Goal: Task Accomplishment & Management: Use online tool/utility

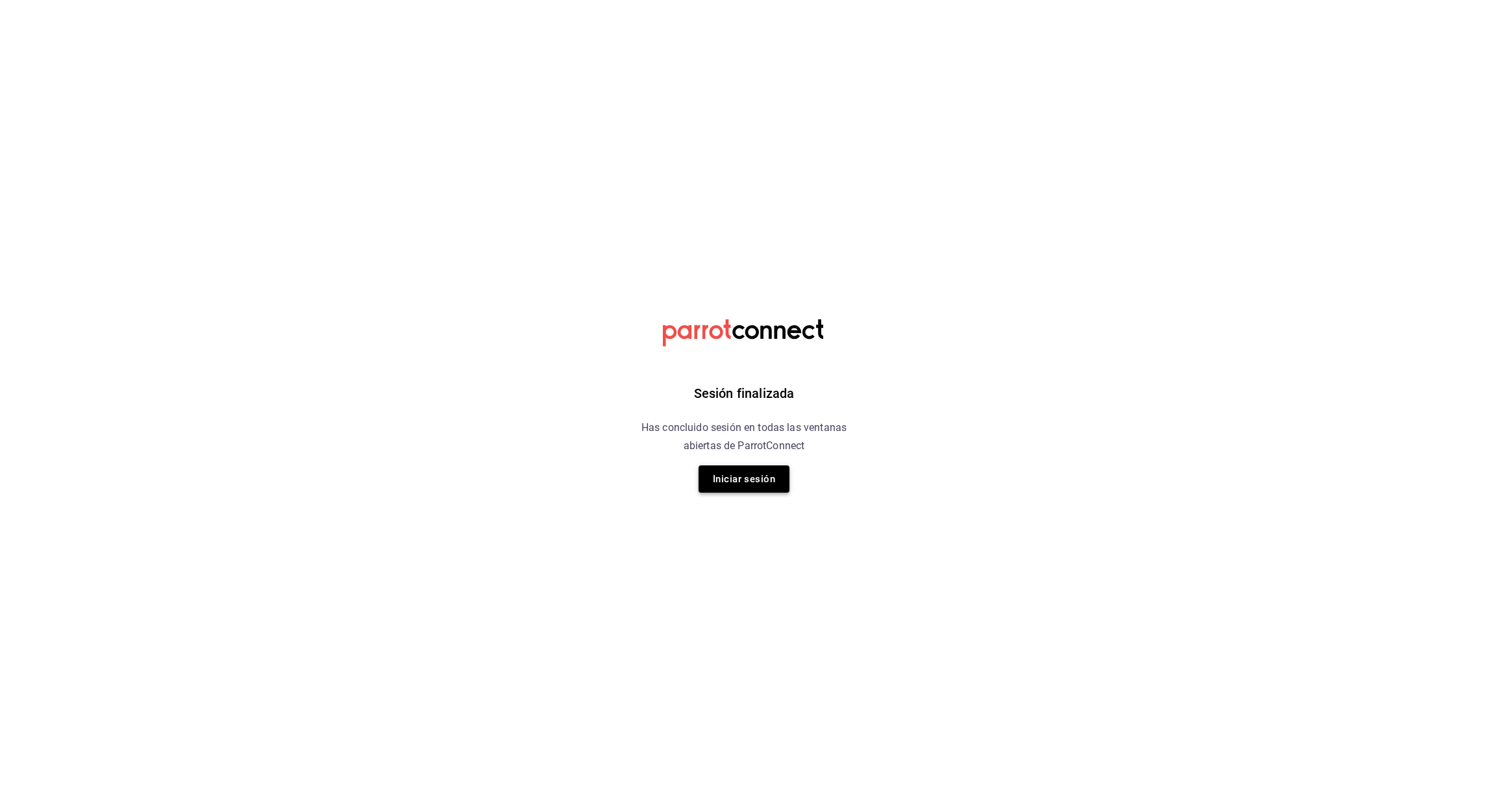
click at [744, 482] on button "Iniciar sesión" at bounding box center [744, 478] width 91 height 27
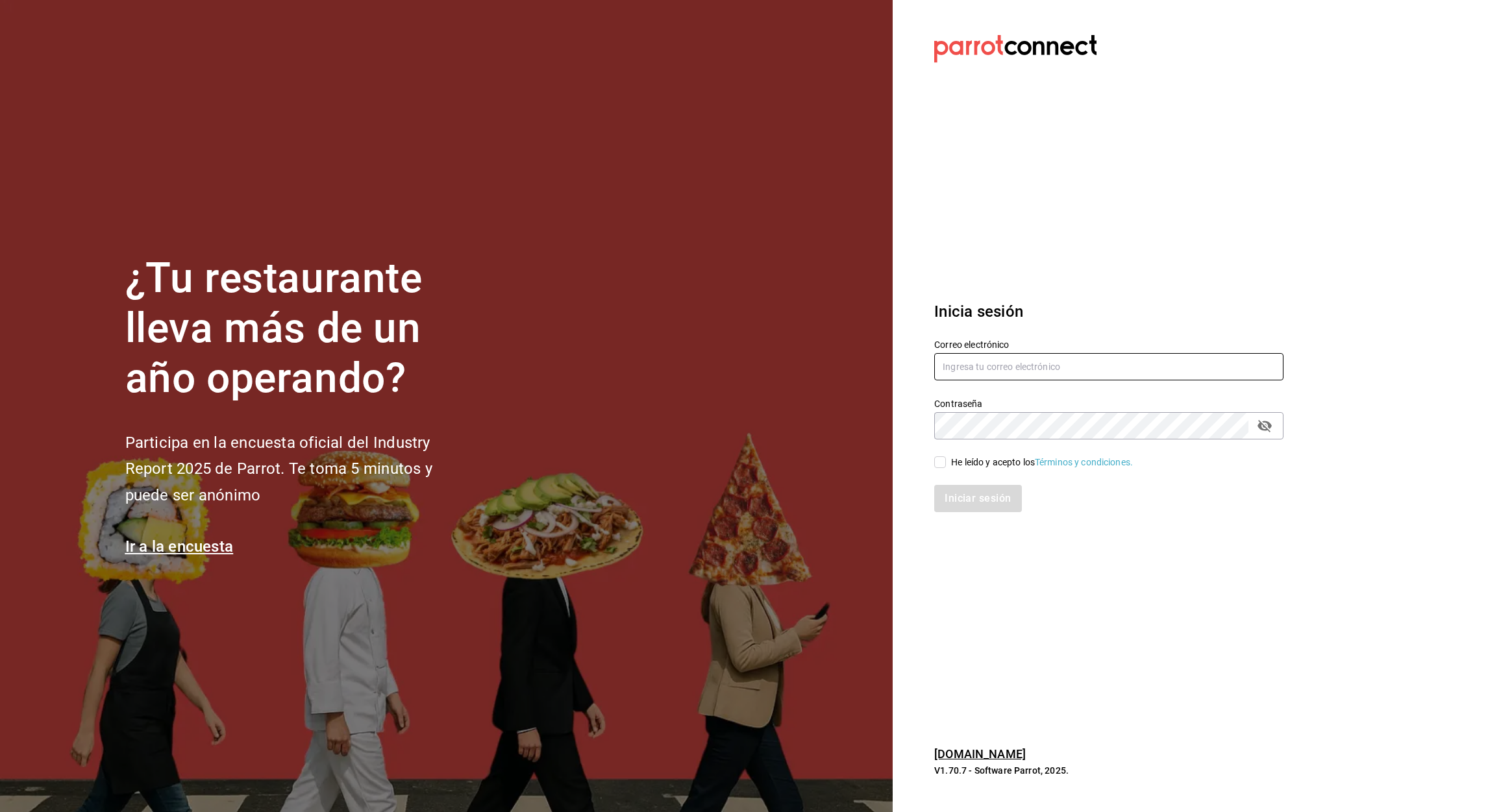
type input "aurea.garces@grupocosteno.com"
click at [940, 459] on input "He leído y acepto los Términos y condiciones." at bounding box center [940, 462] width 12 height 12
checkbox input "true"
click at [977, 499] on button "Iniciar sesión" at bounding box center [978, 498] width 88 height 27
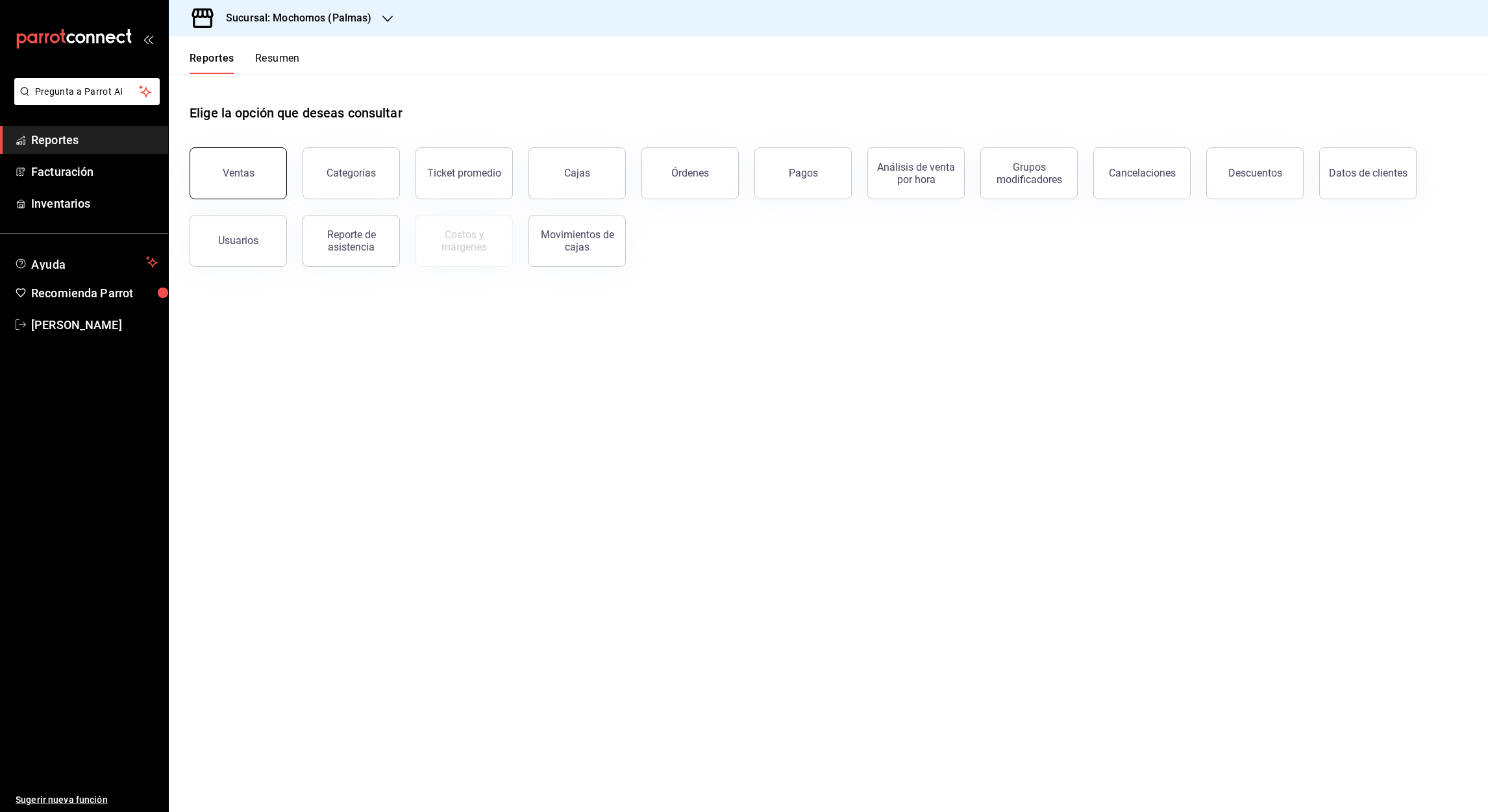
click at [244, 184] on button "Ventas" at bounding box center [238, 173] width 97 height 52
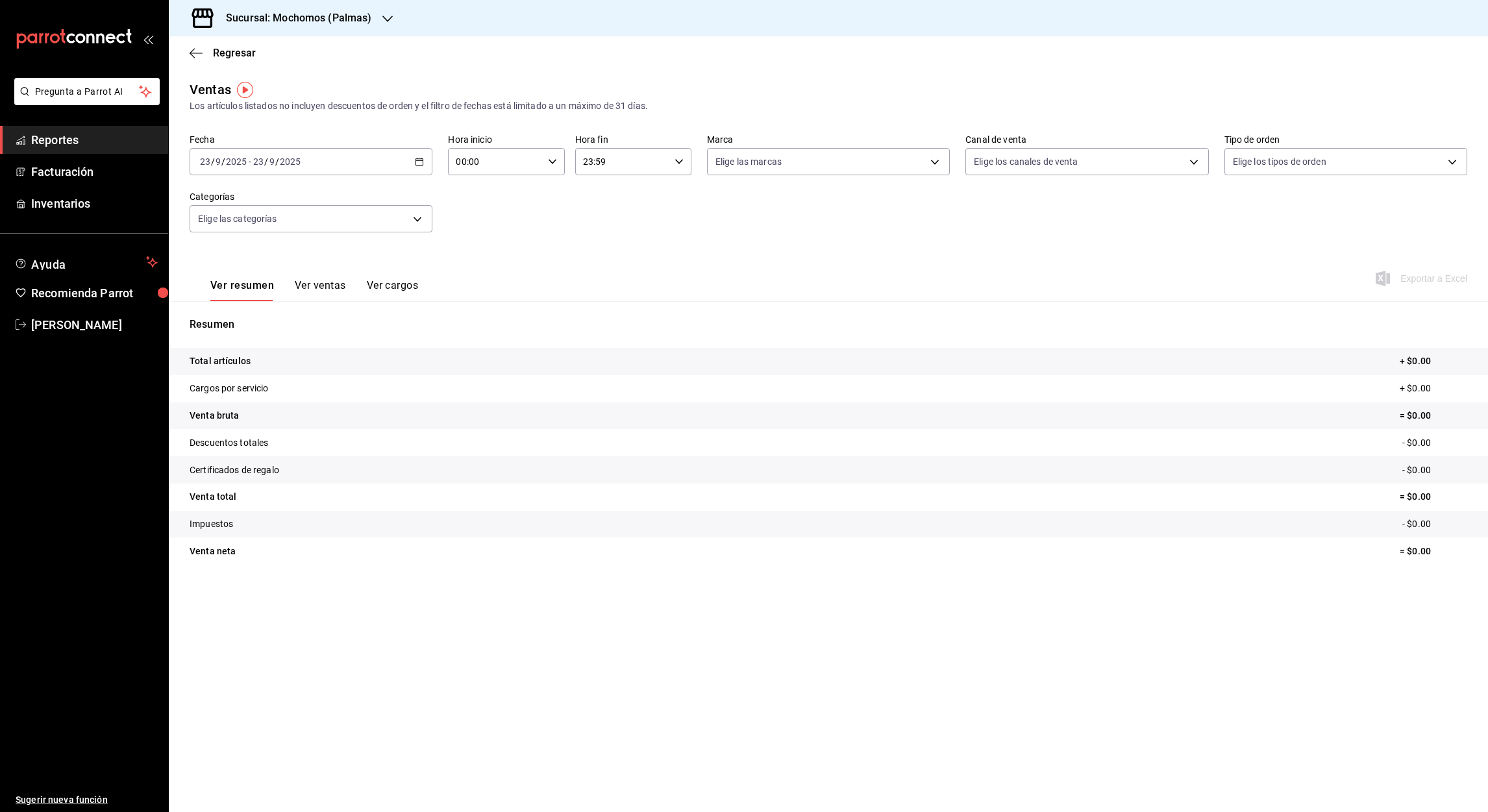
click at [420, 161] on icon "button" at bounding box center [419, 161] width 9 height 9
click at [250, 316] on span "Rango de fechas" at bounding box center [251, 318] width 101 height 14
click at [336, 250] on button "1" at bounding box center [339, 248] width 23 height 23
click at [338, 329] on abbr "22" at bounding box center [339, 334] width 8 height 9
click at [385, 23] on div at bounding box center [387, 19] width 10 height 14
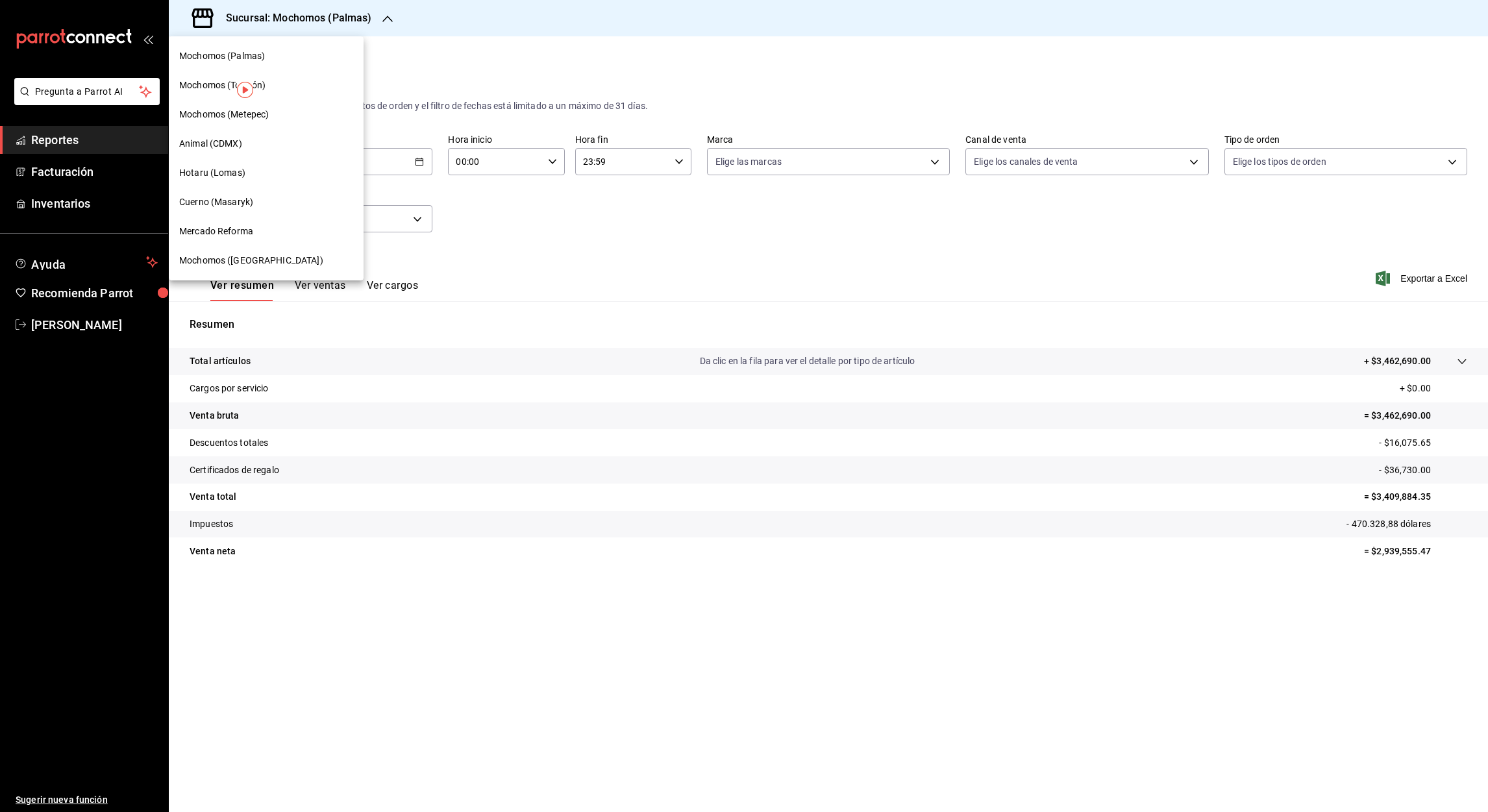
click at [227, 233] on span "Mercado Reforma" at bounding box center [215, 231] width 74 height 14
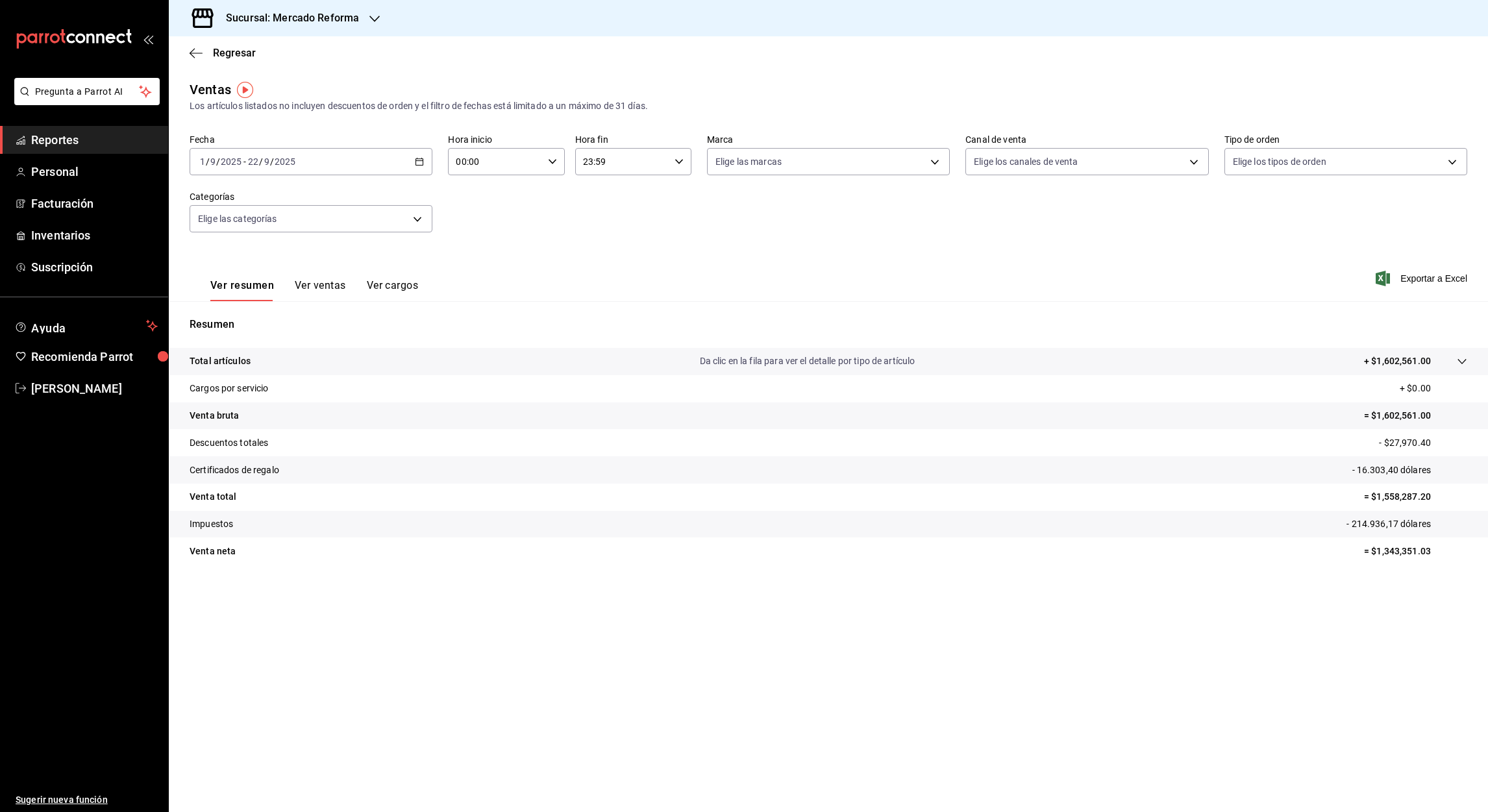
click at [466, 164] on input "00:00" at bounding box center [495, 162] width 94 height 26
click at [476, 246] on button "05" at bounding box center [476, 257] width 53 height 26
type input "05:00"
click at [588, 162] on div at bounding box center [744, 406] width 1488 height 812
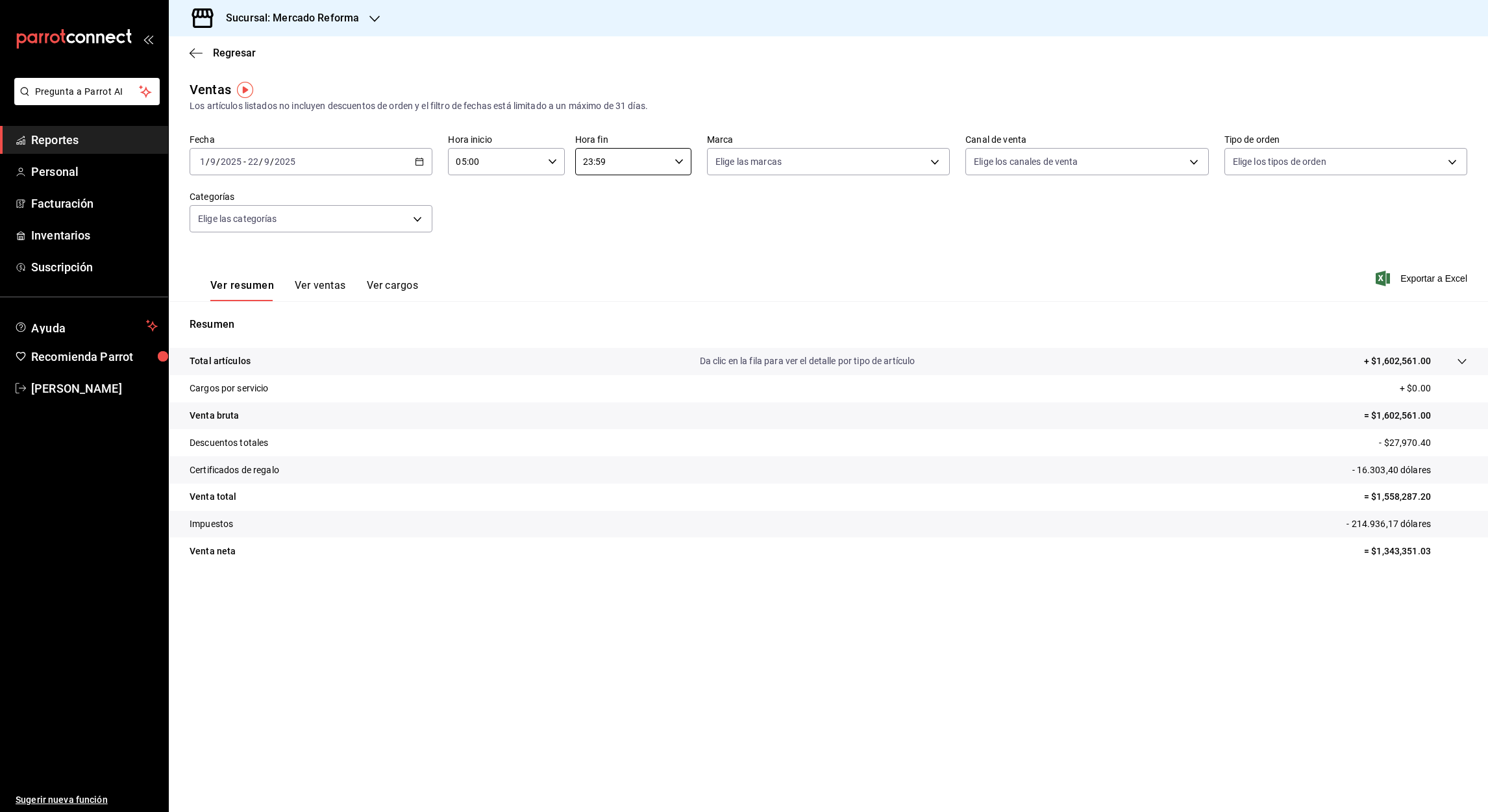
click at [588, 162] on input "23:59" at bounding box center [622, 162] width 94 height 26
click at [604, 240] on span "05" at bounding box center [604, 240] width 38 height 10
click at [598, 164] on div at bounding box center [744, 406] width 1488 height 812
click at [598, 164] on input "05:59" at bounding box center [622, 162] width 94 height 26
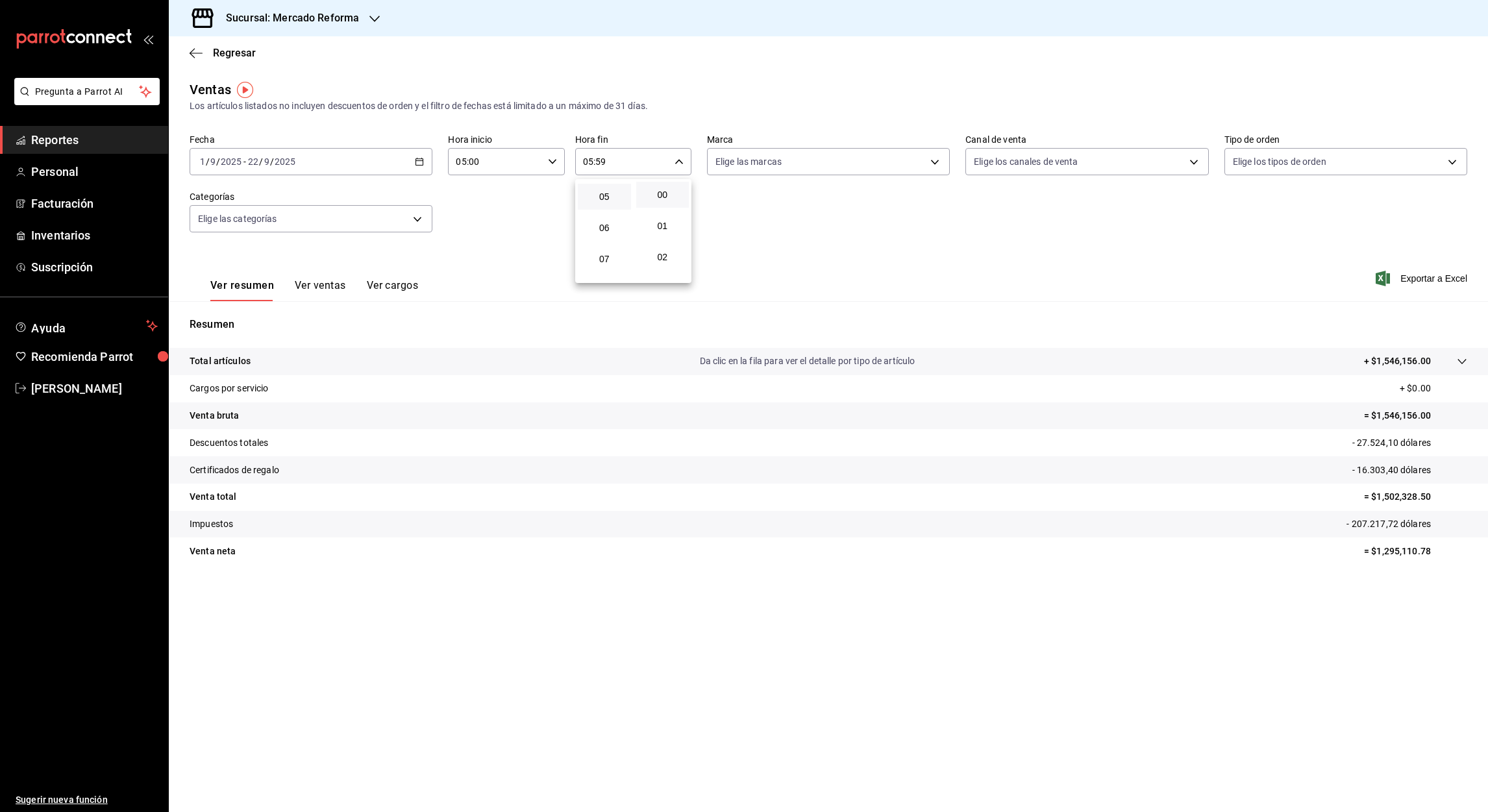
click at [663, 200] on button "00" at bounding box center [662, 195] width 53 height 26
type input "05:00"
click at [1430, 276] on div at bounding box center [744, 406] width 1488 height 812
click at [1430, 278] on font "Exportar a Excel" at bounding box center [1433, 278] width 67 height 10
click at [418, 158] on icon "button" at bounding box center [419, 161] width 9 height 9
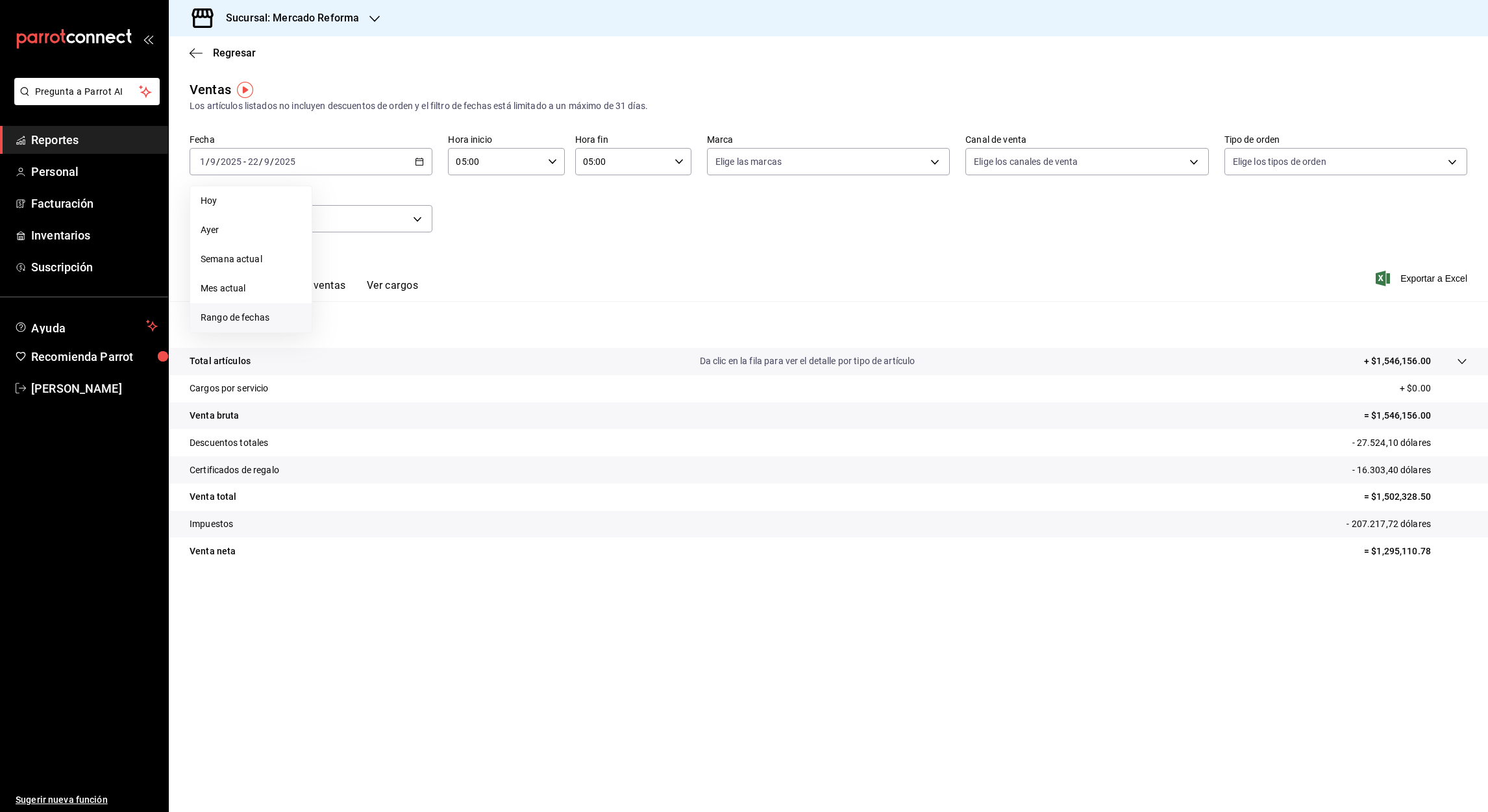
click at [233, 316] on span "Rango de fechas" at bounding box center [251, 318] width 101 height 14
click at [429, 302] on abbr "19" at bounding box center [432, 304] width 8 height 9
click at [457, 307] on abbr "20" at bounding box center [454, 304] width 8 height 9
click at [193, 50] on icon "button" at bounding box center [192, 53] width 6 height 10
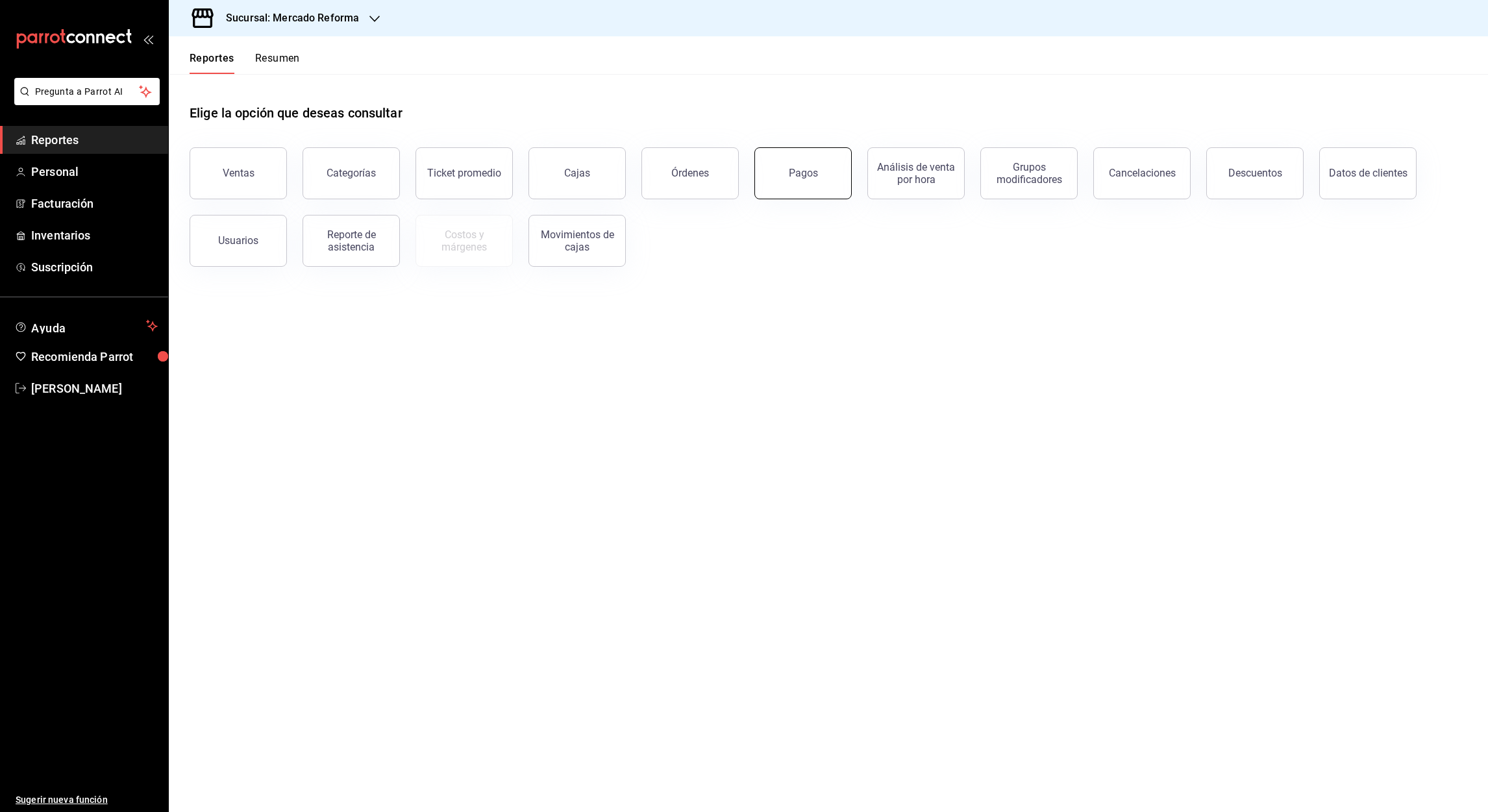
click at [809, 172] on div "Pagos" at bounding box center [803, 173] width 29 height 12
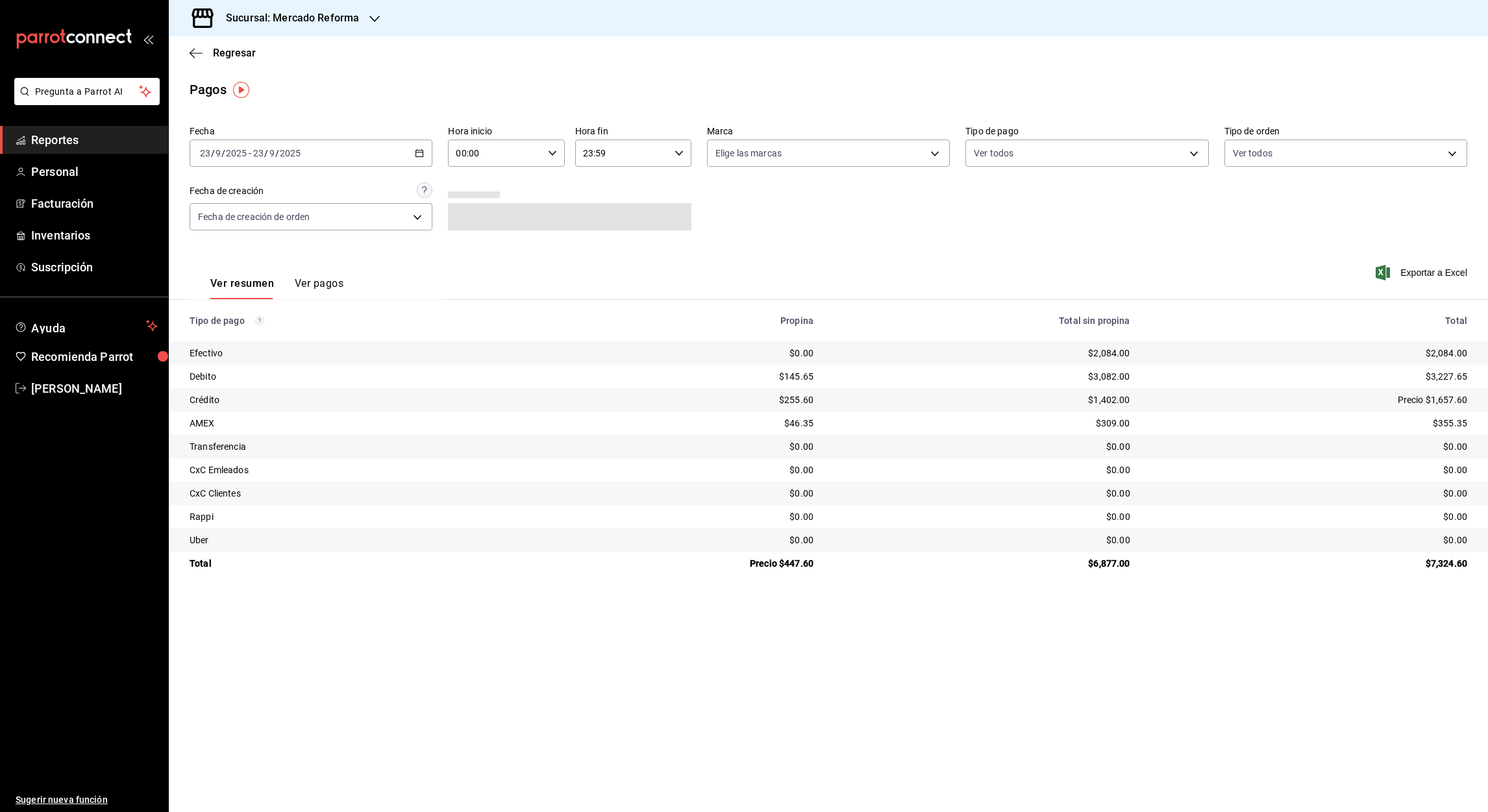
click at [425, 155] on div "[DATE] [DATE] - [DATE] [DATE]" at bounding box center [311, 153] width 243 height 27
click at [244, 334] on span "Rango de fechas" at bounding box center [251, 338] width 101 height 14
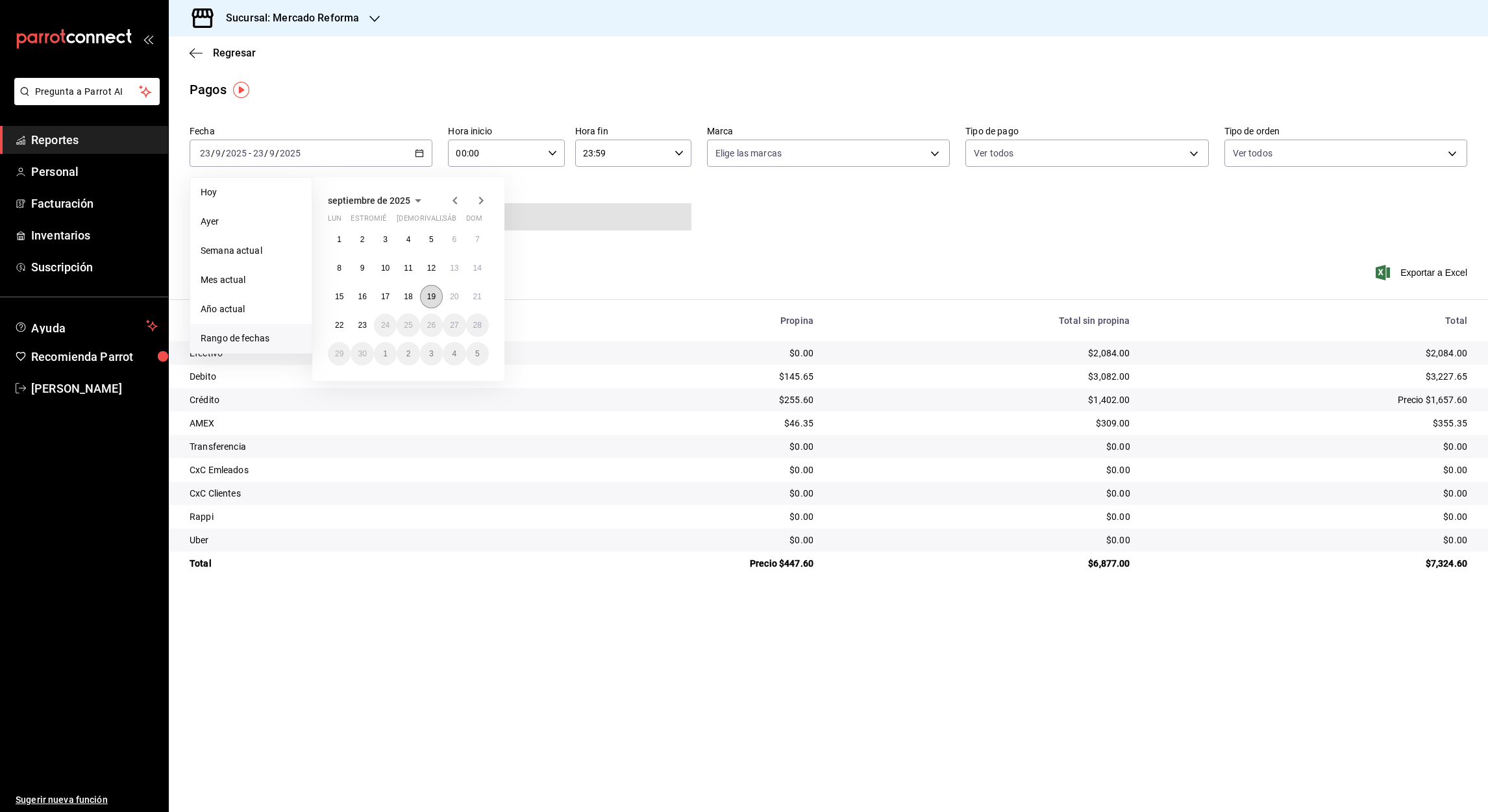
click at [427, 298] on abbr "19" at bounding box center [432, 296] width 8 height 9
click at [452, 300] on abbr "20" at bounding box center [454, 296] width 8 height 9
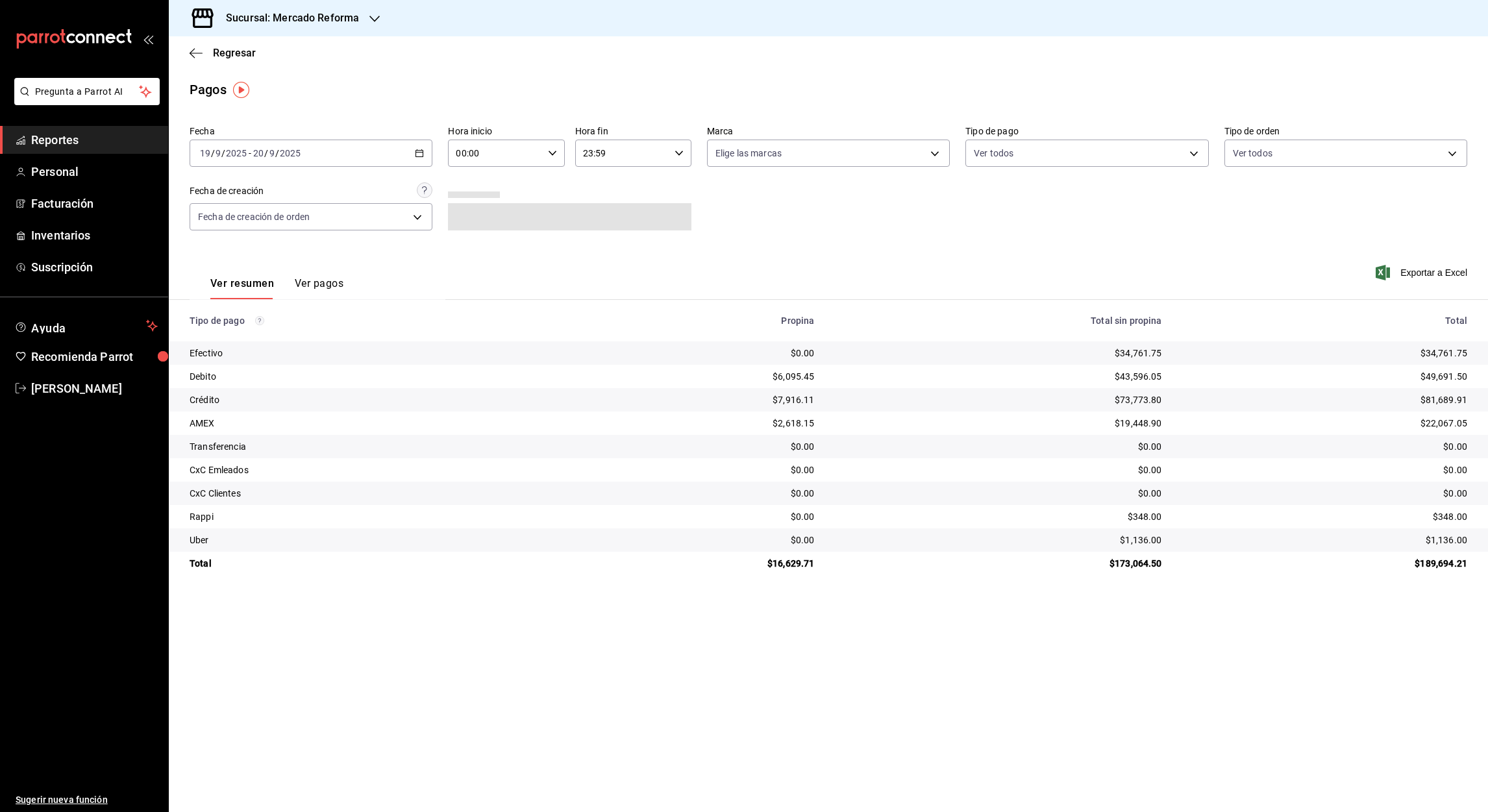
click at [461, 153] on input "00:00" at bounding box center [495, 153] width 94 height 26
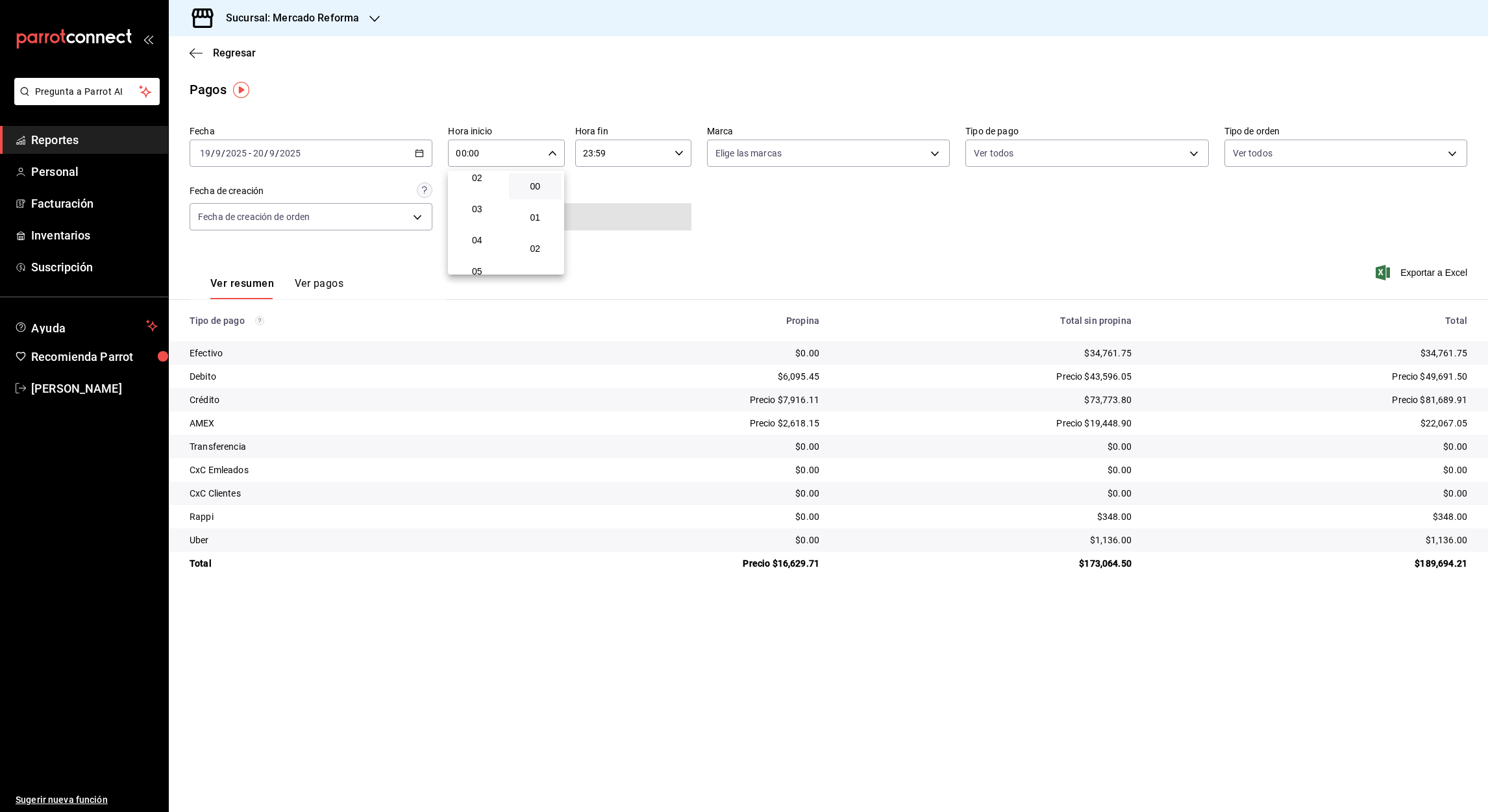
scroll to position [97, 0]
click at [470, 246] on span "05" at bounding box center [477, 244] width 38 height 10
type input "05:00"
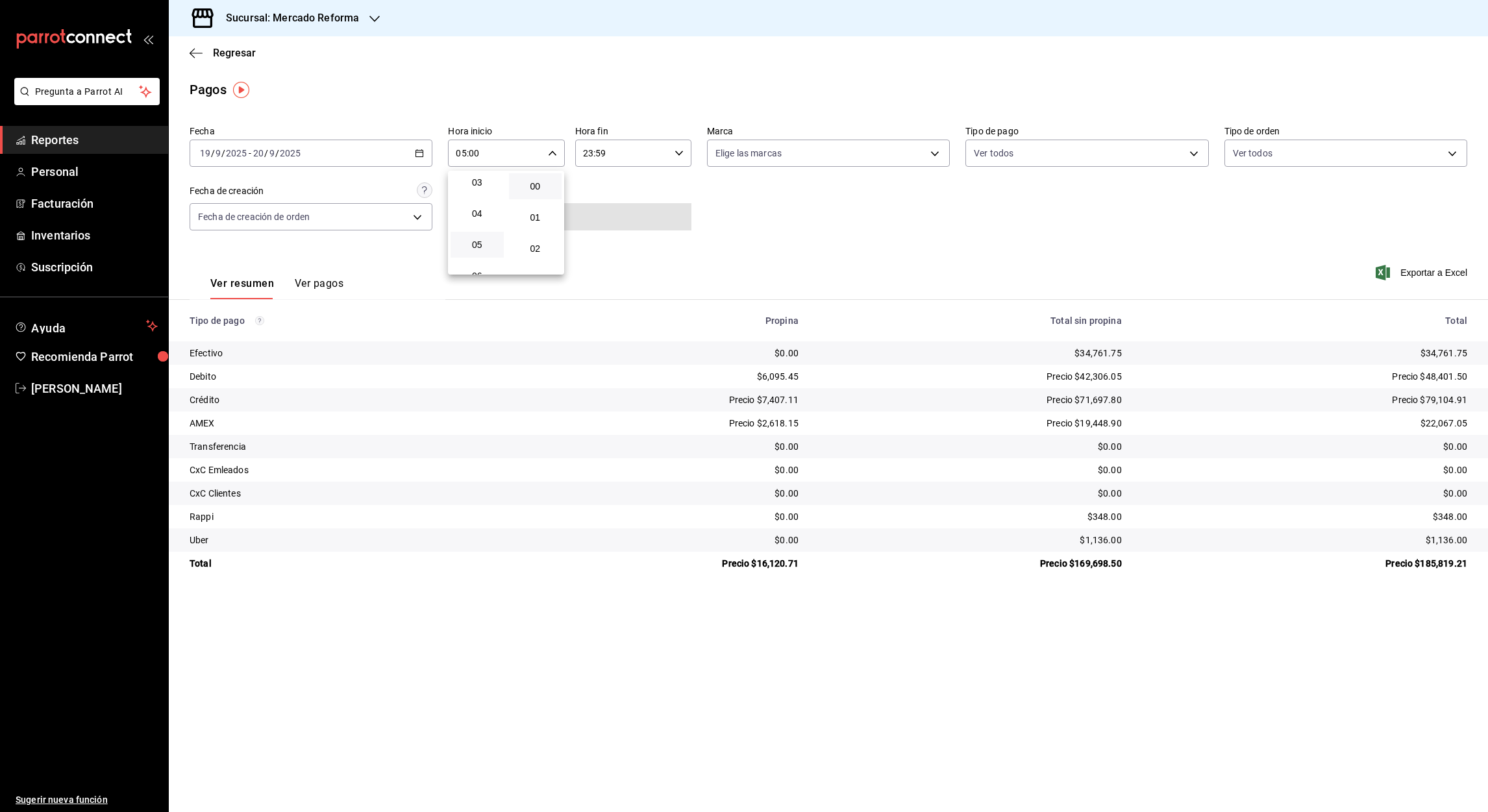
click at [588, 157] on div at bounding box center [744, 406] width 1488 height 812
click at [588, 157] on input "23:59" at bounding box center [622, 153] width 94 height 26
click at [599, 211] on span "05" at bounding box center [604, 210] width 38 height 10
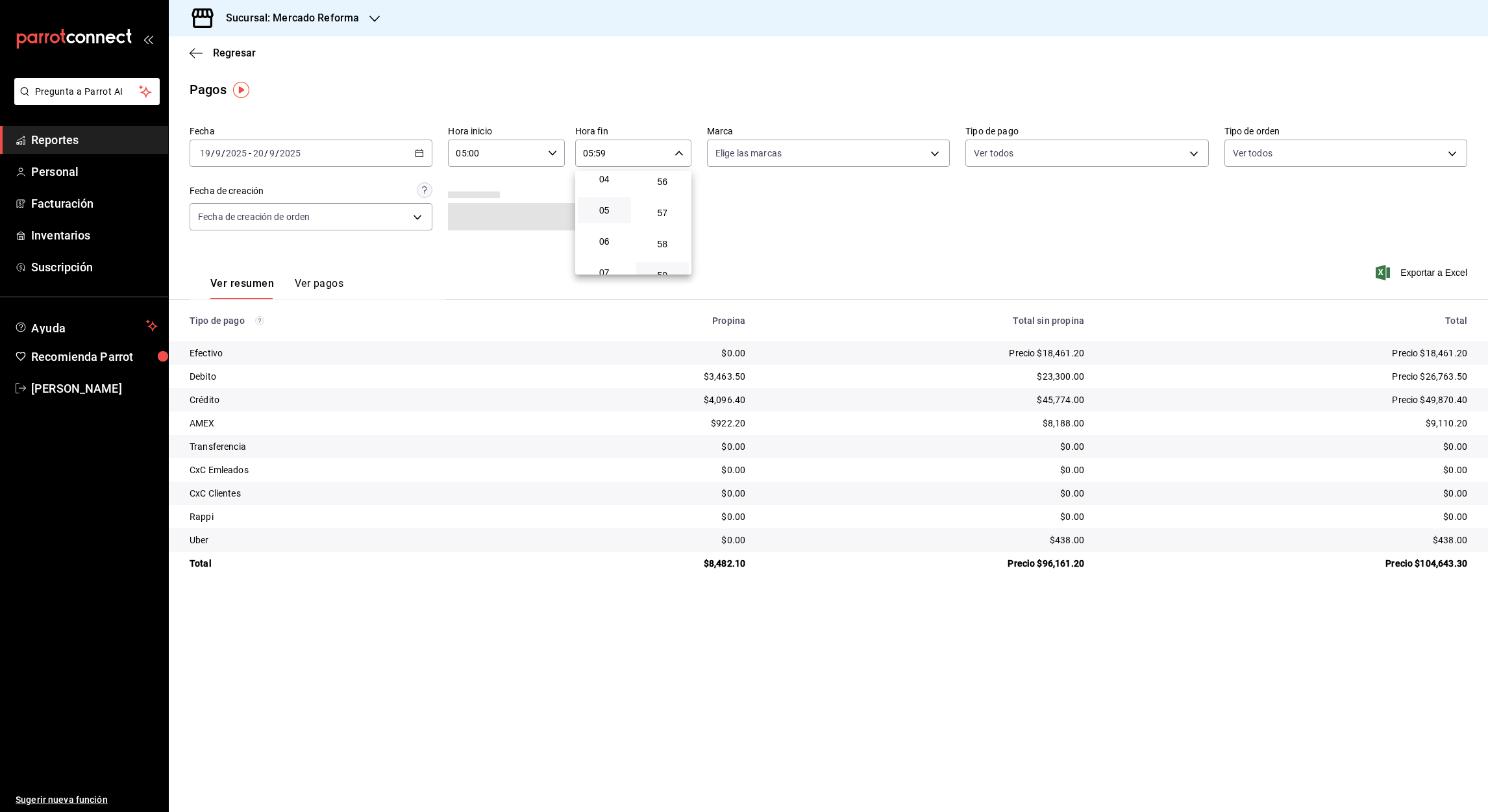
click at [599, 155] on div at bounding box center [744, 406] width 1488 height 812
click at [599, 155] on input "05:59" at bounding box center [622, 153] width 94 height 26
click at [660, 183] on span "00" at bounding box center [663, 186] width 38 height 10
type input "05:00"
click at [416, 155] on div at bounding box center [744, 406] width 1488 height 812
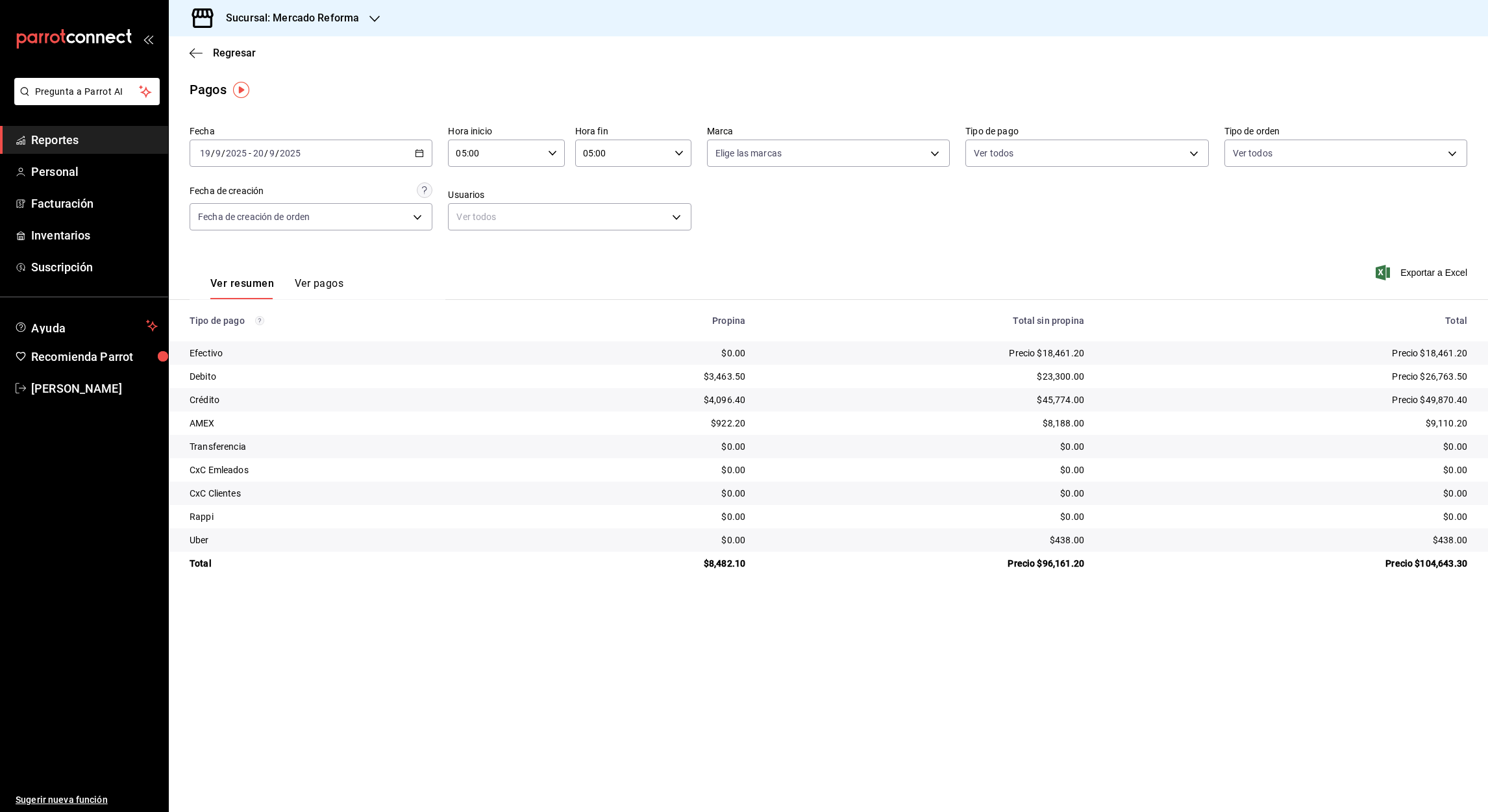
click at [416, 155] on \(Stroke\) "button" at bounding box center [419, 153] width 8 height 7
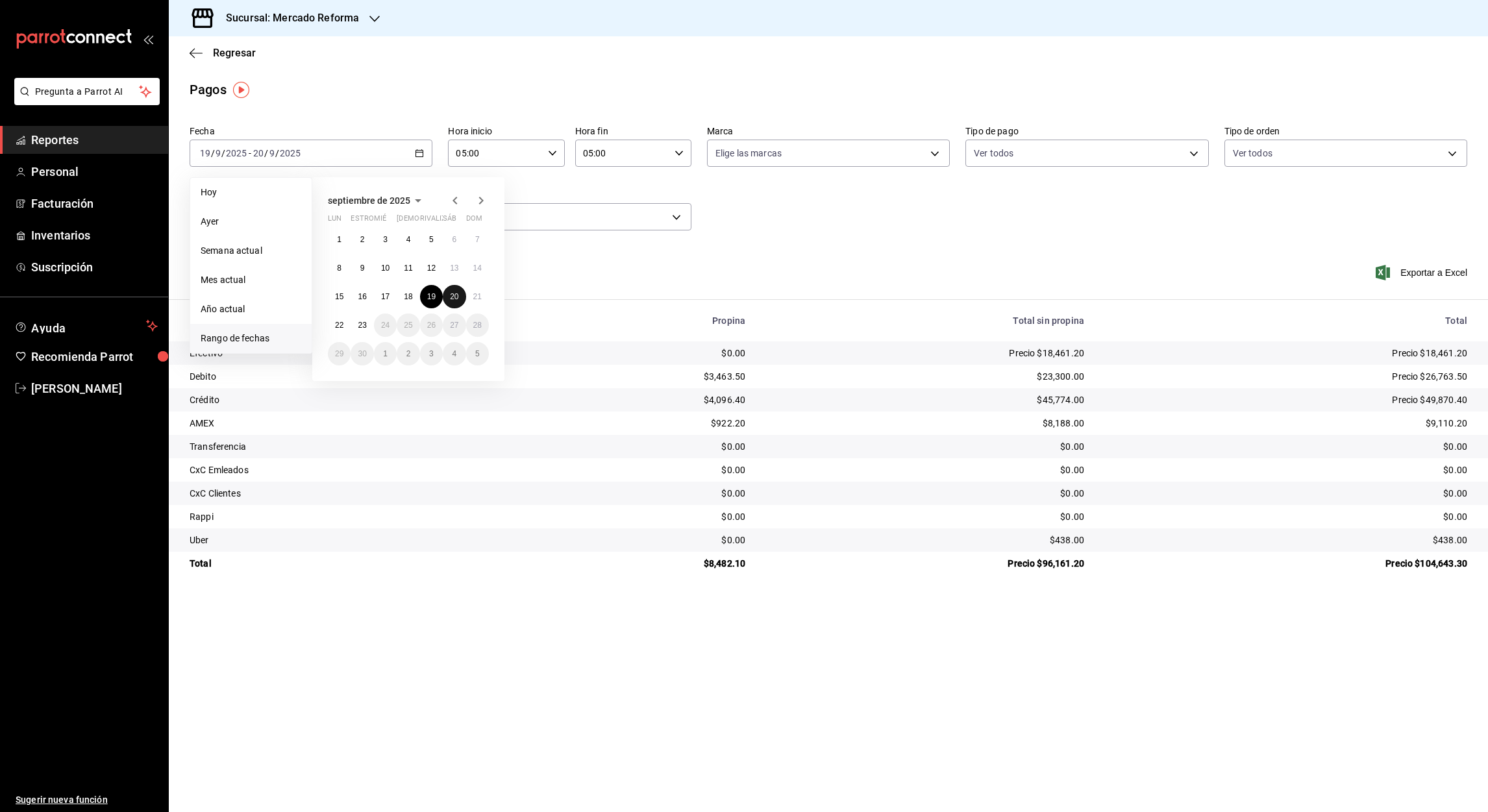
click at [461, 293] on button "20" at bounding box center [454, 297] width 23 height 23
click at [476, 299] on abbr "21" at bounding box center [477, 296] width 8 height 9
type input "00:00"
type input "23:59"
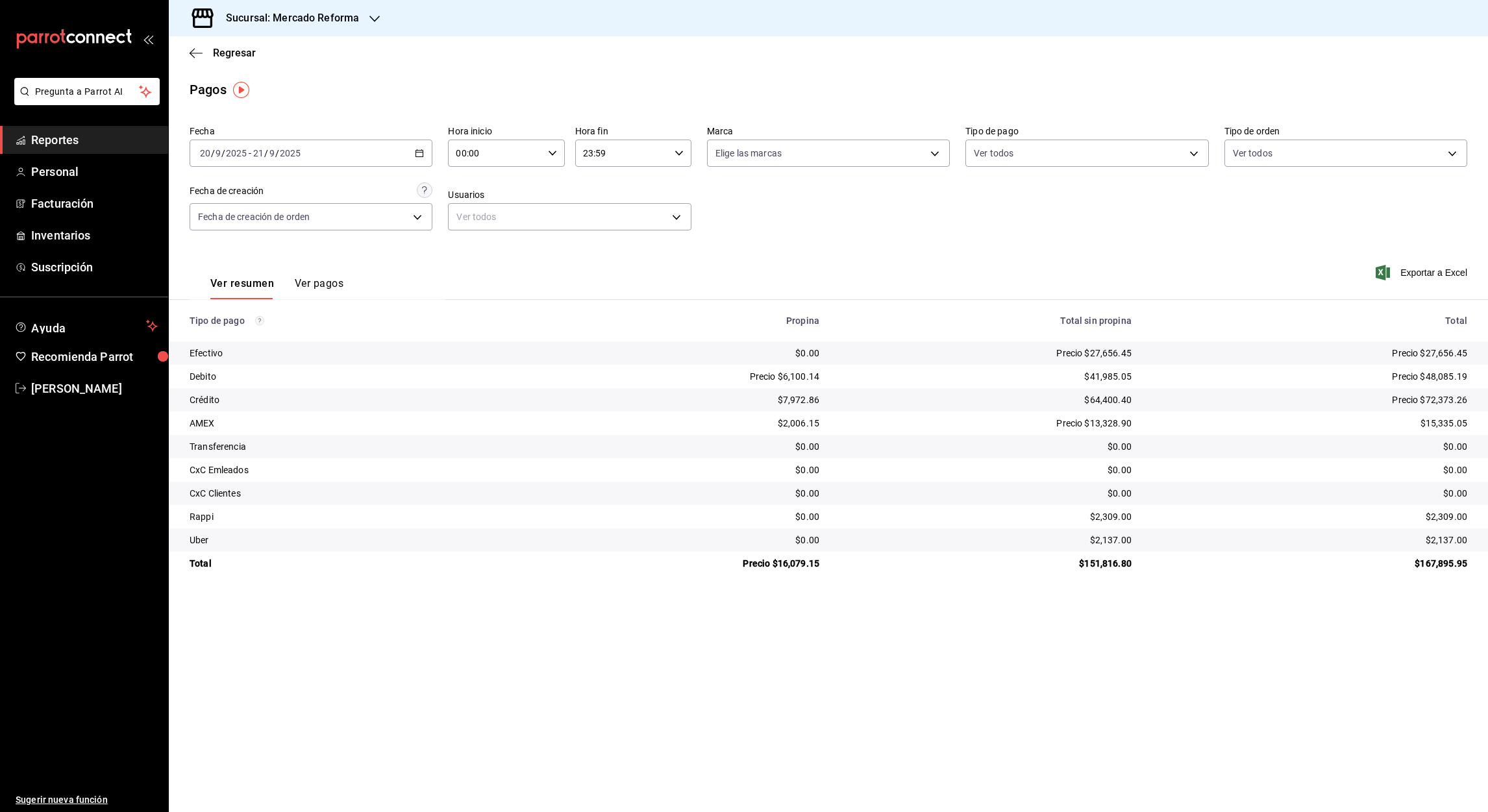
click at [460, 157] on input "00:00" at bounding box center [495, 153] width 94 height 26
click at [477, 239] on span "05" at bounding box center [477, 238] width 38 height 10
type input "05:00"
click at [590, 152] on div at bounding box center [744, 406] width 1488 height 812
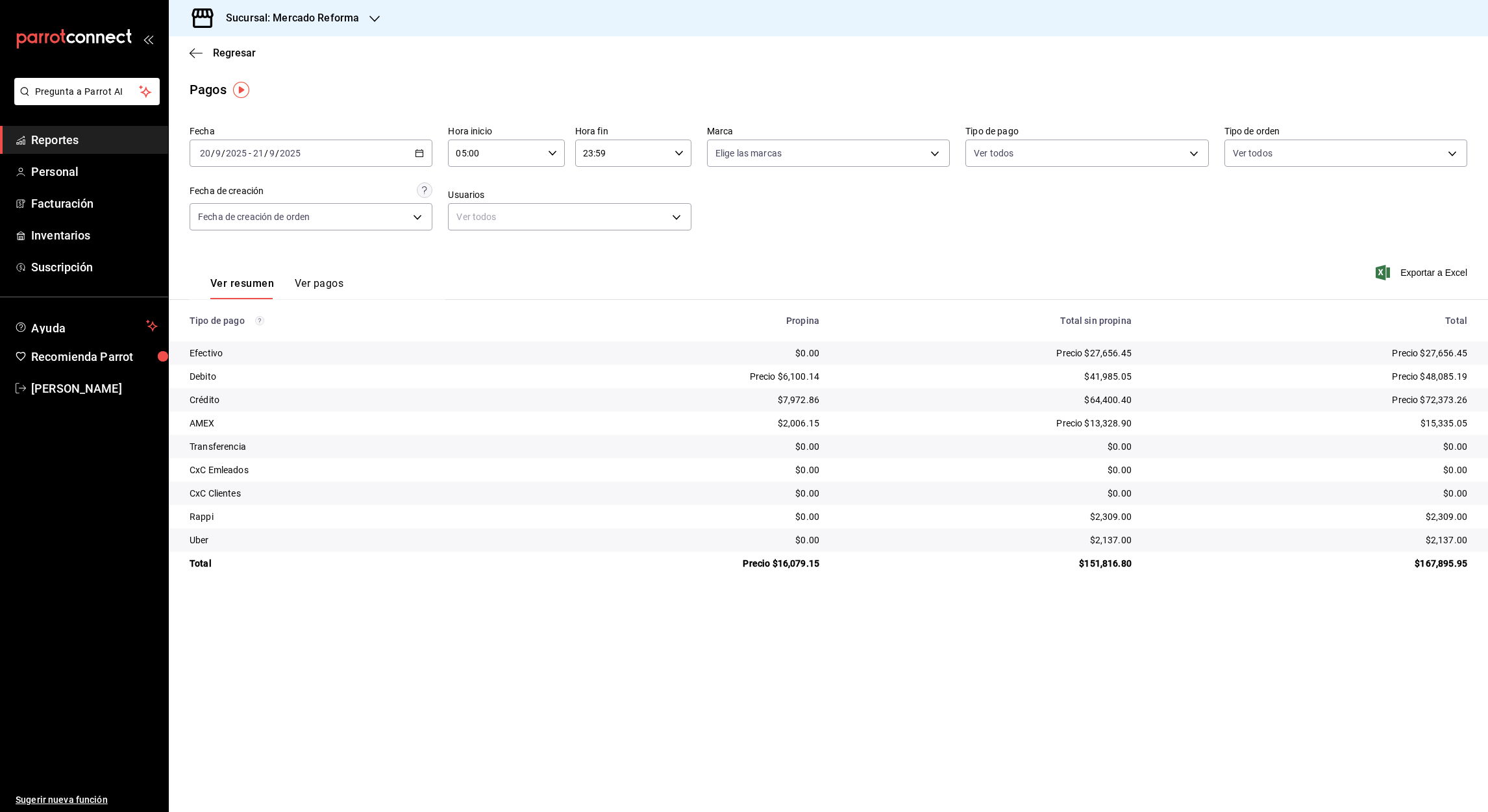
click at [586, 152] on input "23:59" at bounding box center [622, 153] width 94 height 26
click at [609, 239] on span "05" at bounding box center [604, 242] width 38 height 10
click at [599, 153] on div at bounding box center [744, 406] width 1488 height 812
click at [599, 153] on input "05:59" at bounding box center [622, 153] width 94 height 26
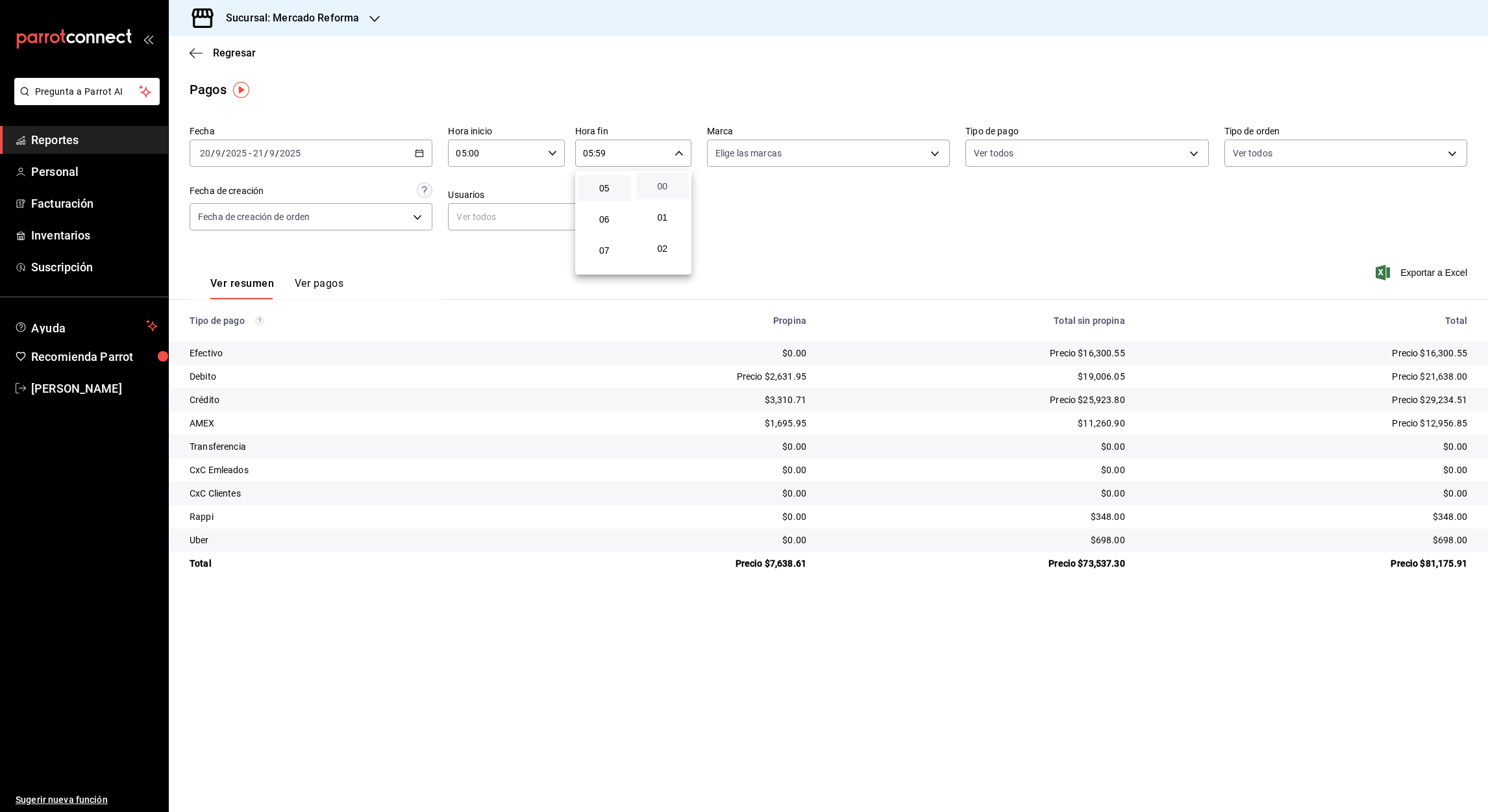
click at [665, 188] on span "00" at bounding box center [663, 186] width 38 height 10
type input "05:00"
drag, startPoint x: 516, startPoint y: 283, endPoint x: 365, endPoint y: 153, distance: 199.3
click at [516, 283] on div at bounding box center [744, 406] width 1488 height 812
click at [416, 155] on \(Stroke\) "button" at bounding box center [419, 153] width 8 height 7
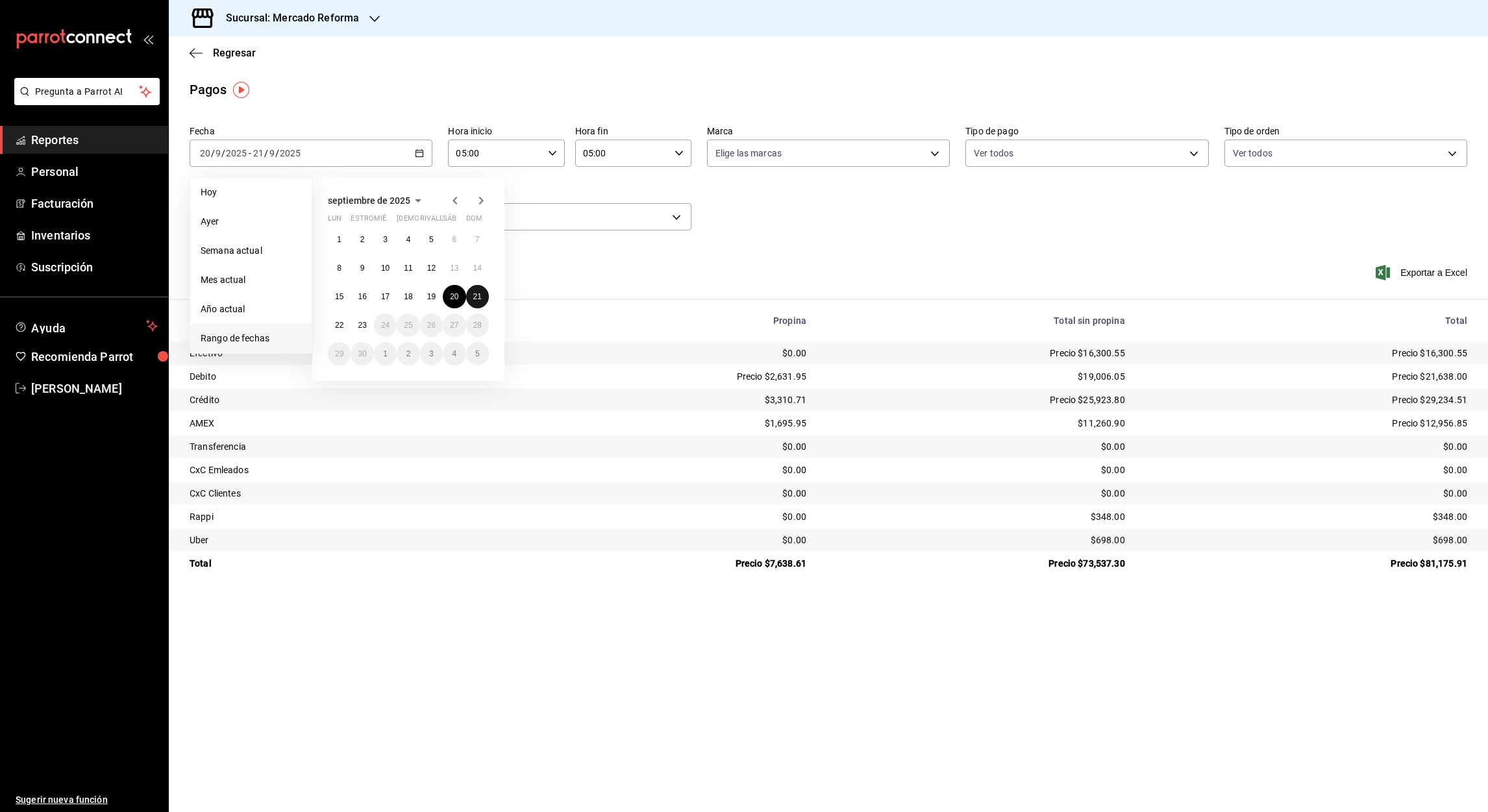
click at [471, 292] on button "21" at bounding box center [477, 297] width 23 height 23
click at [330, 327] on button "22" at bounding box center [339, 325] width 23 height 23
type input "00:00"
type input "23:59"
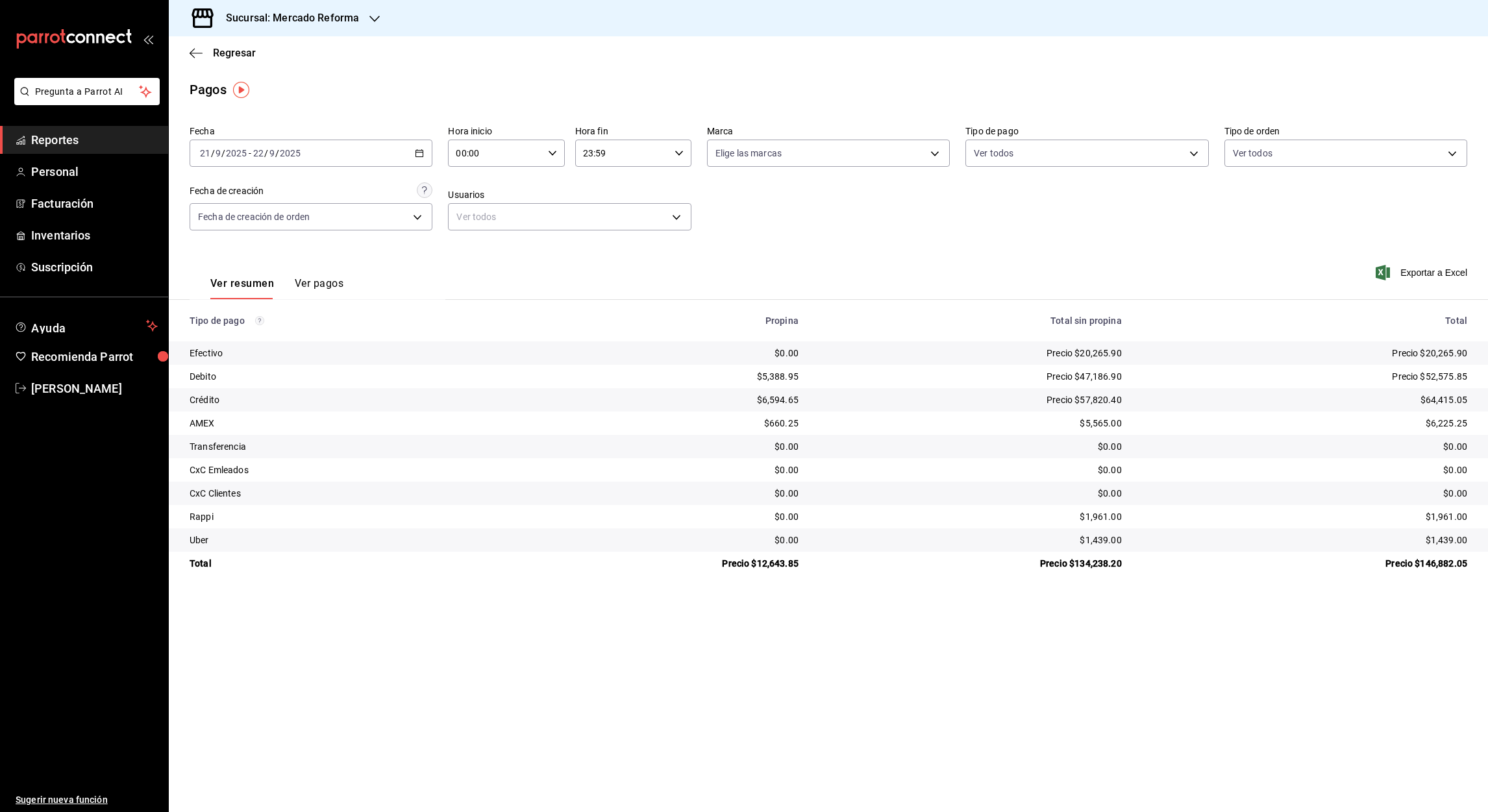
click at [462, 156] on input "00:00" at bounding box center [495, 153] width 94 height 26
click at [481, 237] on span "05" at bounding box center [477, 242] width 38 height 10
type input "05:00"
click at [590, 157] on div at bounding box center [744, 406] width 1488 height 812
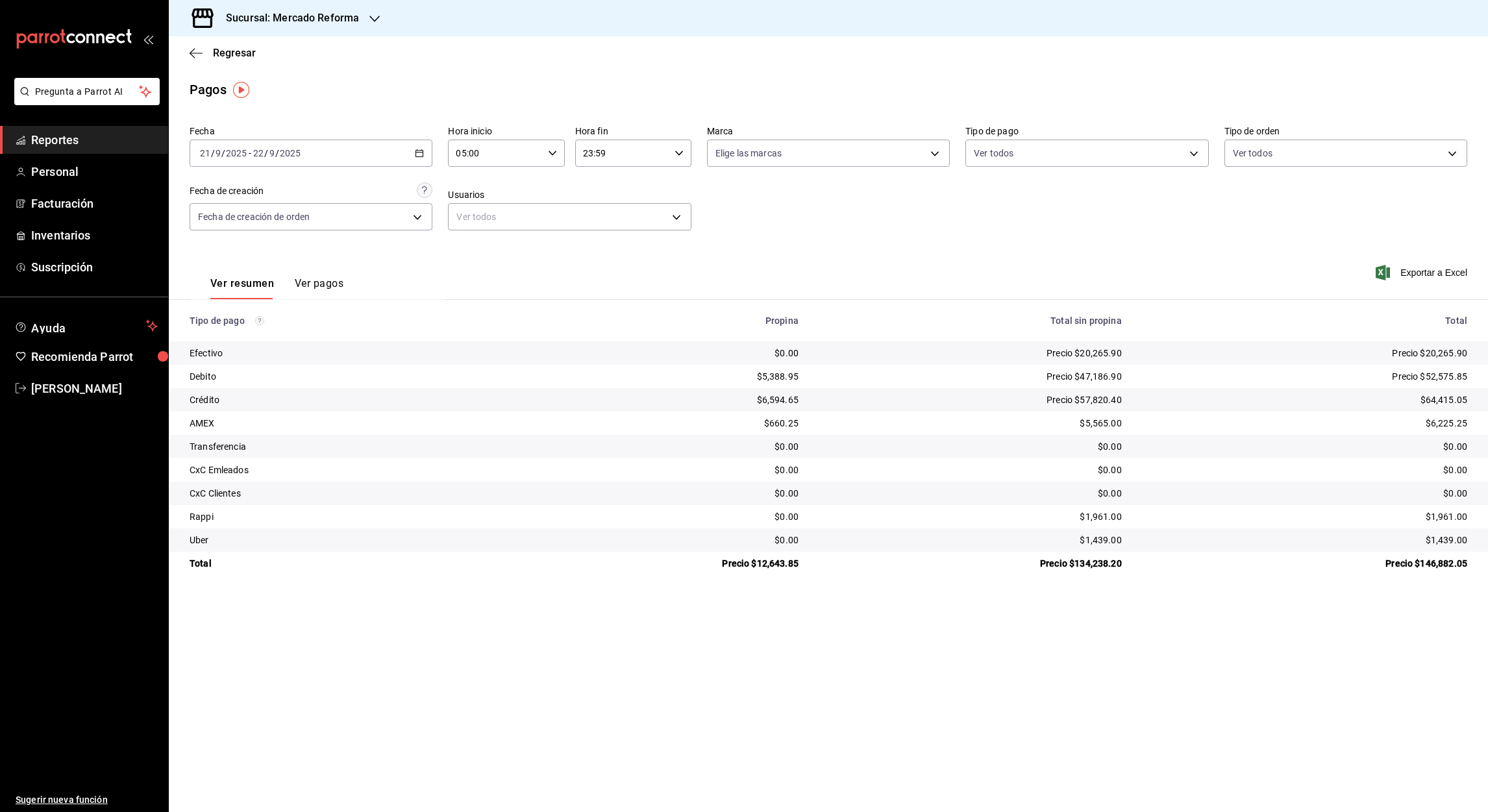
click at [587, 155] on input "23:59" at bounding box center [622, 153] width 94 height 26
click at [602, 249] on span "05" at bounding box center [604, 252] width 38 height 10
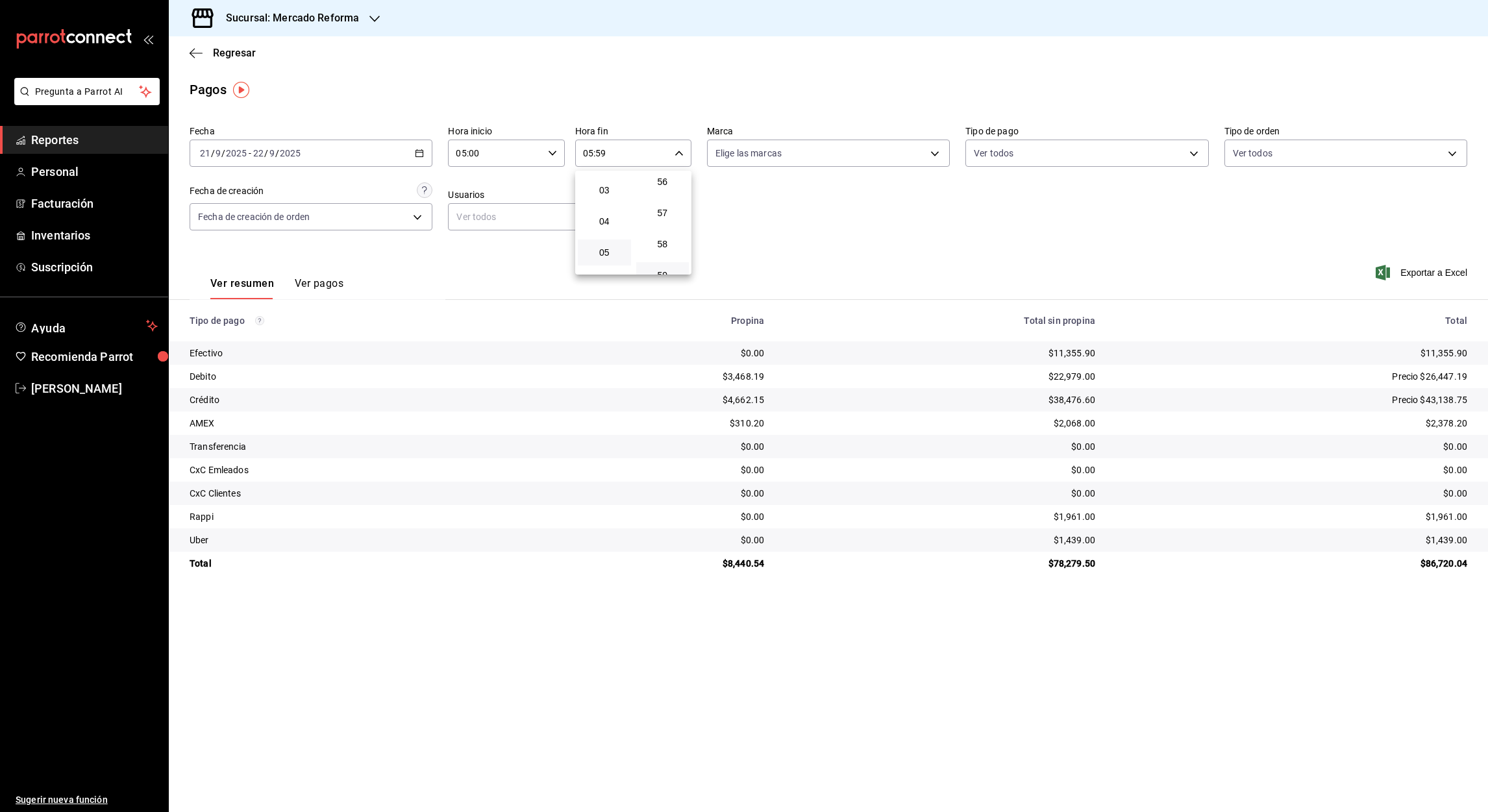
click at [601, 152] on div at bounding box center [744, 406] width 1488 height 812
click at [601, 152] on input "05:59" at bounding box center [622, 153] width 94 height 26
click at [660, 184] on span "00" at bounding box center [663, 186] width 38 height 10
type input "05:00"
click at [194, 50] on div at bounding box center [744, 406] width 1488 height 812
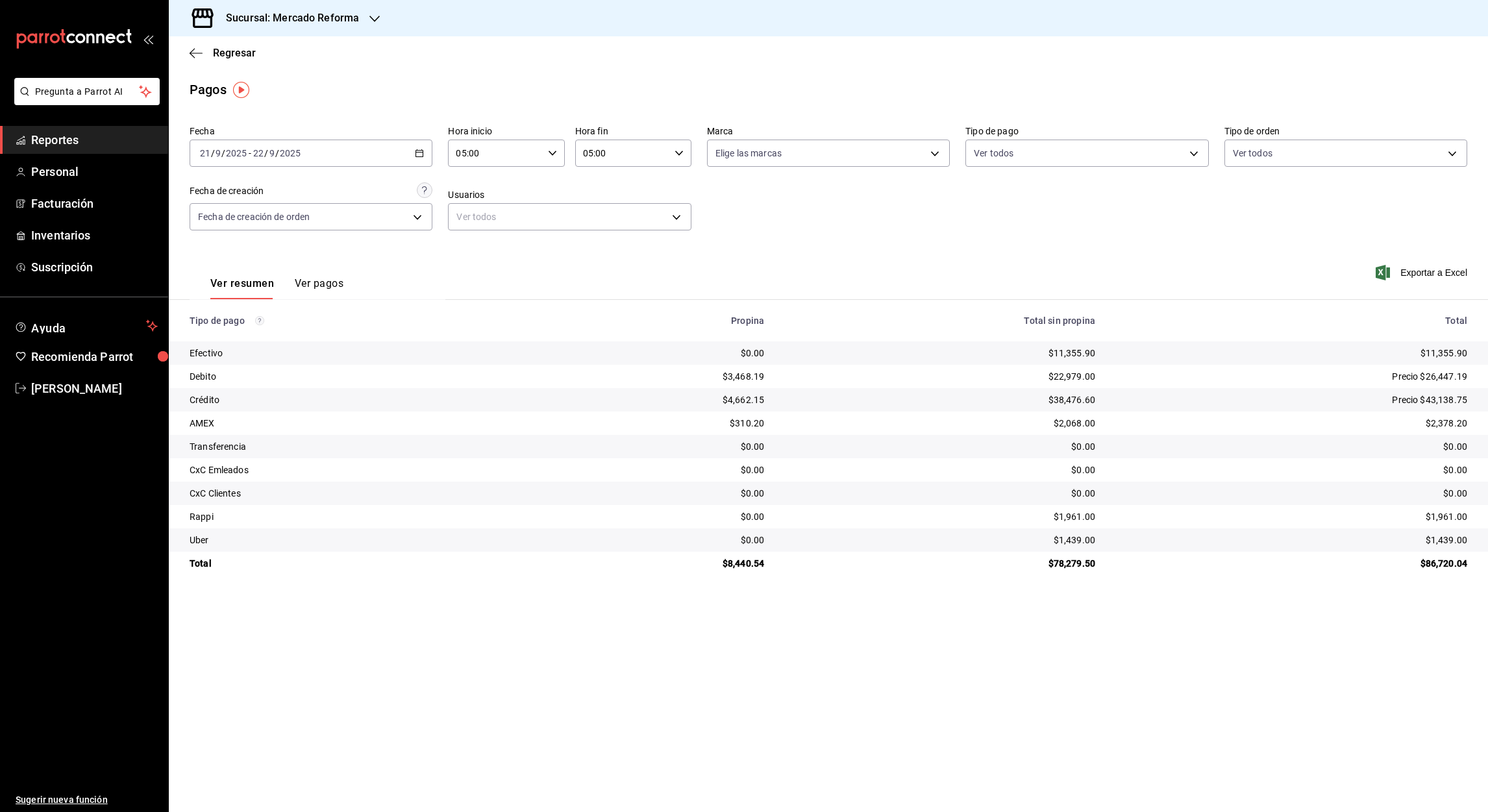
click at [372, 20] on icon "button" at bounding box center [374, 19] width 10 height 6
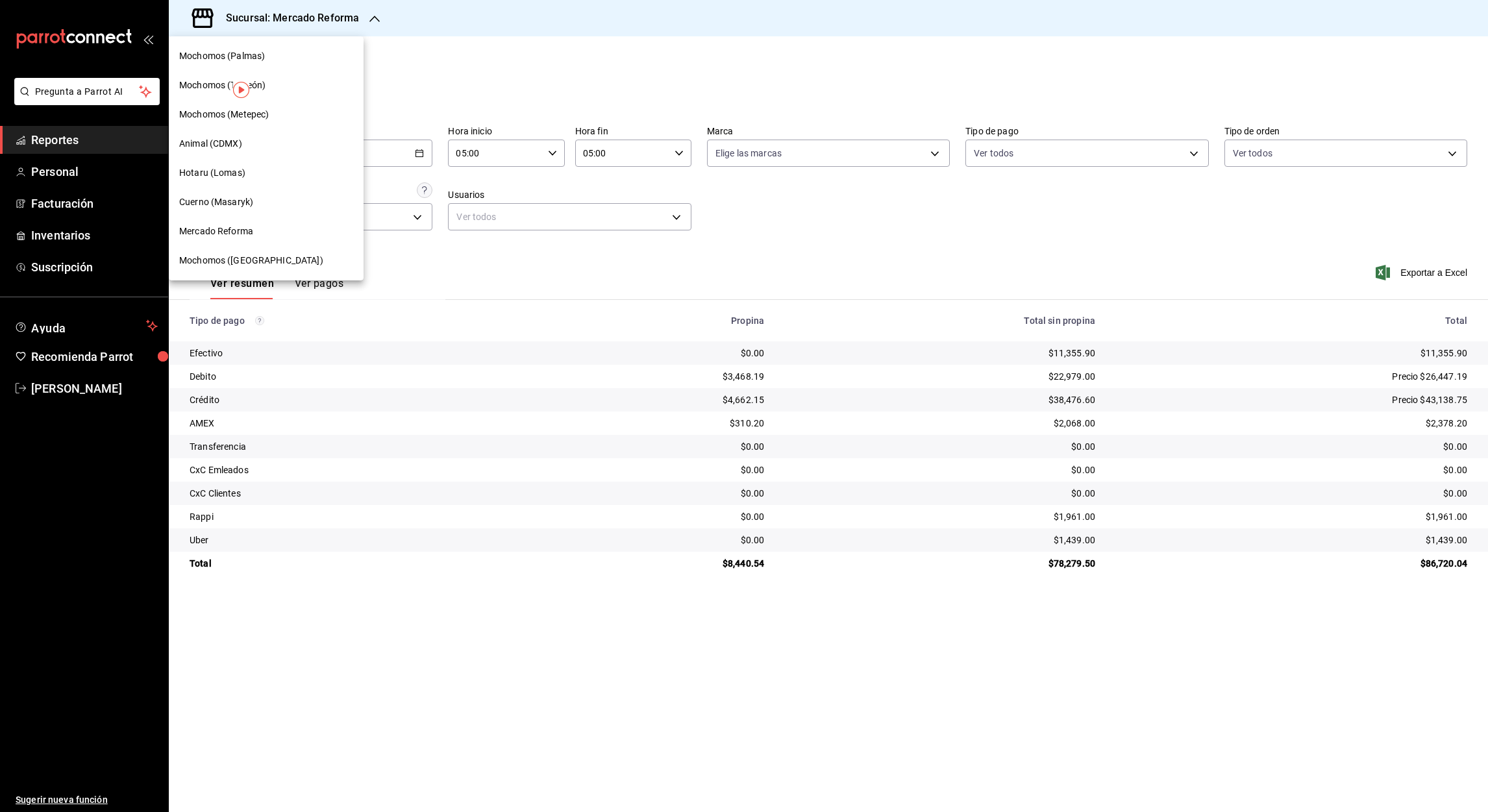
click at [220, 269] on div "Mochomos ([GEOGRAPHIC_DATA])" at bounding box center [266, 260] width 195 height 29
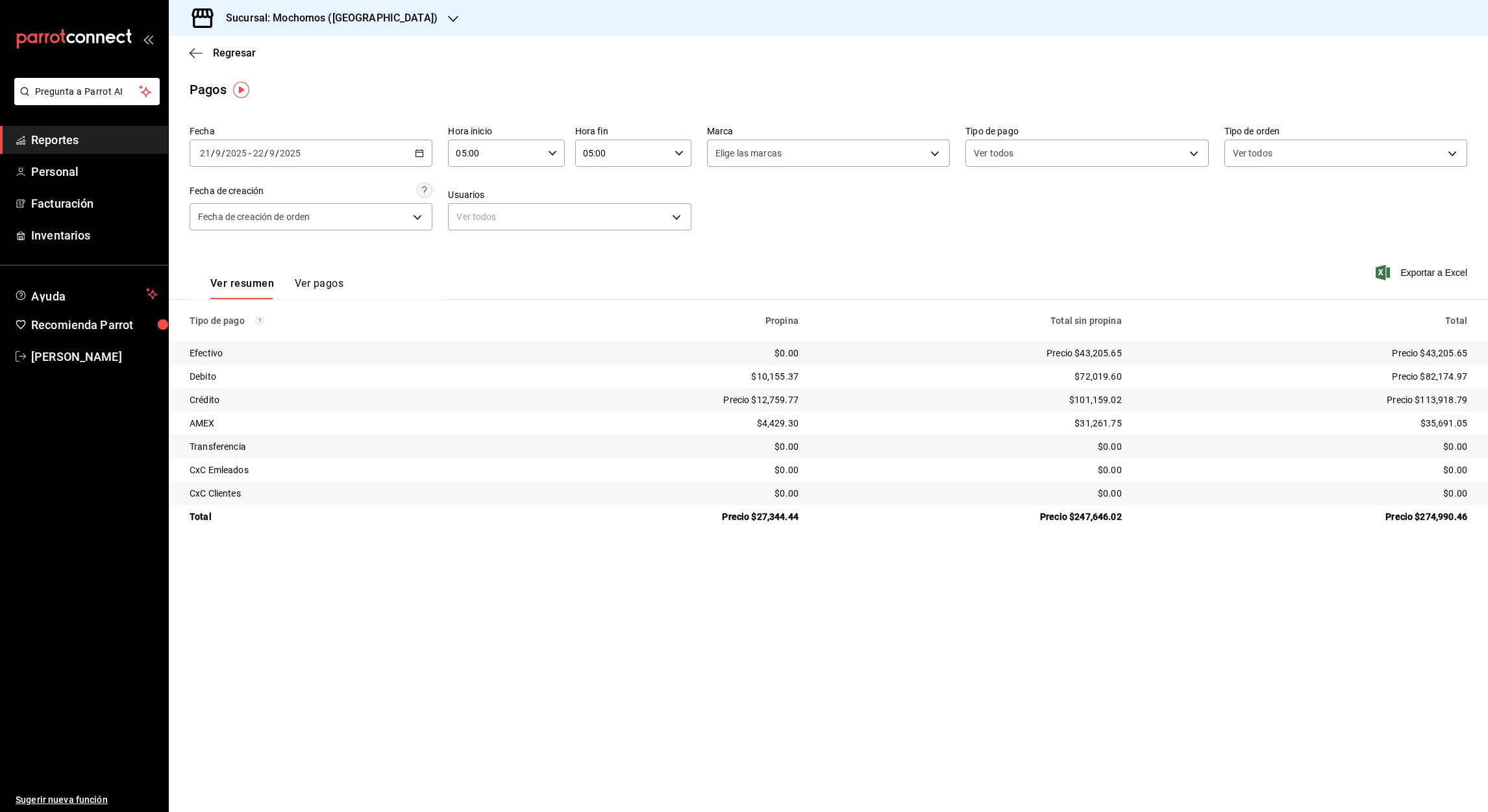
click at [423, 153] on \(Stroke\) "button" at bounding box center [419, 153] width 8 height 7
click at [231, 338] on span "Rango de fechas" at bounding box center [251, 338] width 101 height 14
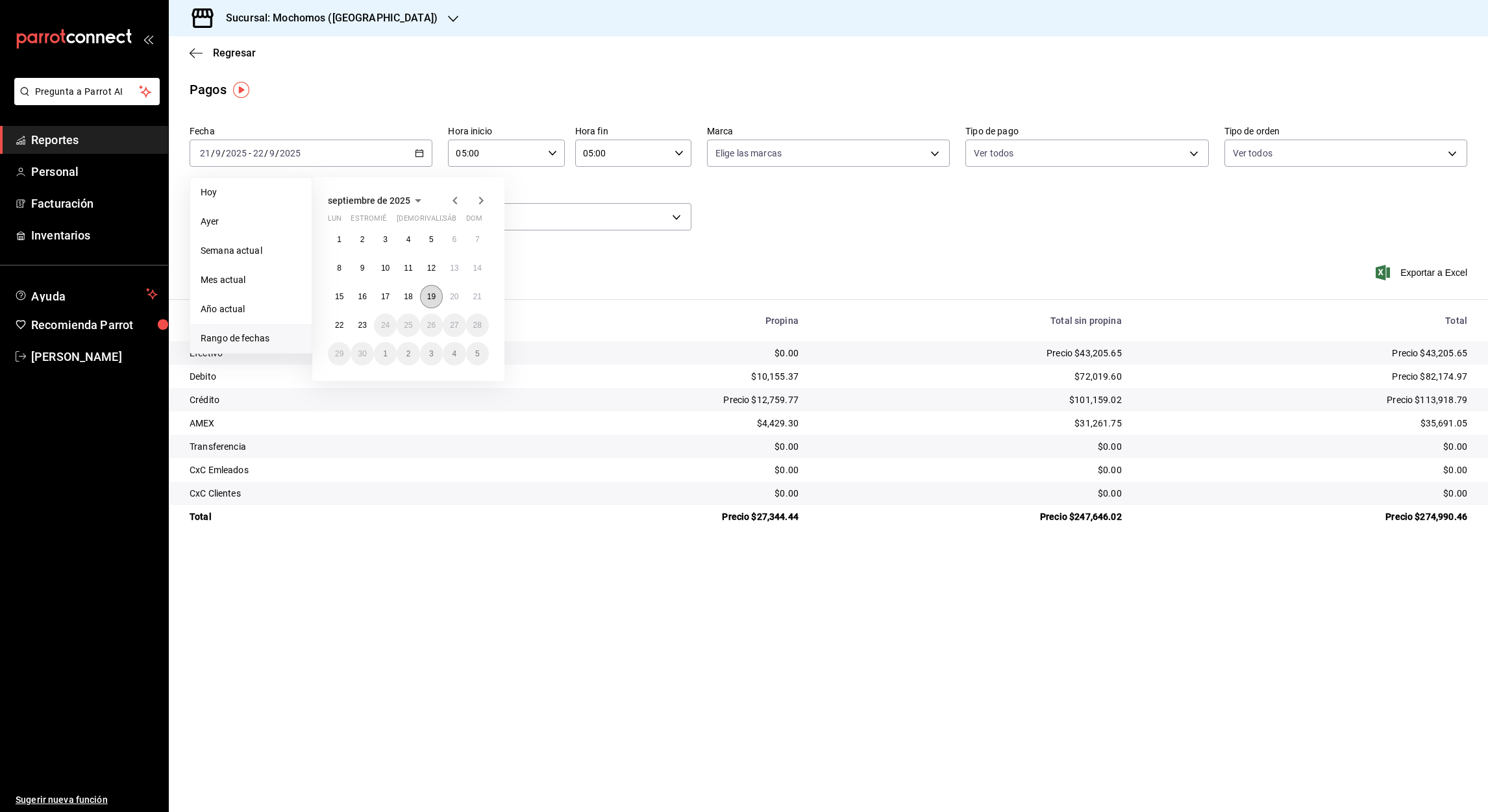
click at [429, 298] on abbr "19" at bounding box center [432, 296] width 8 height 9
click at [447, 298] on button "20" at bounding box center [454, 297] width 23 height 23
type input "00:00"
type input "23:59"
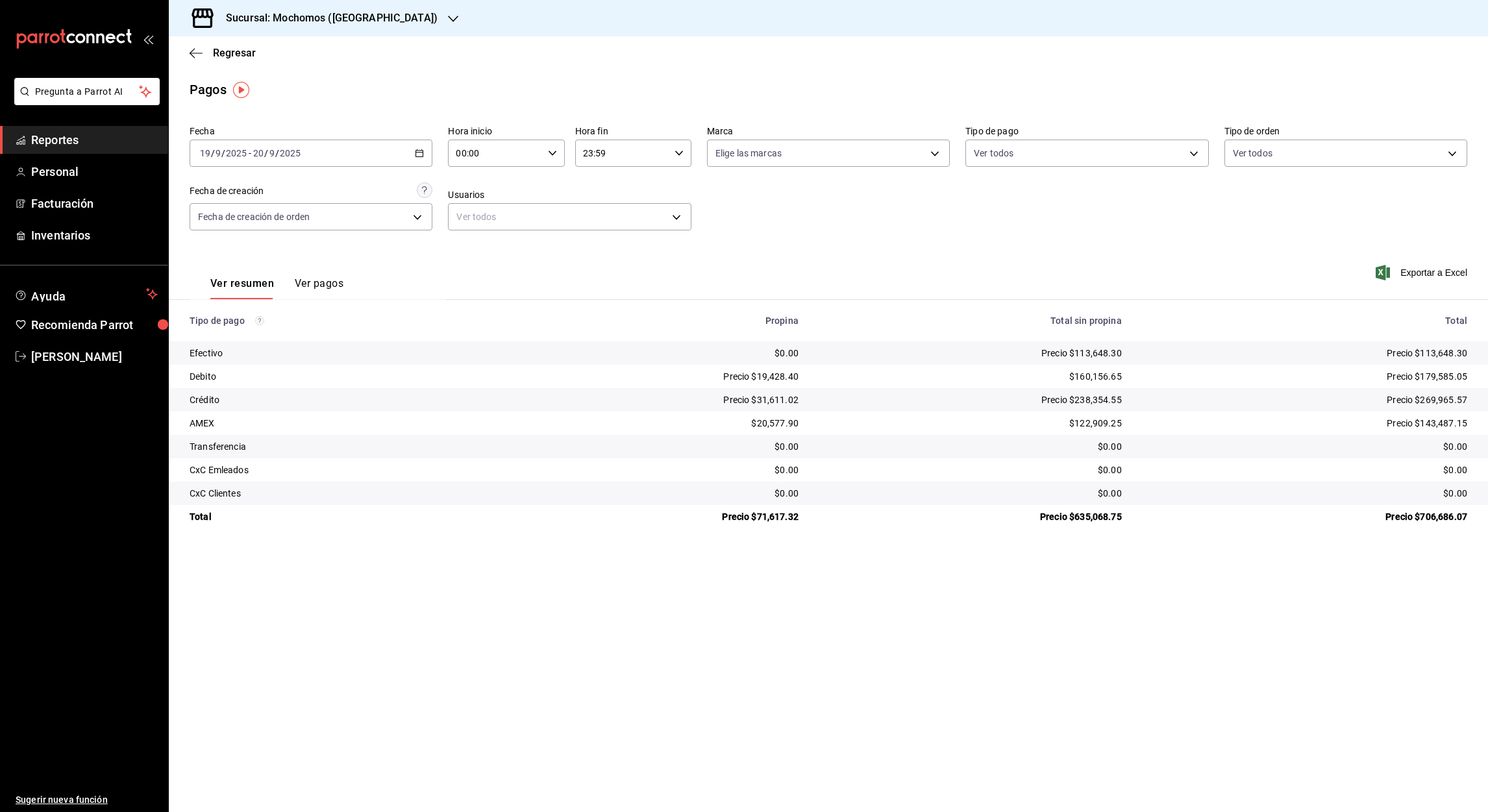
click at [463, 149] on input "00:00" at bounding box center [495, 153] width 94 height 26
click at [481, 222] on span "05" at bounding box center [477, 222] width 38 height 10
type input "05:00"
click at [189, 58] on div at bounding box center [744, 406] width 1488 height 812
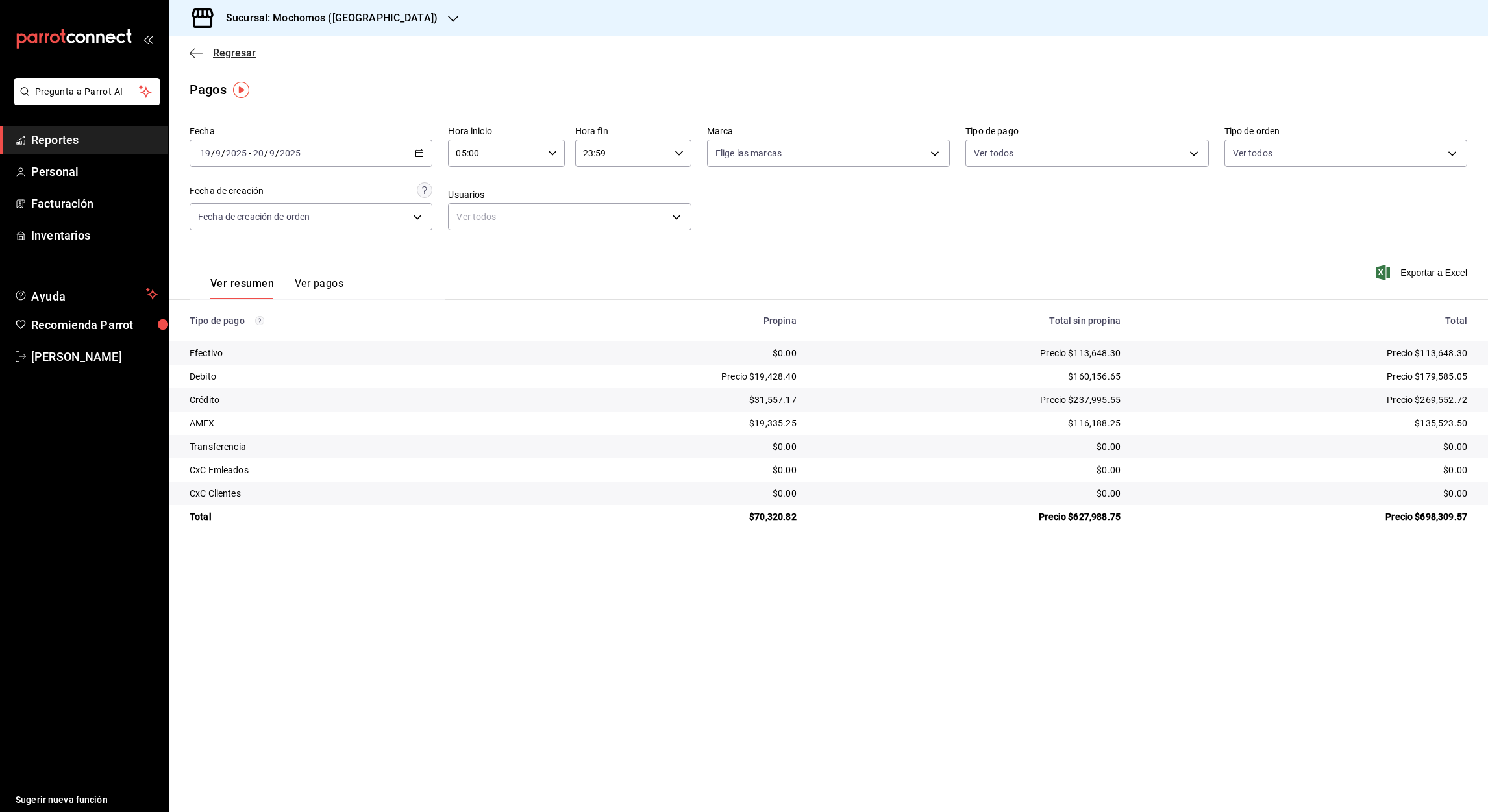
click at [193, 55] on icon "button" at bounding box center [195, 53] width 13 height 12
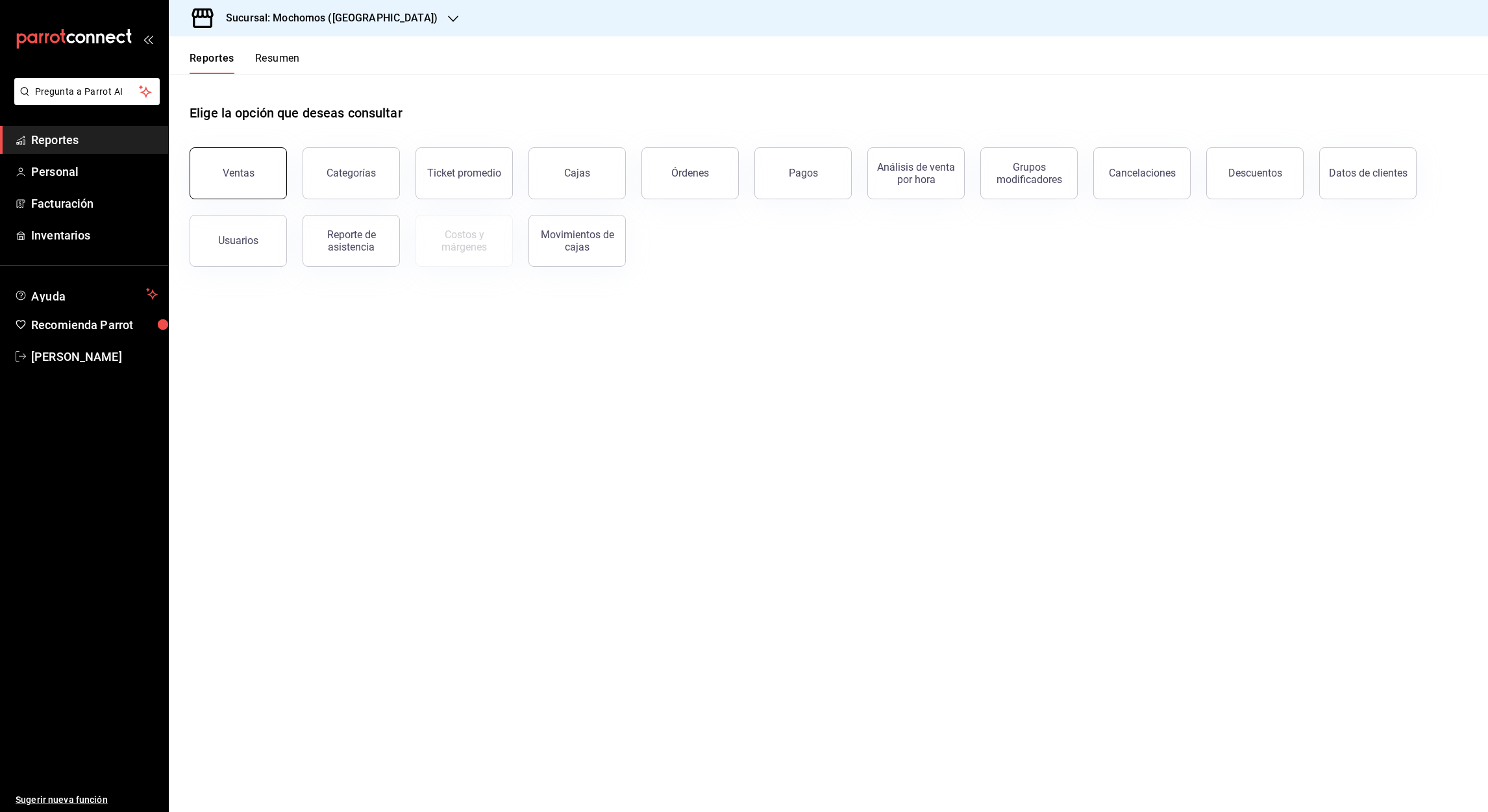
click at [233, 175] on div "Ventas" at bounding box center [238, 173] width 32 height 12
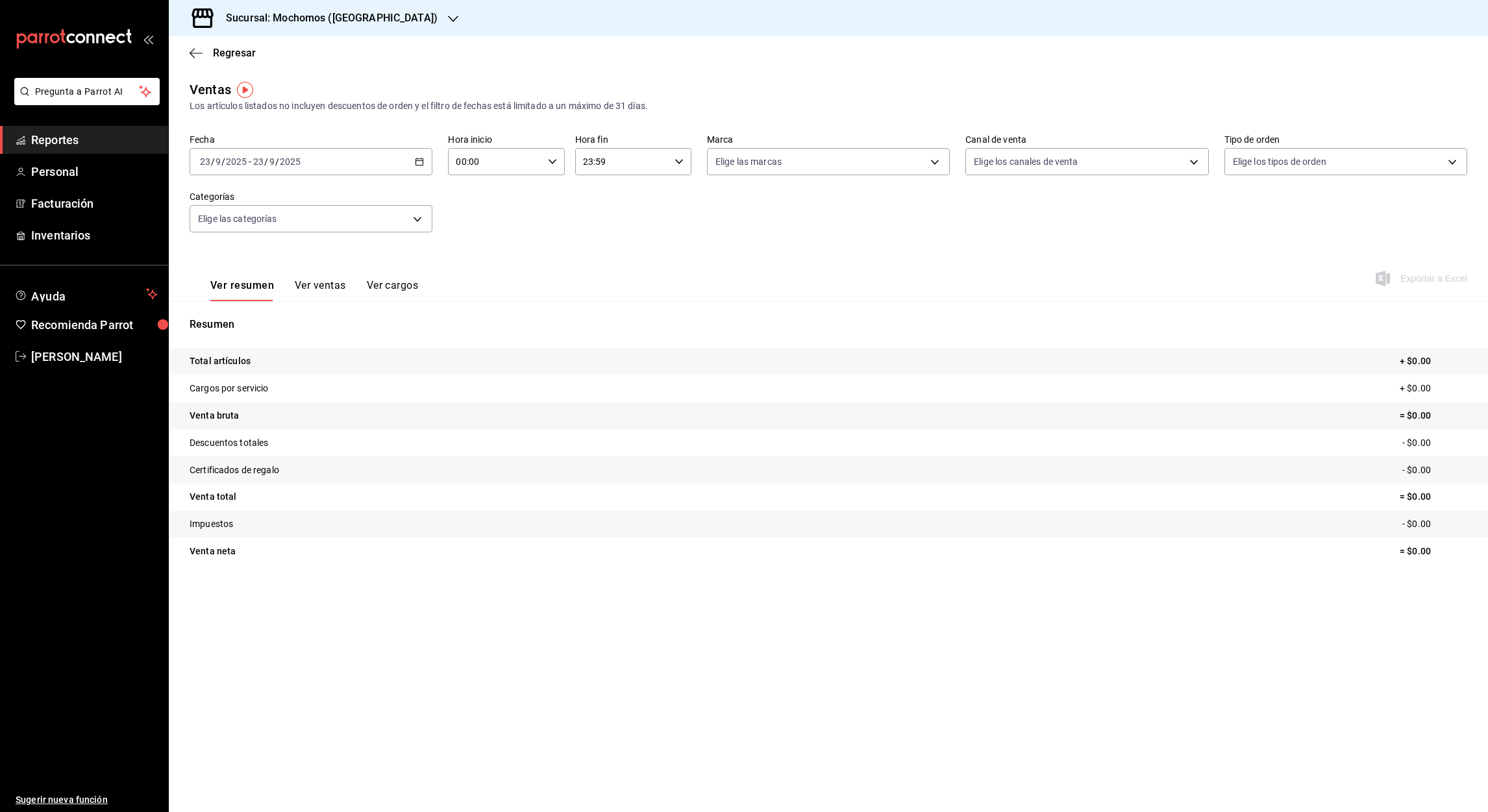
click at [426, 162] on div "[DATE] [DATE] - [DATE] [DATE]" at bounding box center [311, 161] width 243 height 27
click at [240, 315] on span "Rango de fechas" at bounding box center [251, 318] width 101 height 14
click at [435, 302] on abbr "19" at bounding box center [432, 304] width 8 height 9
click at [459, 307] on button "20" at bounding box center [454, 305] width 23 height 23
click at [463, 163] on input "00:00" at bounding box center [495, 162] width 94 height 26
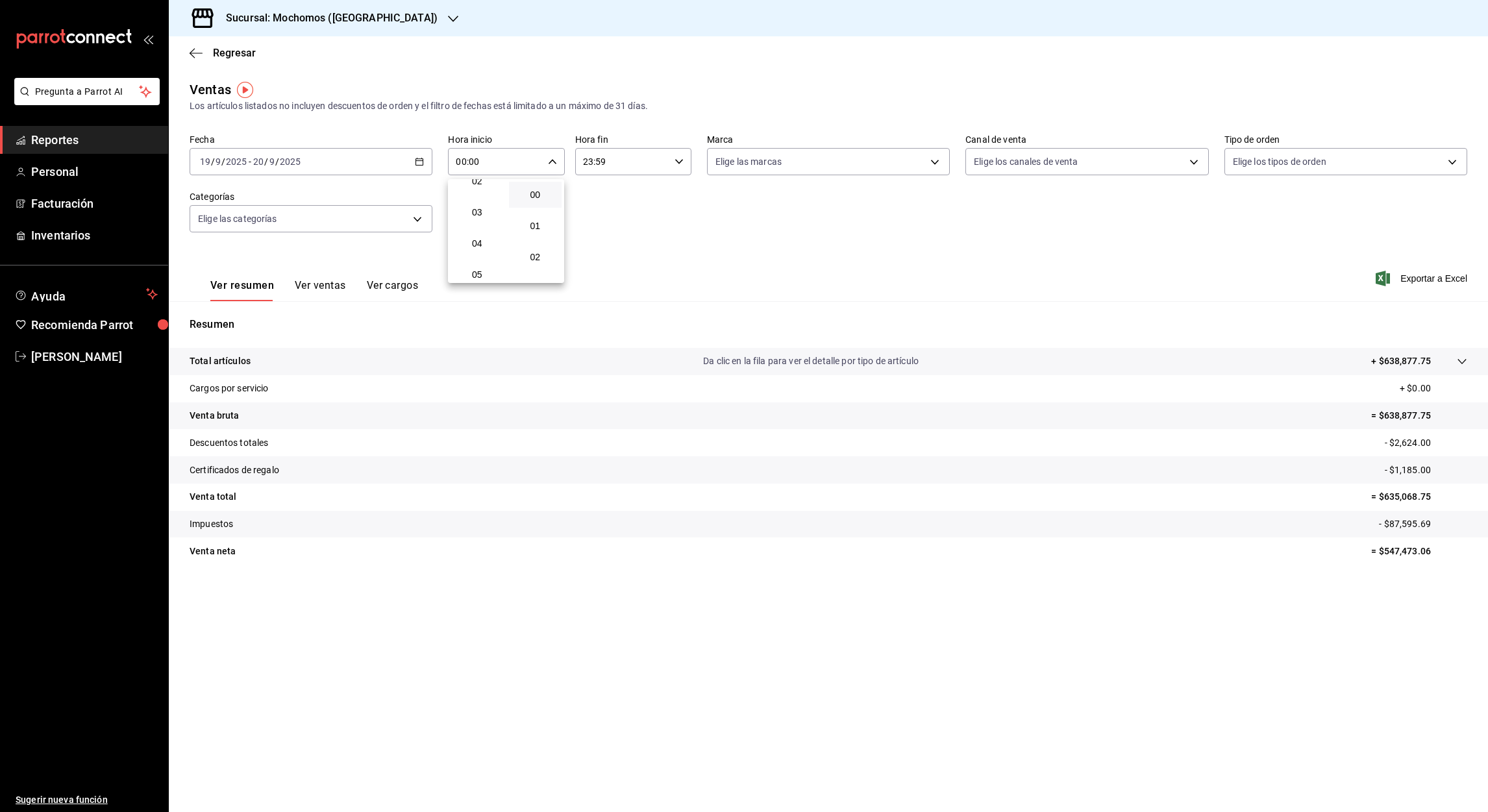
scroll to position [77, 0]
click at [478, 269] on span "05" at bounding box center [477, 273] width 38 height 10
type input "05:00"
click at [590, 164] on div at bounding box center [744, 406] width 1488 height 812
click at [590, 164] on input "23:59" at bounding box center [622, 162] width 94 height 26
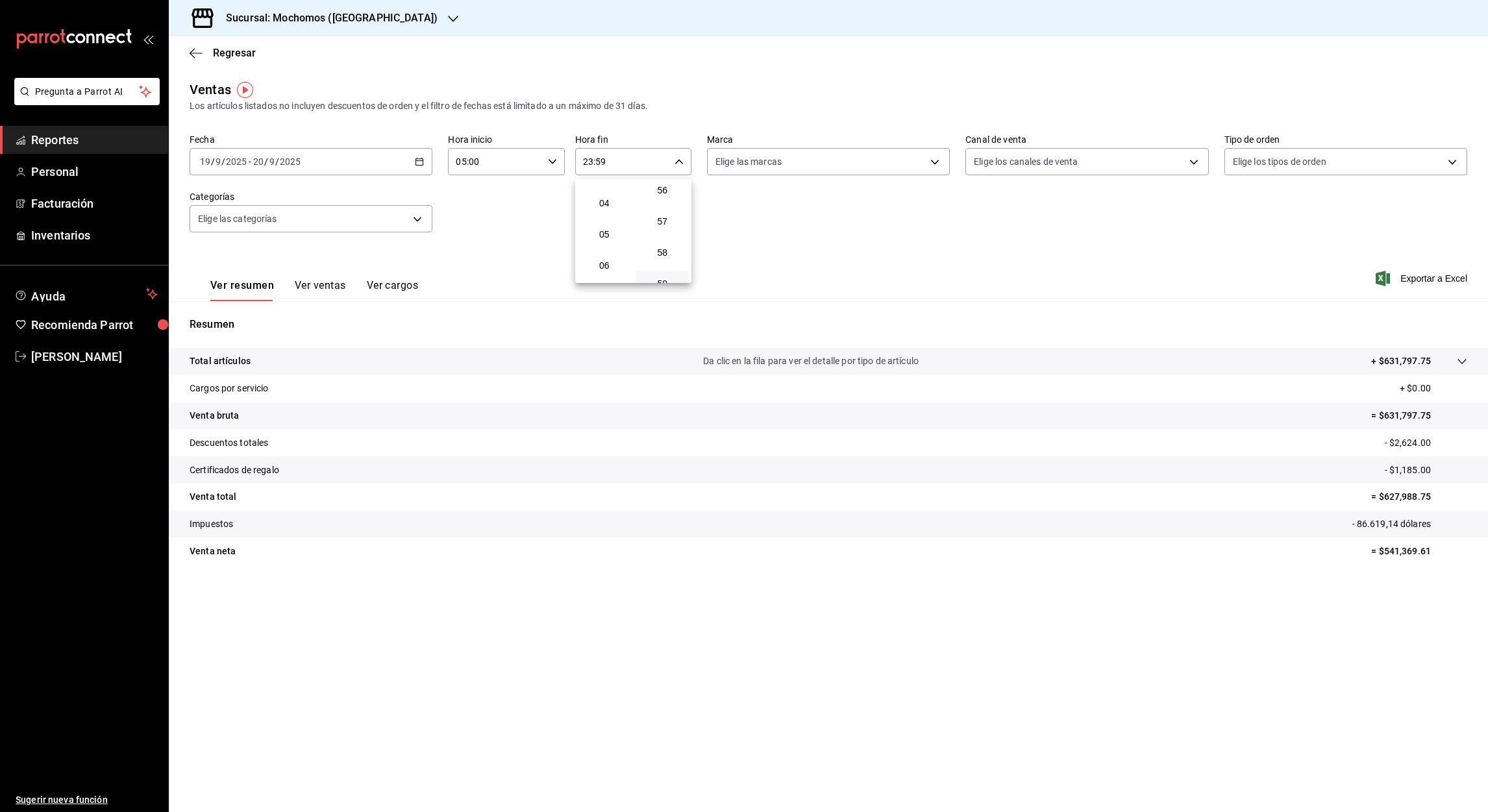
scroll to position [119, 0]
click at [605, 231] on span "05" at bounding box center [604, 231] width 38 height 10
click at [601, 158] on div at bounding box center [744, 406] width 1488 height 812
click at [601, 158] on input "05:59" at bounding box center [622, 162] width 94 height 26
click at [664, 194] on span "00" at bounding box center [663, 194] width 38 height 10
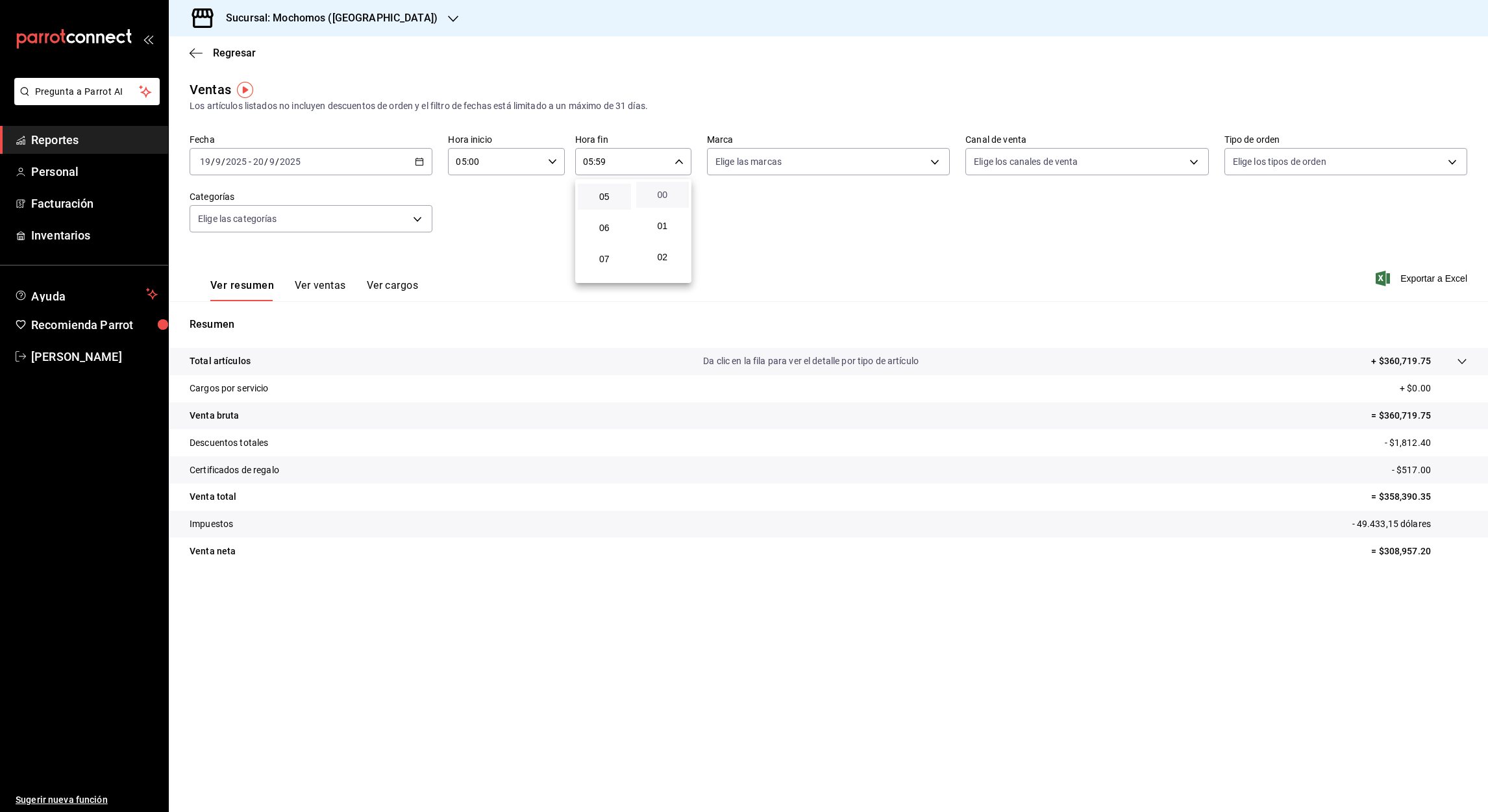
type input "05:00"
click at [418, 160] on div at bounding box center [744, 406] width 1488 height 812
click at [419, 164] on icon "button" at bounding box center [419, 161] width 9 height 9
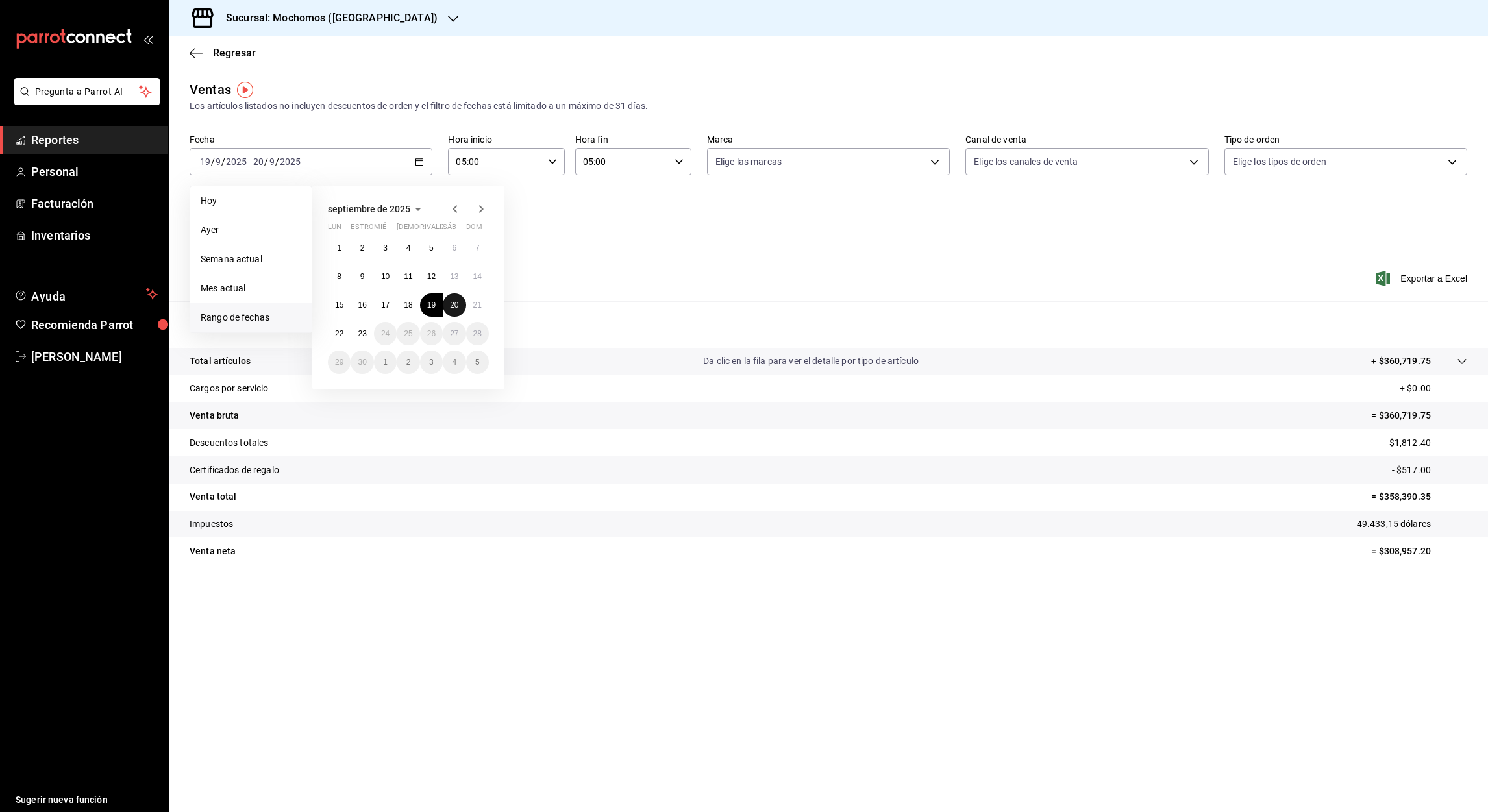
click at [452, 300] on abbr "20" at bounding box center [454, 304] width 8 height 9
click at [473, 307] on abbr "21" at bounding box center [477, 304] width 8 height 9
click at [423, 160] on icon "button" at bounding box center [419, 161] width 9 height 9
click at [473, 303] on abbr "21" at bounding box center [477, 304] width 8 height 9
click at [342, 334] on abbr "22" at bounding box center [339, 334] width 8 height 9
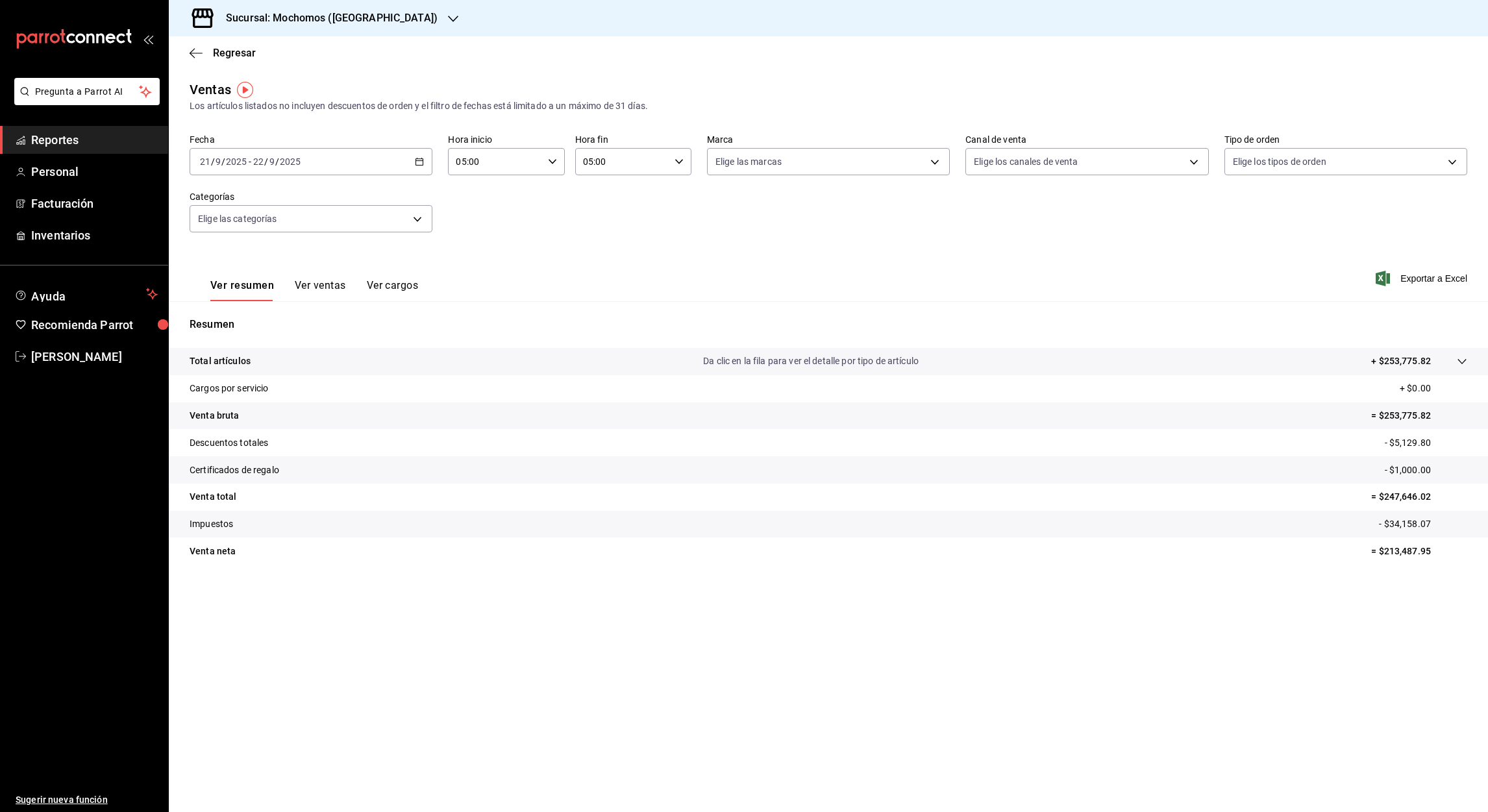
click at [421, 166] on div "[DATE] [DATE] - [DATE] [DATE]" at bounding box center [311, 161] width 243 height 27
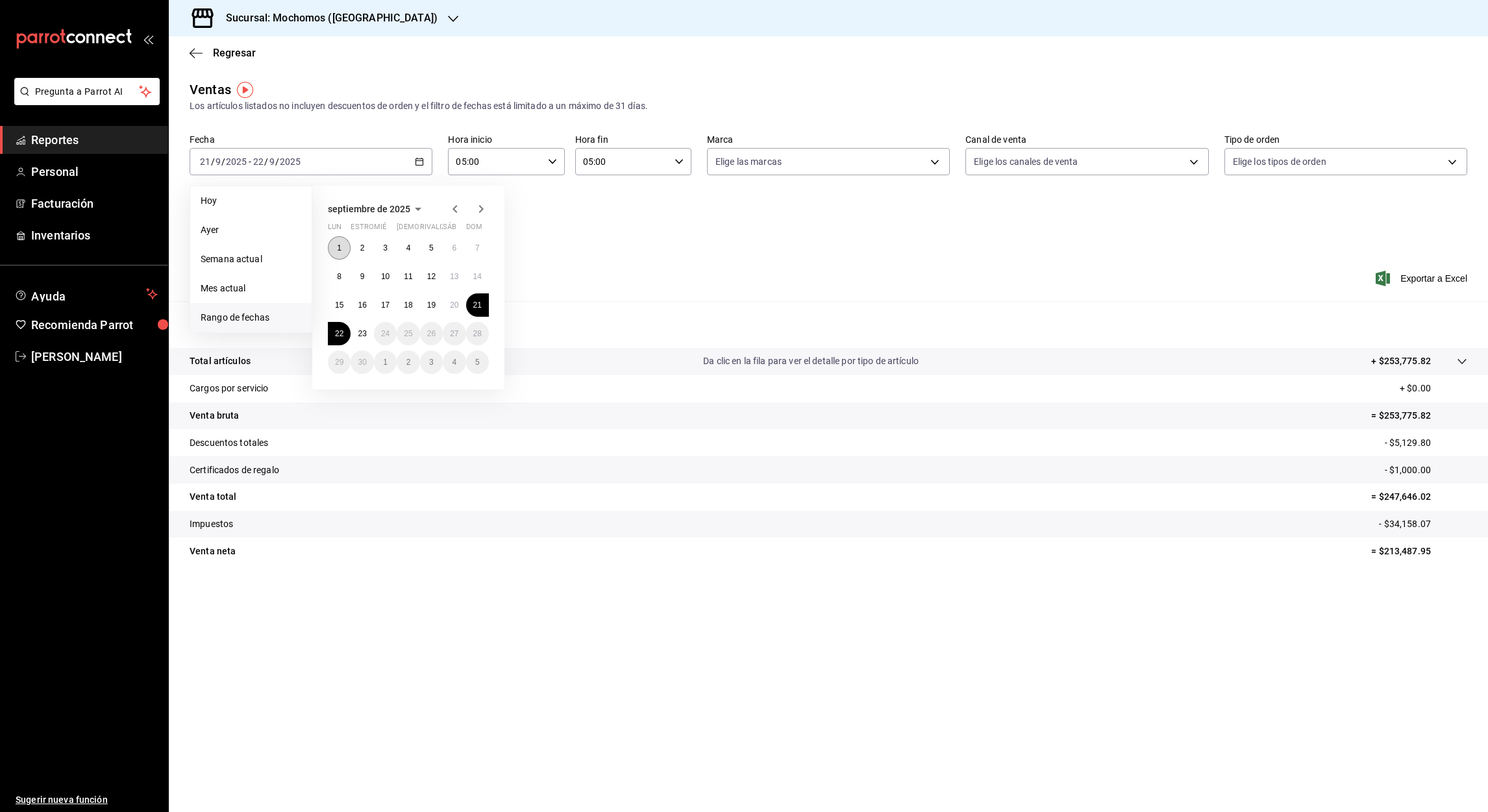
click at [342, 243] on button "1" at bounding box center [339, 248] width 23 height 23
click at [337, 331] on abbr "22" at bounding box center [339, 334] width 8 height 9
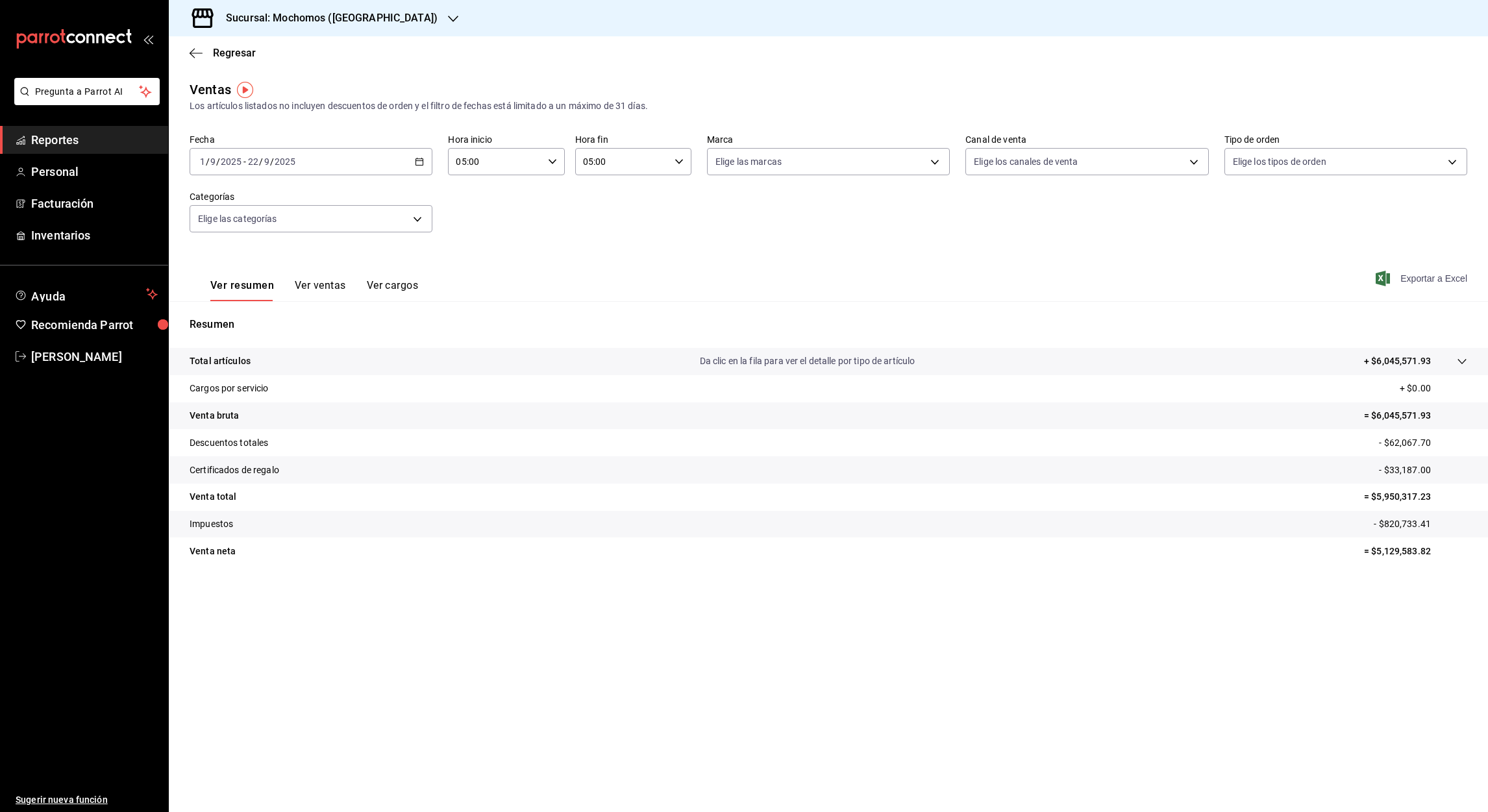
click at [1427, 283] on font "Exportar a Excel" at bounding box center [1433, 278] width 67 height 10
click at [194, 46] on div "Regresar" at bounding box center [828, 53] width 1319 height 33
click at [194, 55] on icon "button" at bounding box center [195, 53] width 13 height 12
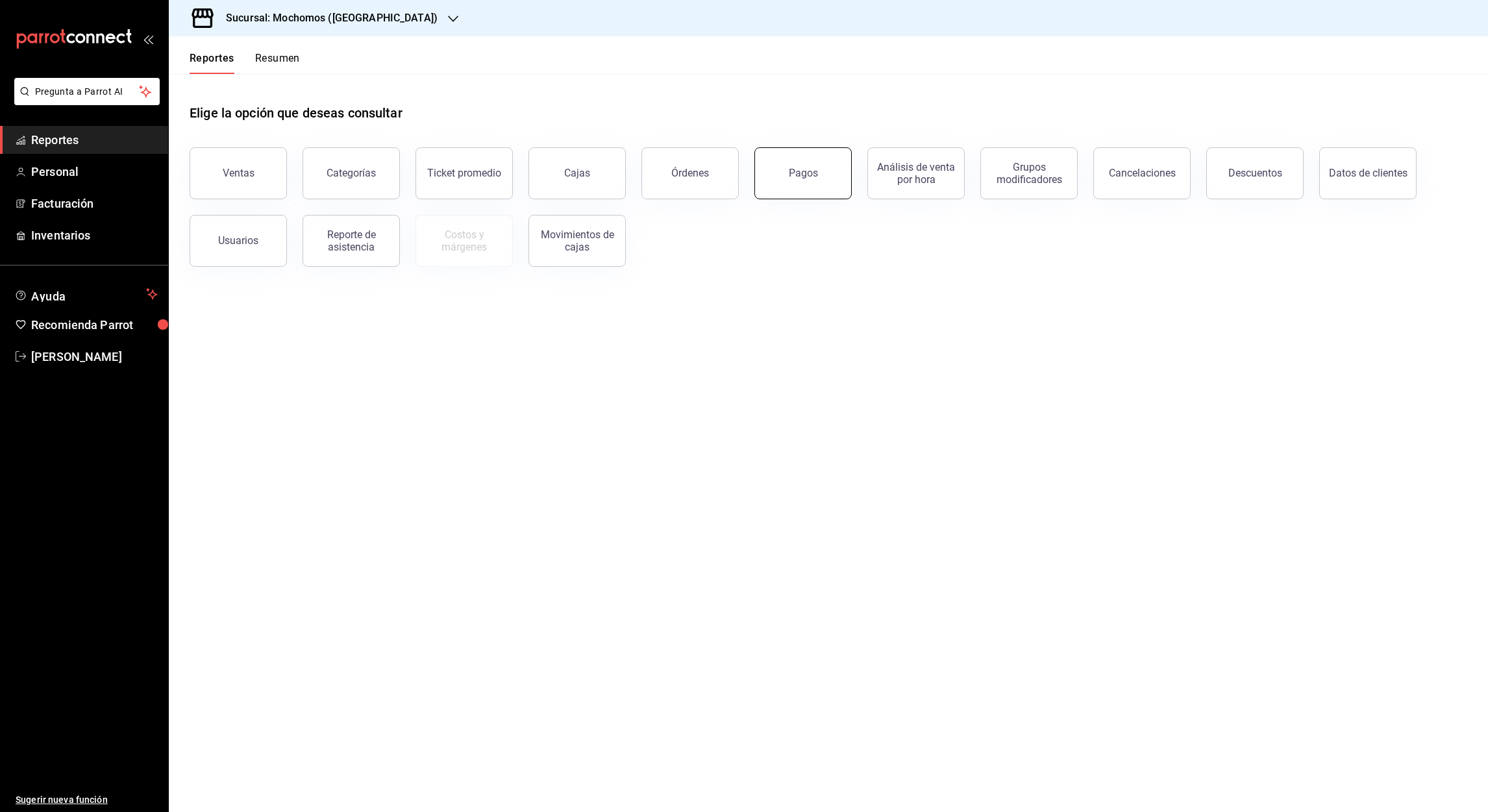
click at [790, 175] on div "Pagos" at bounding box center [803, 173] width 29 height 12
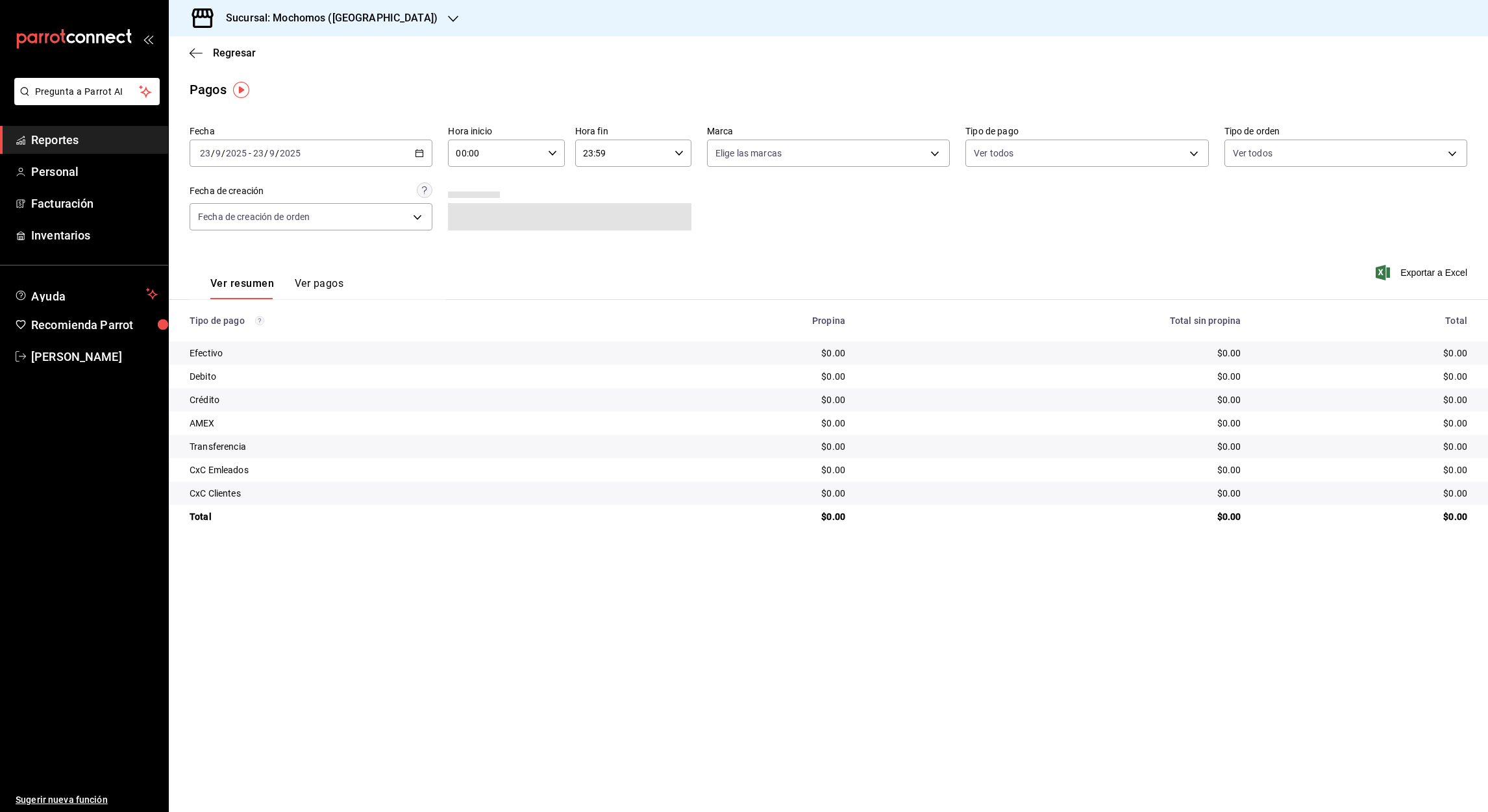
click at [418, 151] on \(Stroke\) "button" at bounding box center [419, 153] width 8 height 7
click at [244, 336] on span "Rango de fechas" at bounding box center [251, 338] width 101 height 14
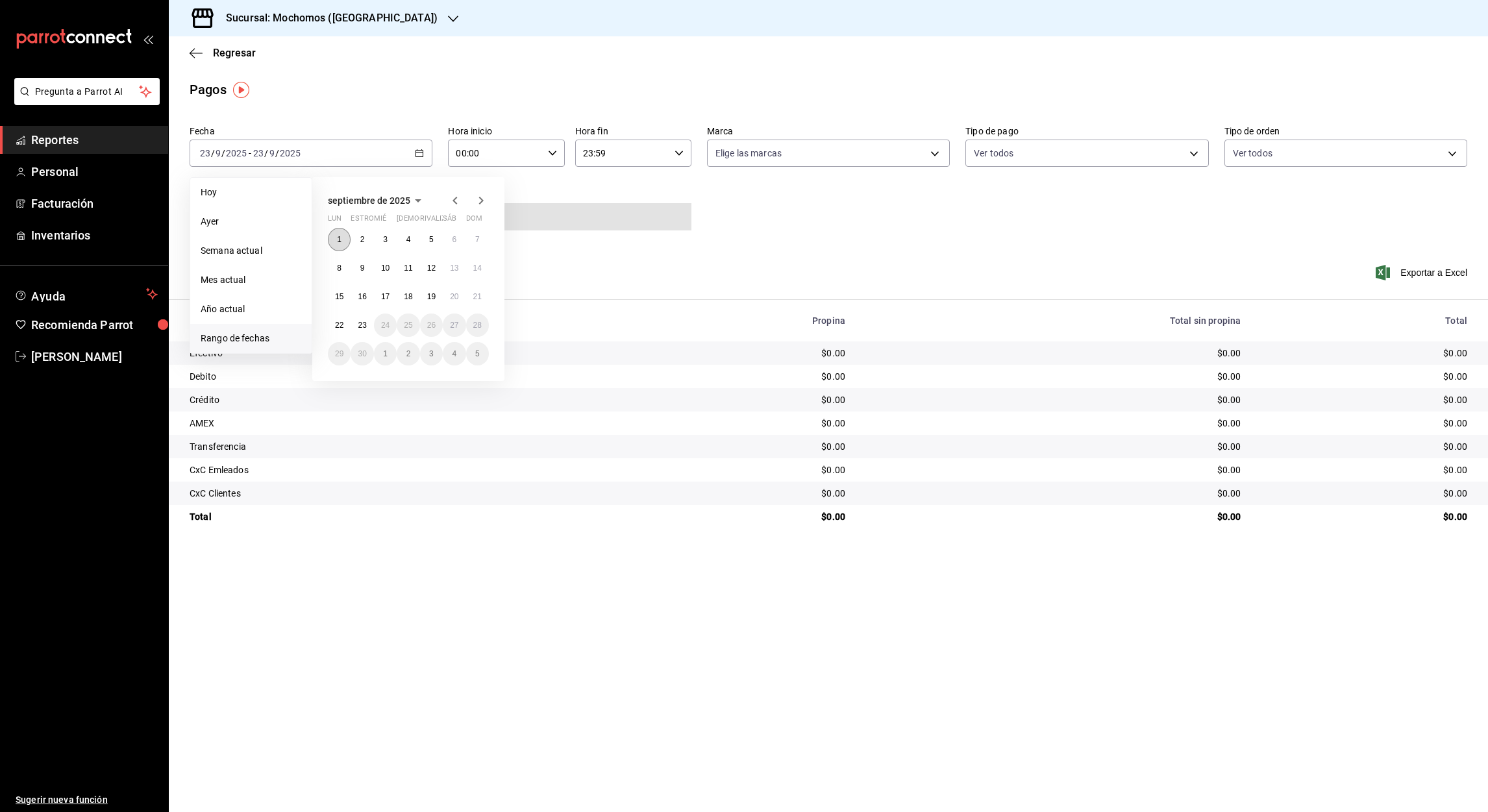
click at [340, 238] on abbr "1" at bounding box center [339, 239] width 5 height 9
click at [345, 318] on button "22" at bounding box center [339, 325] width 23 height 23
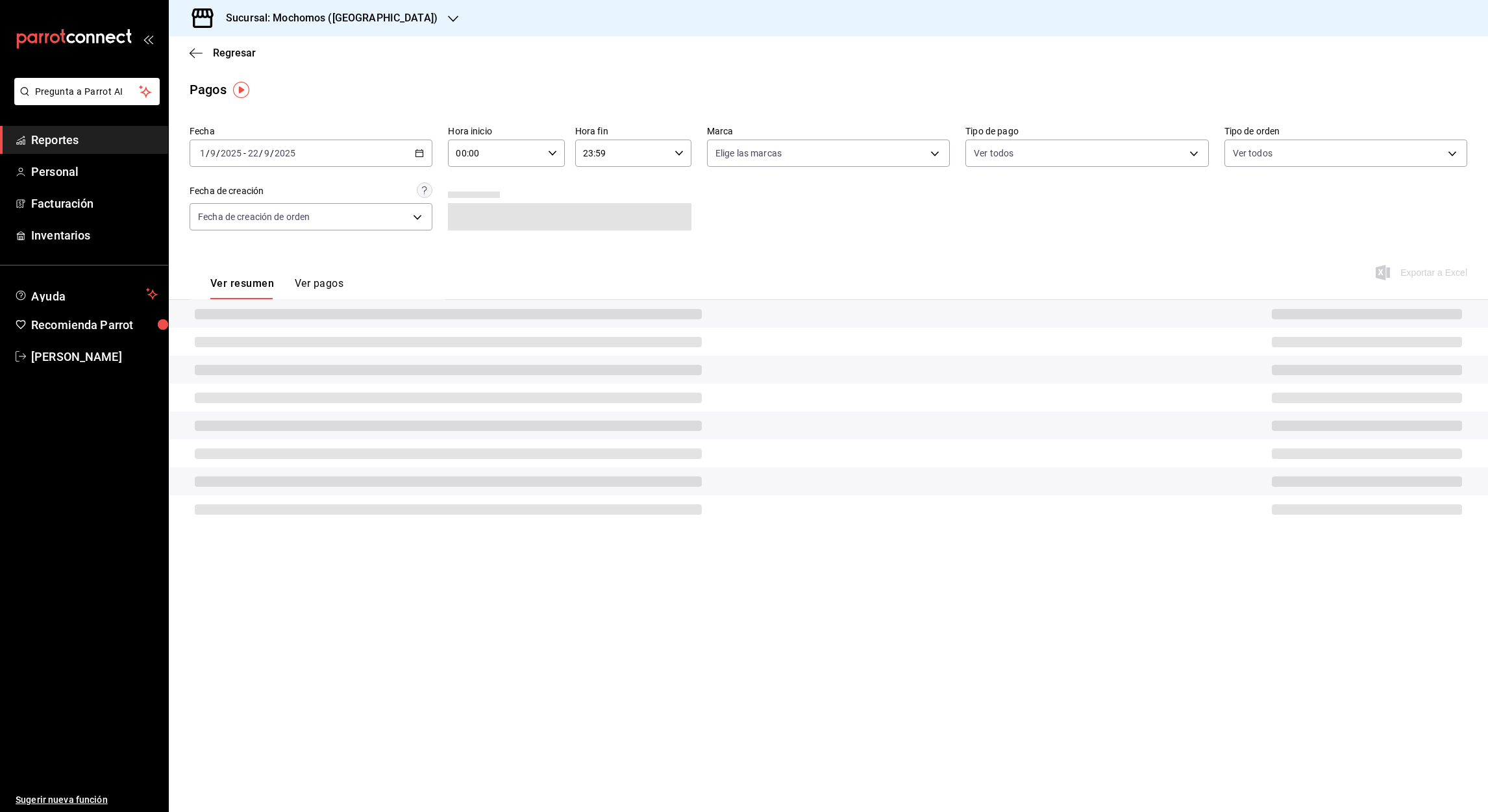
click at [461, 153] on input "00:00" at bounding box center [495, 153] width 94 height 26
click at [473, 245] on span "05" at bounding box center [477, 249] width 38 height 10
type input "05:00"
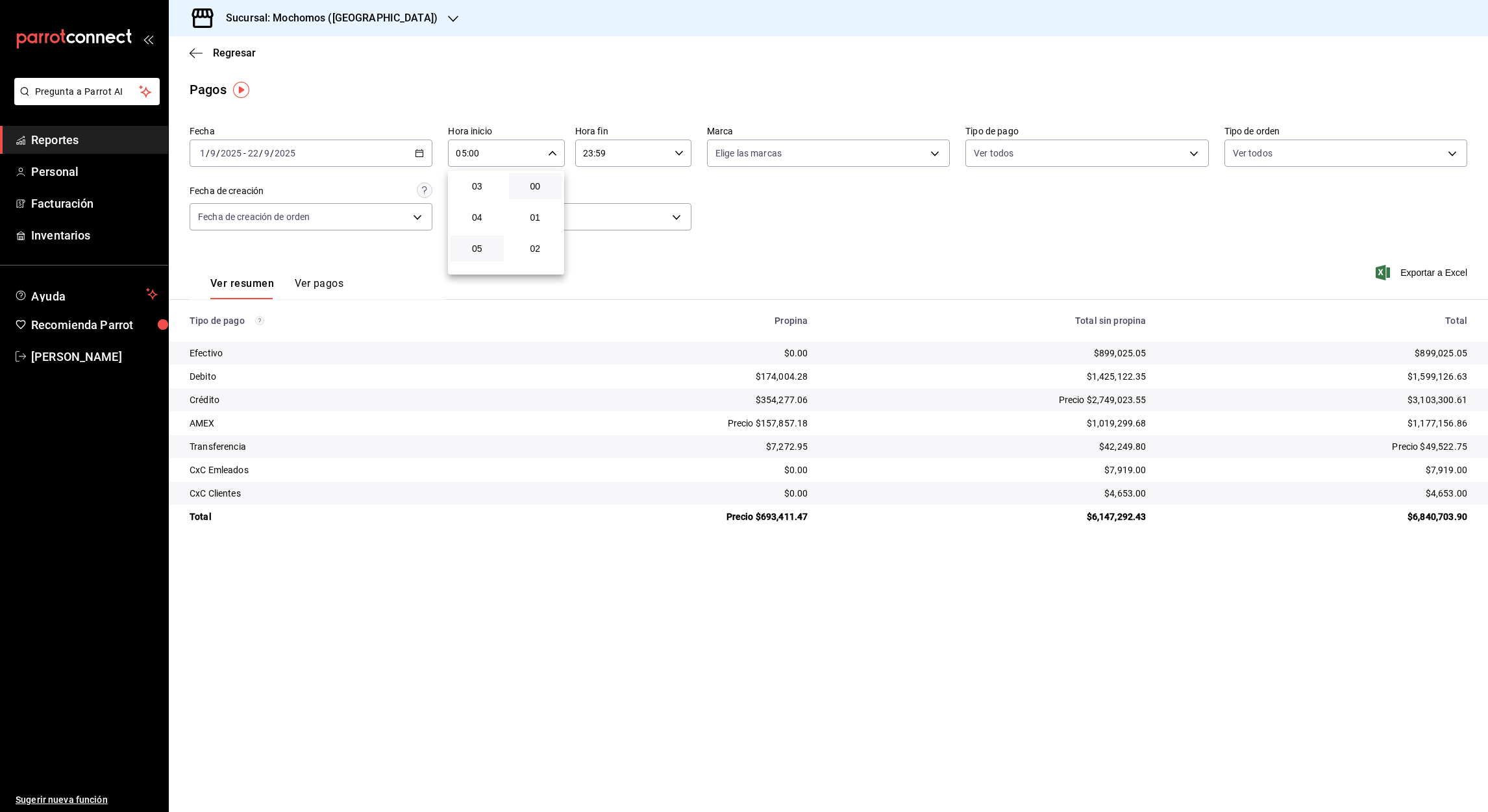
click at [586, 153] on div at bounding box center [744, 406] width 1488 height 812
click at [586, 153] on input "23:59" at bounding box center [622, 153] width 94 height 26
click at [605, 241] on button "05" at bounding box center [604, 235] width 53 height 26
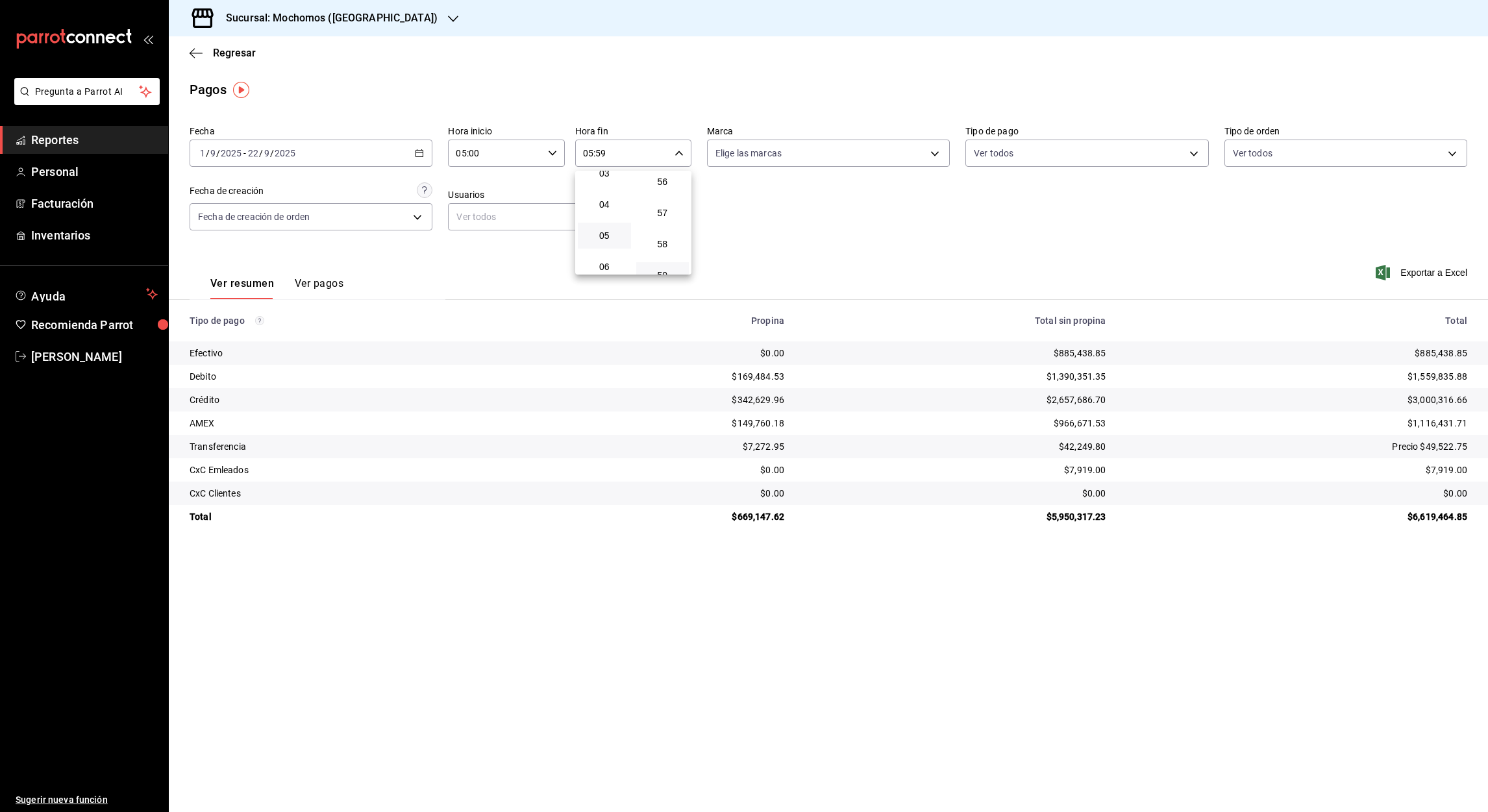
click at [599, 151] on div at bounding box center [744, 406] width 1488 height 812
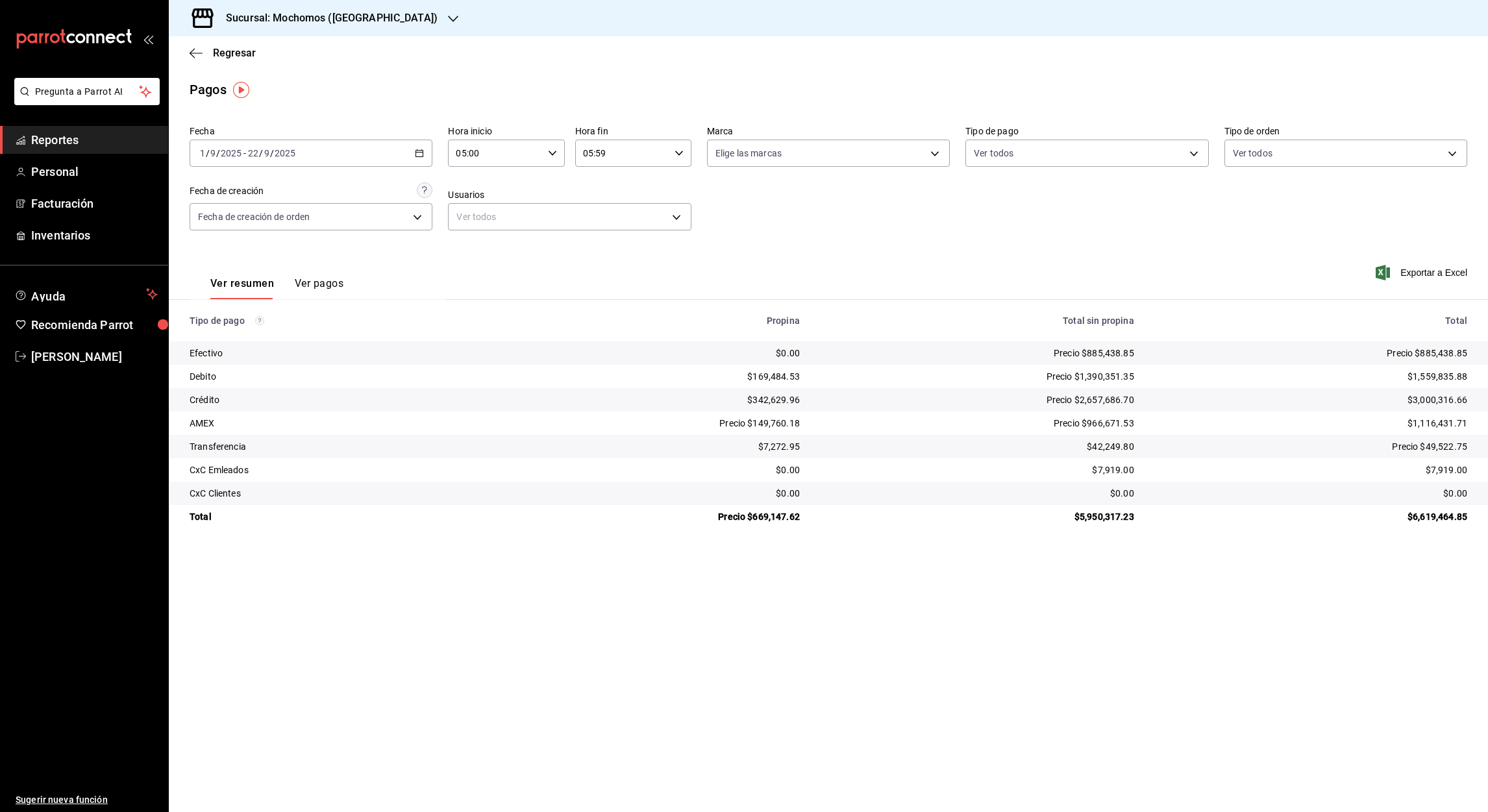
click at [601, 155] on input "05:59" at bounding box center [622, 153] width 94 height 26
click at [666, 181] on span "00" at bounding box center [663, 186] width 38 height 10
type input "05:00"
click at [1432, 269] on div at bounding box center [744, 406] width 1488 height 812
click at [1411, 274] on font "Exportar a Excel" at bounding box center [1433, 272] width 67 height 10
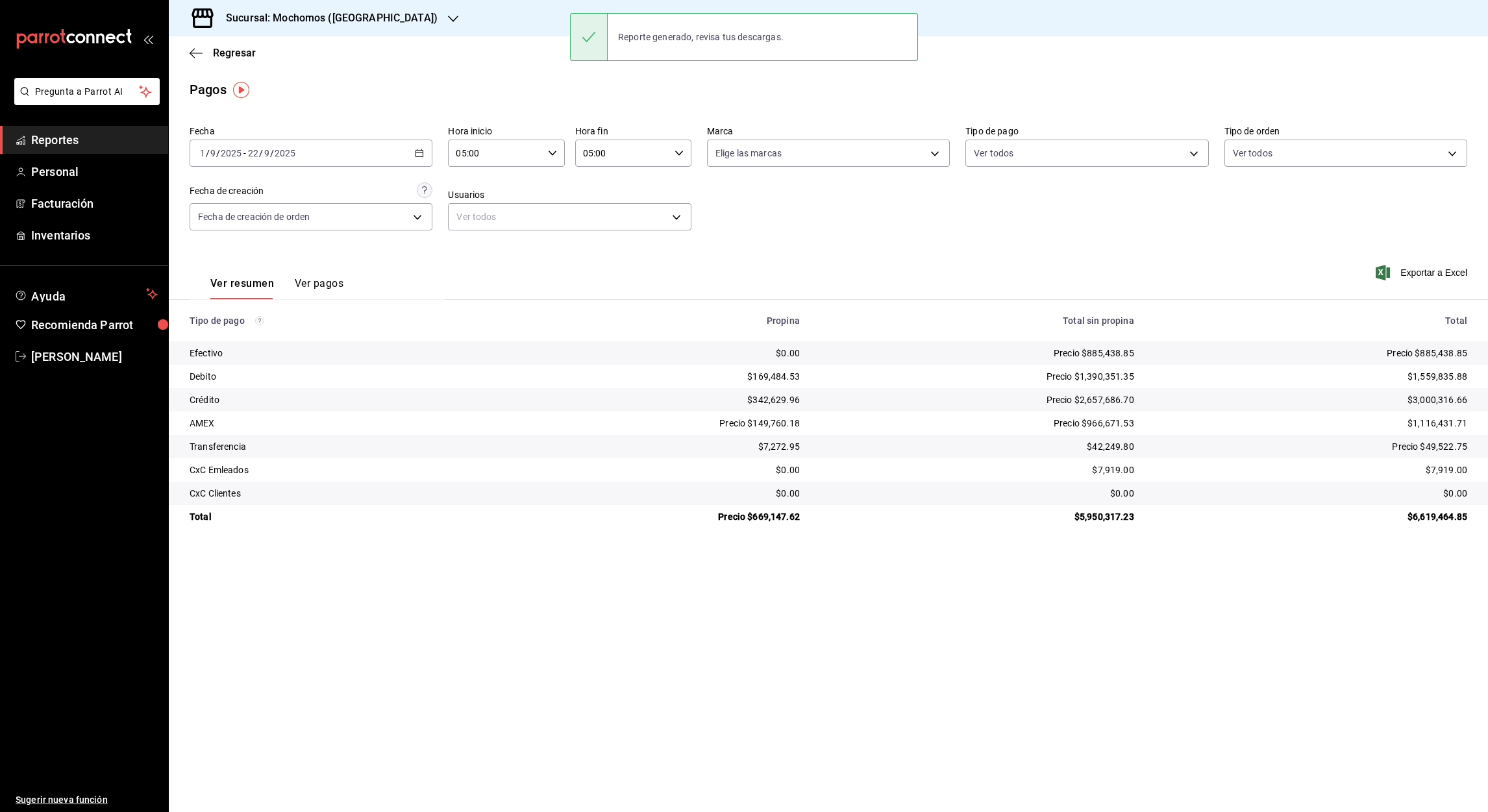
click at [420, 156] on icon "button" at bounding box center [419, 153] width 9 height 9
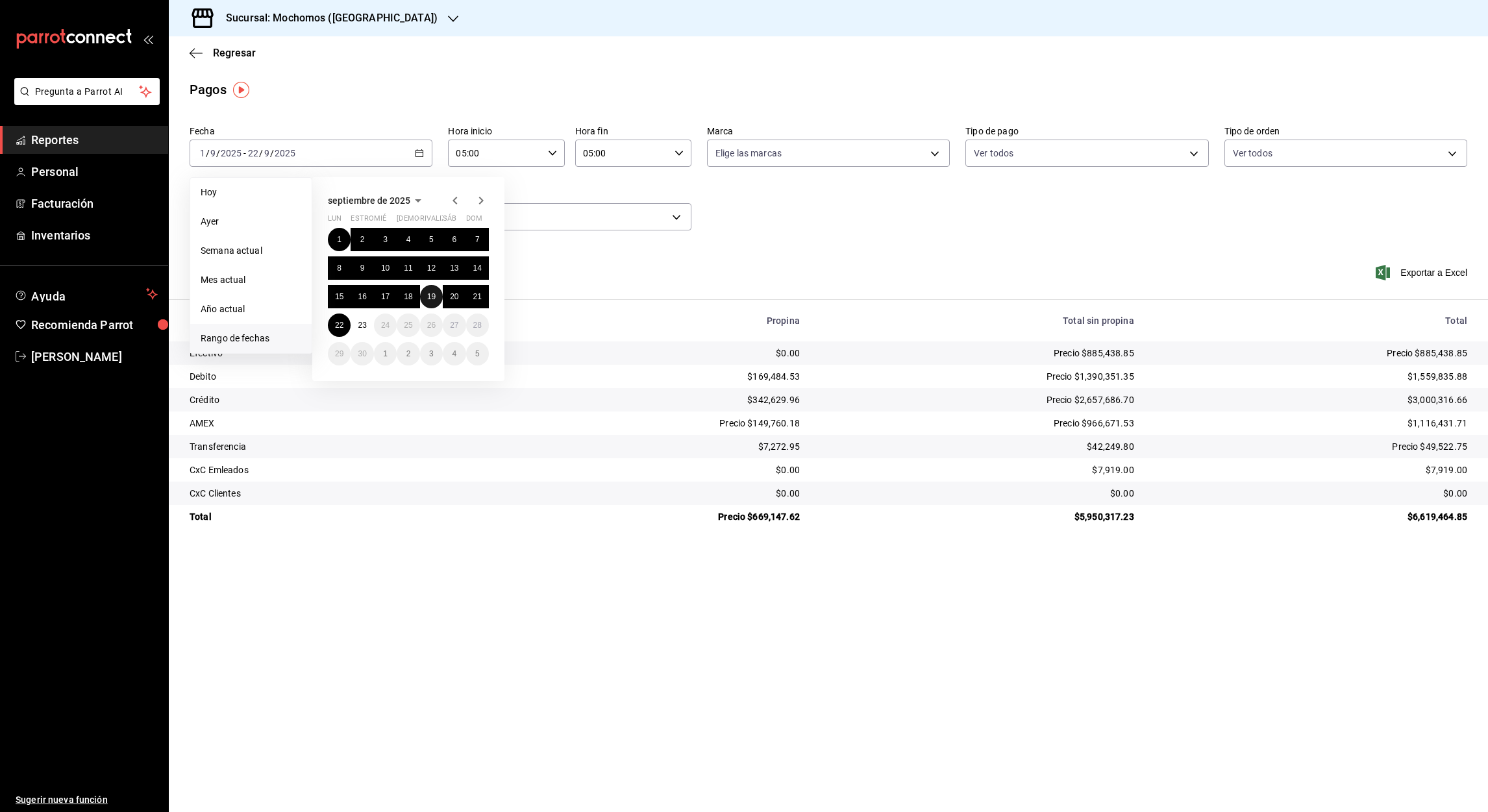
click at [435, 298] on abbr "19" at bounding box center [432, 296] width 8 height 9
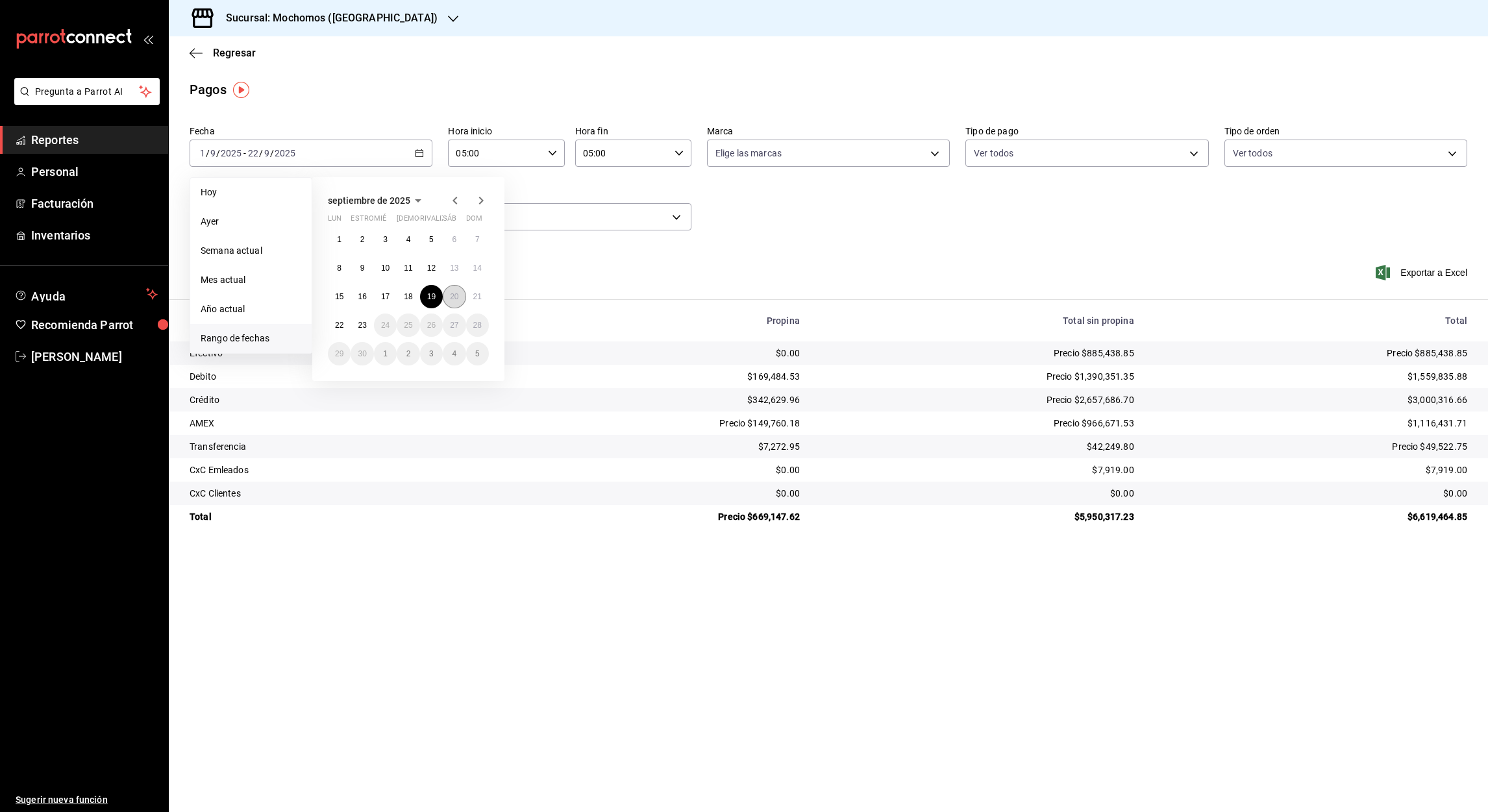
click at [450, 302] on button "20" at bounding box center [454, 297] width 23 height 23
type input "00:00"
type input "23:59"
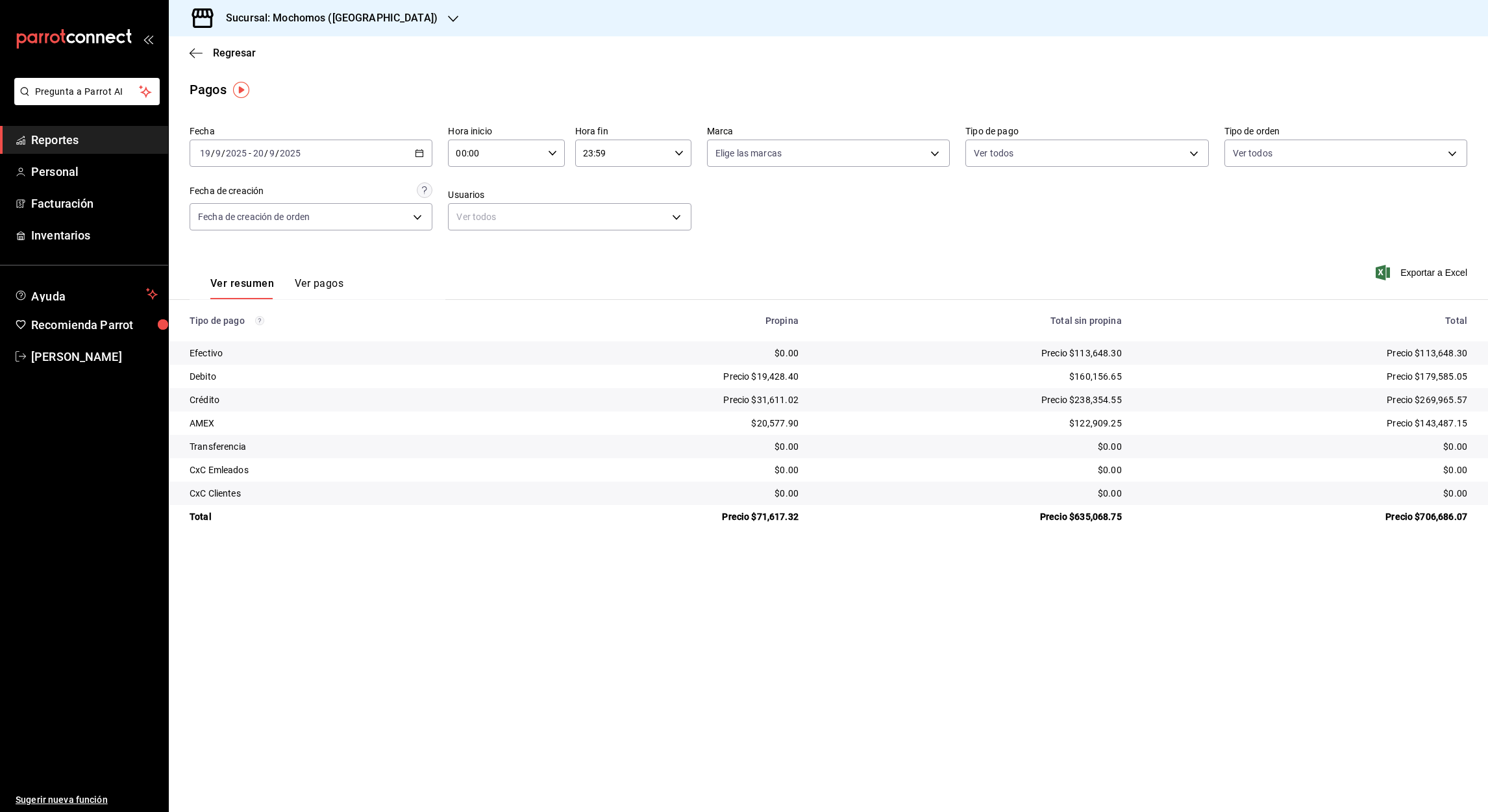
click at [460, 160] on input "00:00" at bounding box center [495, 153] width 94 height 26
click at [483, 246] on button "05" at bounding box center [476, 243] width 53 height 26
type input "05:00"
click at [589, 153] on div at bounding box center [744, 406] width 1488 height 812
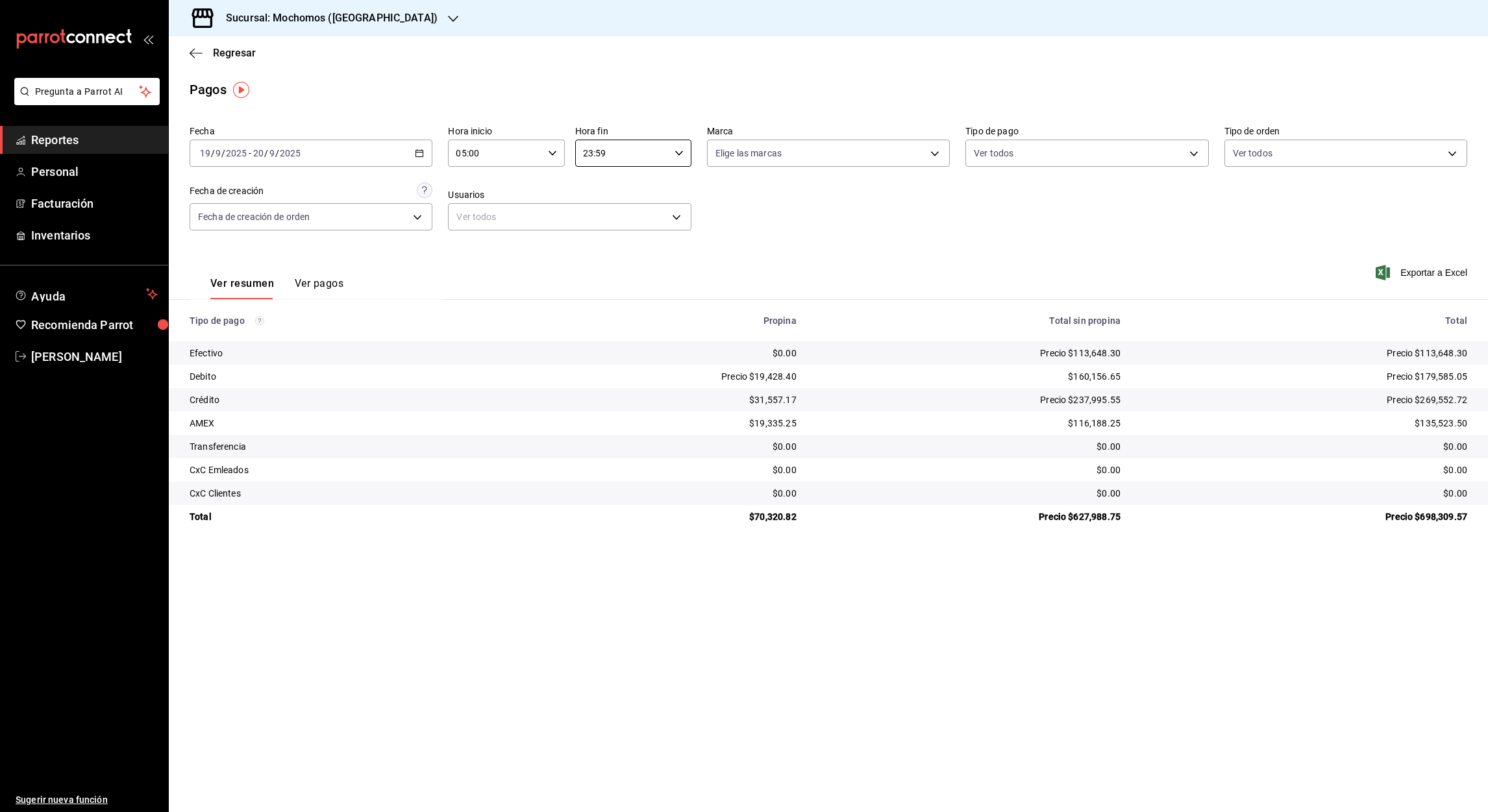
click at [589, 153] on input "23:59" at bounding box center [622, 153] width 94 height 26
click at [606, 207] on button "05" at bounding box center [604, 218] width 53 height 26
click at [599, 153] on div at bounding box center [744, 406] width 1488 height 812
click at [599, 153] on input "05:59" at bounding box center [622, 153] width 94 height 26
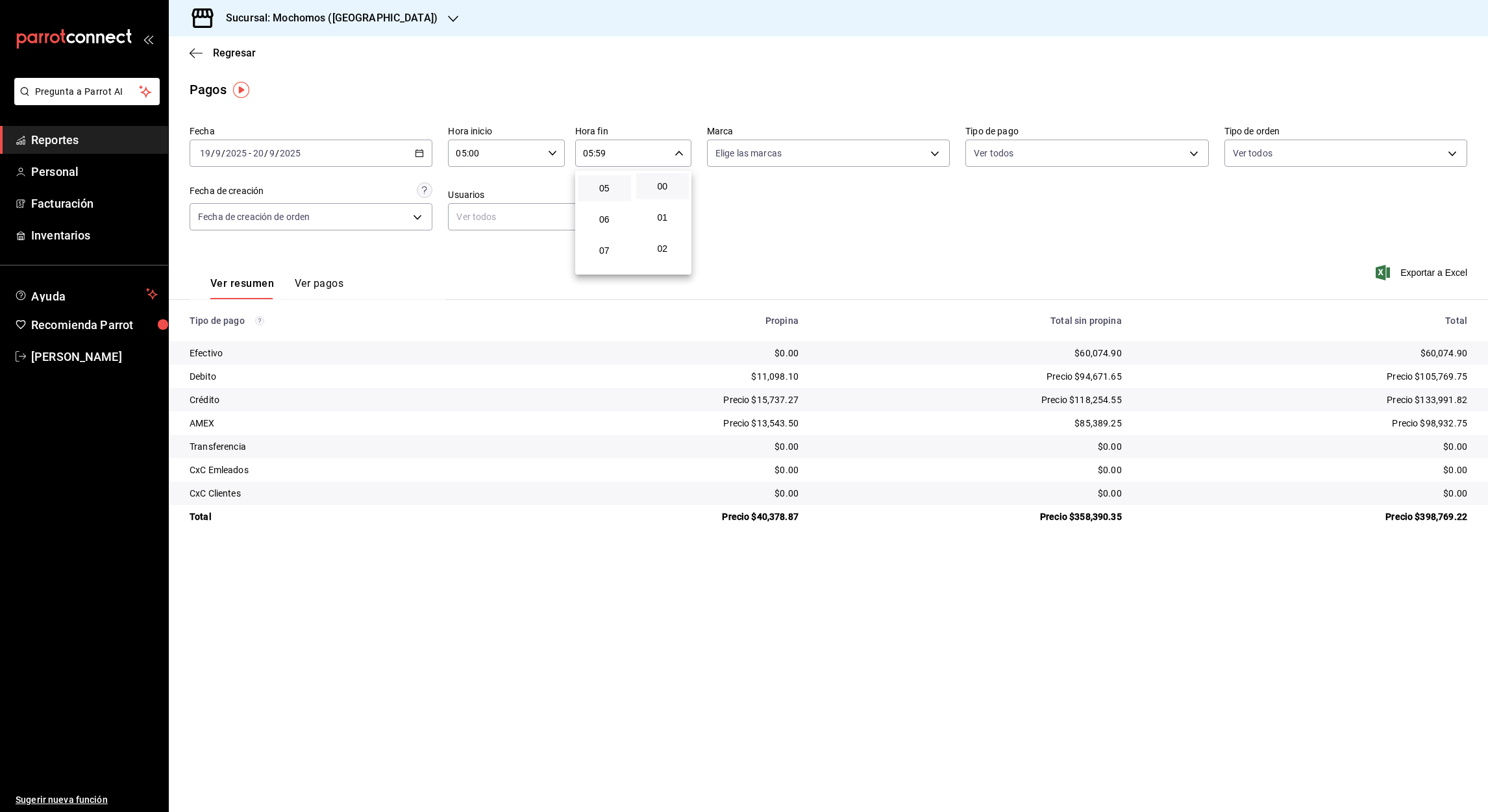
click at [664, 191] on button "00" at bounding box center [662, 186] width 53 height 26
type input "05:00"
click at [421, 156] on div at bounding box center [744, 406] width 1488 height 812
click at [421, 156] on icon "button" at bounding box center [419, 153] width 9 height 9
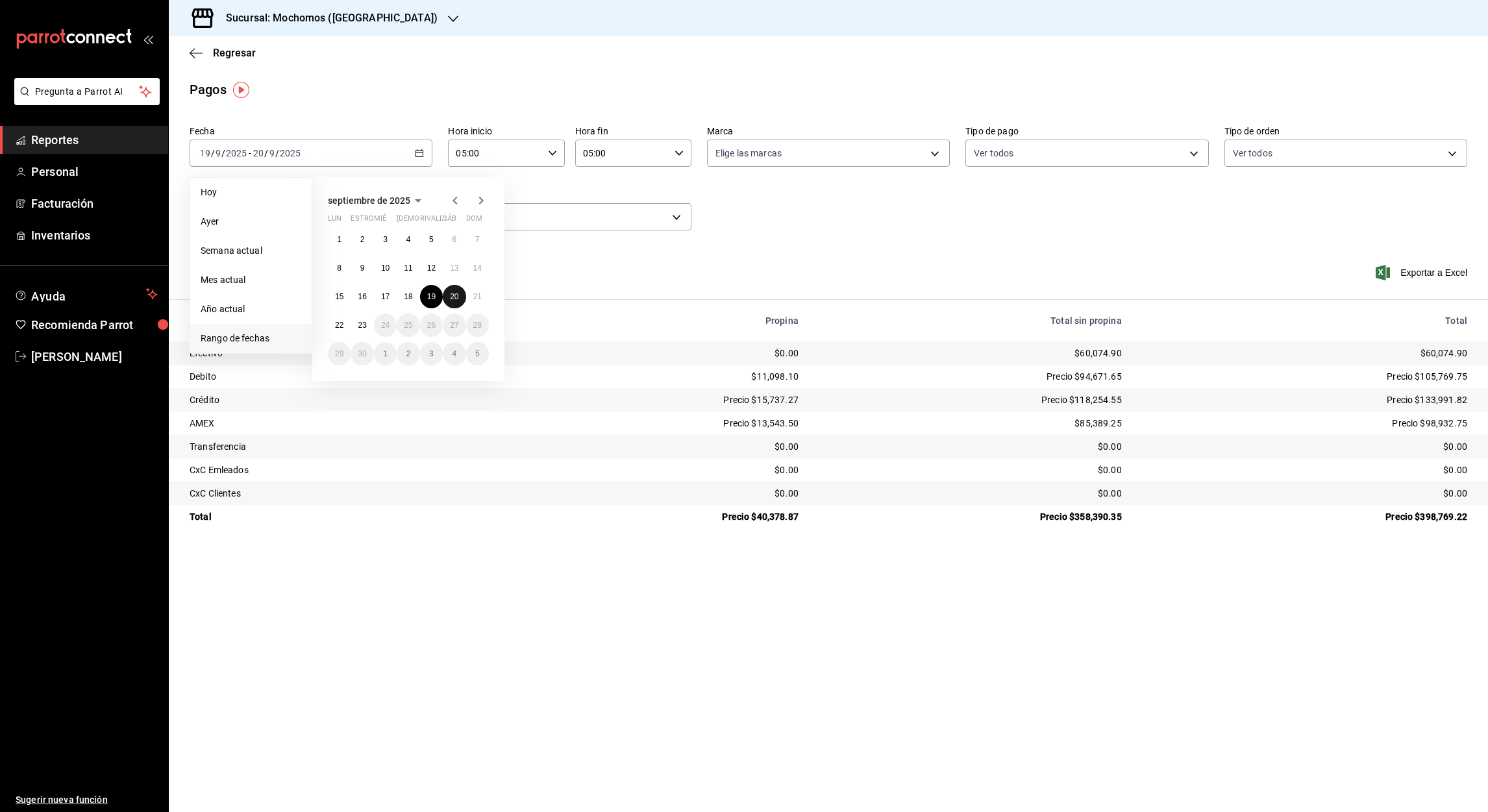
click at [454, 293] on abbr "20" at bounding box center [454, 296] width 8 height 9
click at [485, 300] on button "21" at bounding box center [477, 297] width 23 height 23
type input "00:00"
type input "23:59"
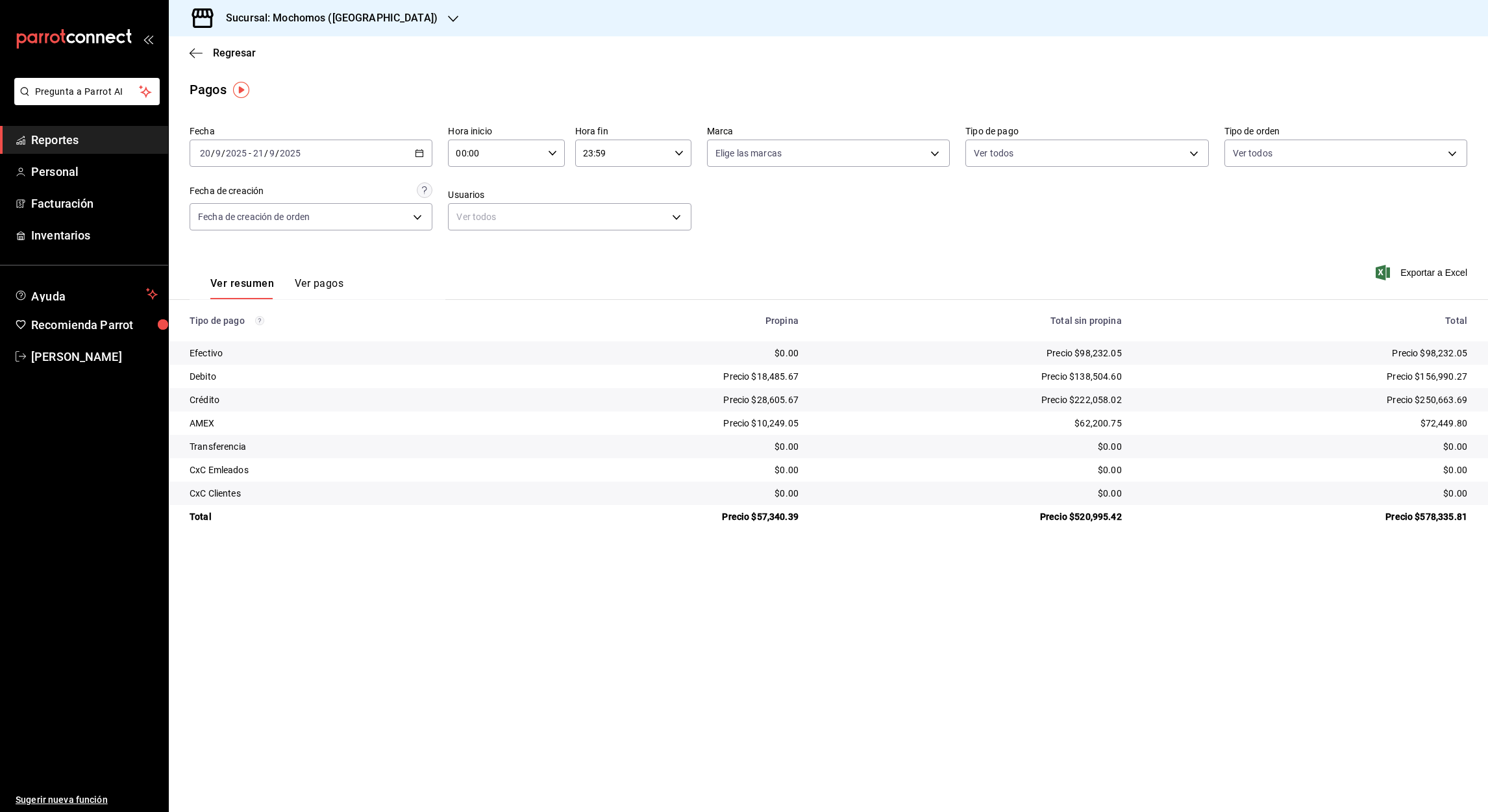
click at [458, 153] on input "00:00" at bounding box center [495, 153] width 94 height 26
click at [481, 254] on span "05" at bounding box center [477, 258] width 38 height 10
type input "05:00"
click at [588, 156] on div at bounding box center [744, 406] width 1488 height 812
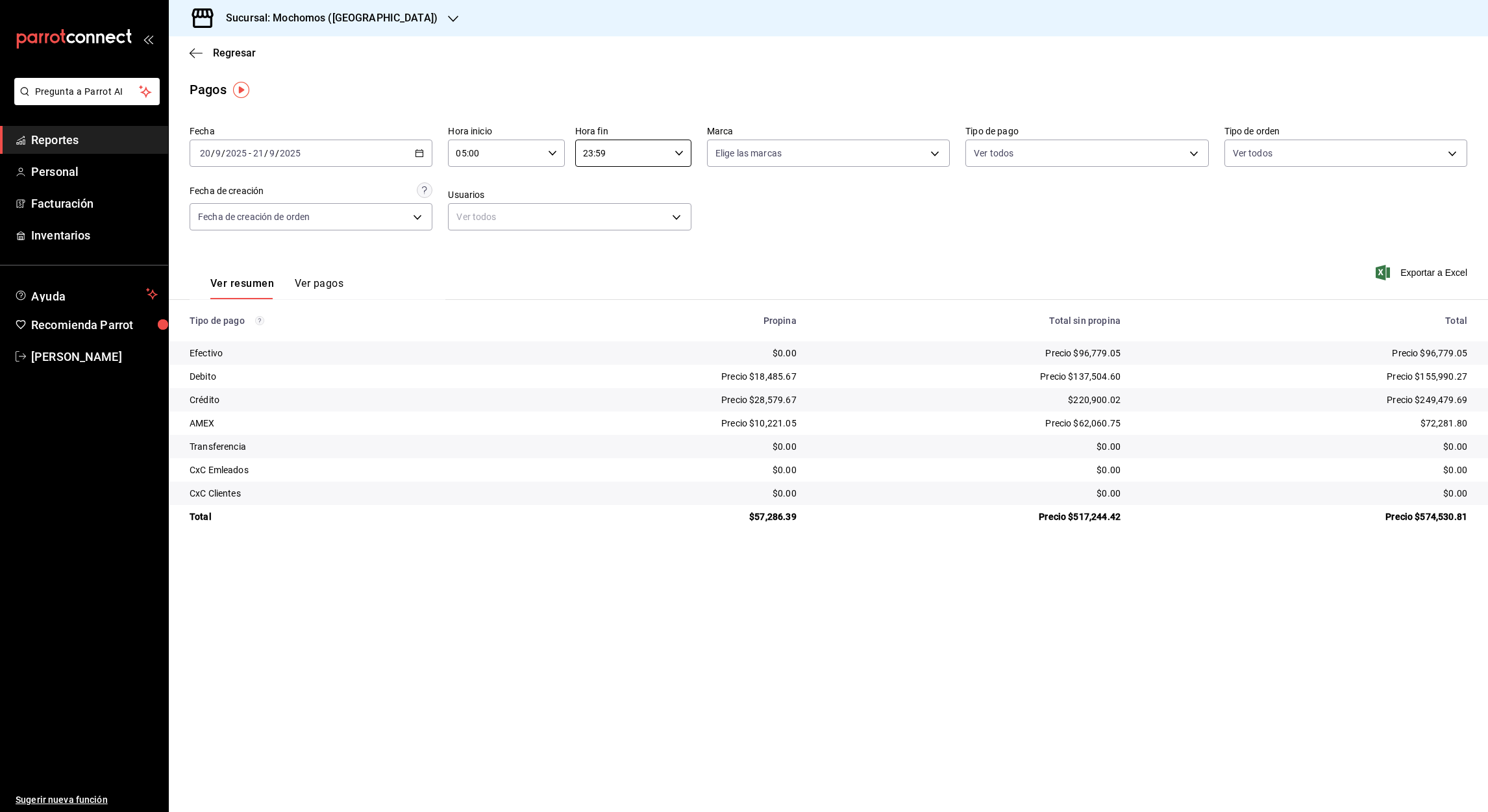
click at [588, 156] on input "23:59" at bounding box center [622, 153] width 94 height 26
click at [610, 218] on button "05" at bounding box center [604, 214] width 53 height 26
click at [601, 156] on div at bounding box center [744, 406] width 1488 height 812
click at [601, 156] on input "05:59" at bounding box center [622, 153] width 94 height 26
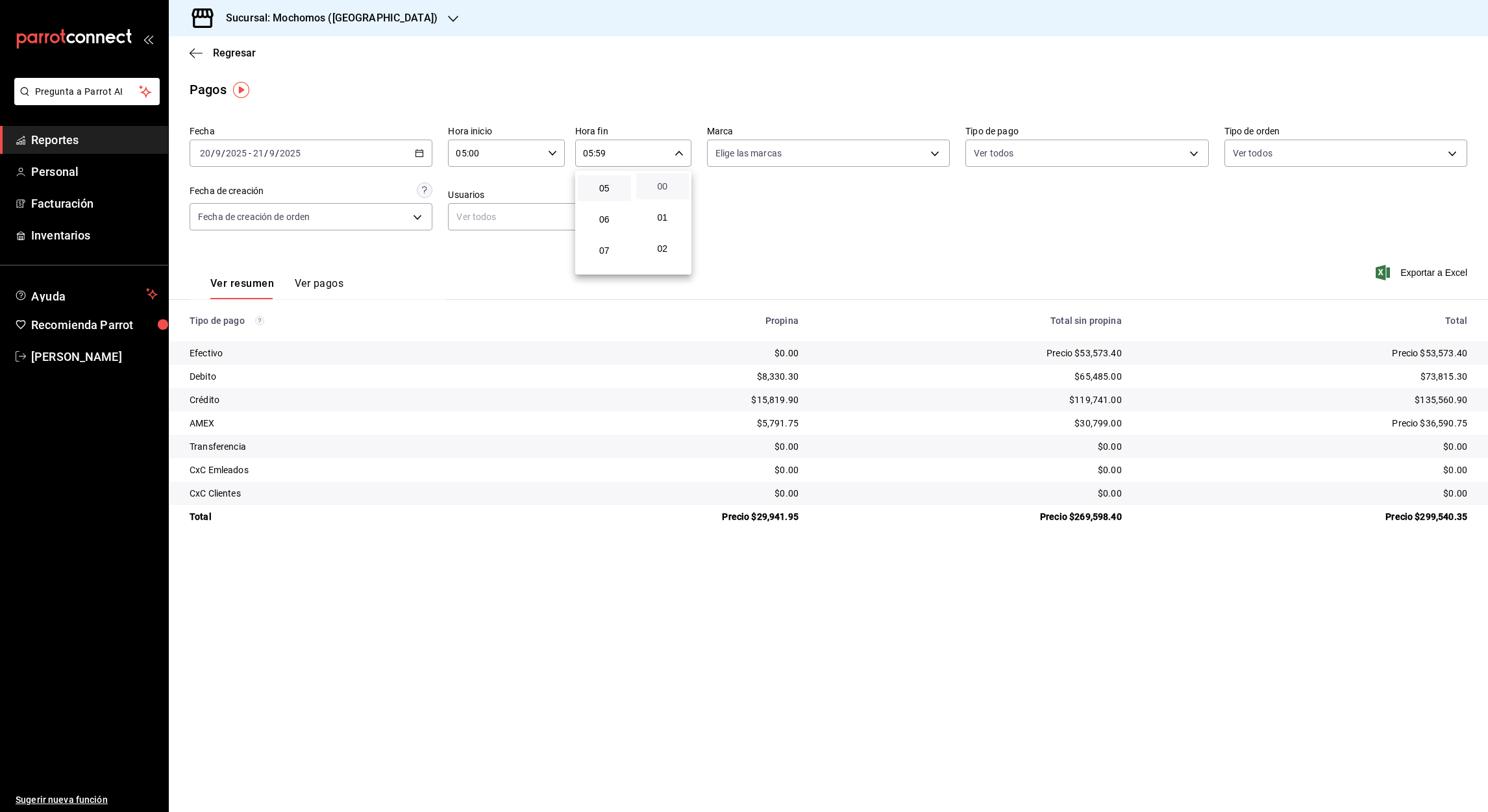
click at [664, 181] on span "00" at bounding box center [663, 186] width 38 height 10
type input "05:00"
click at [418, 153] on div at bounding box center [744, 406] width 1488 height 812
click at [418, 153] on icon "button" at bounding box center [419, 153] width 9 height 9
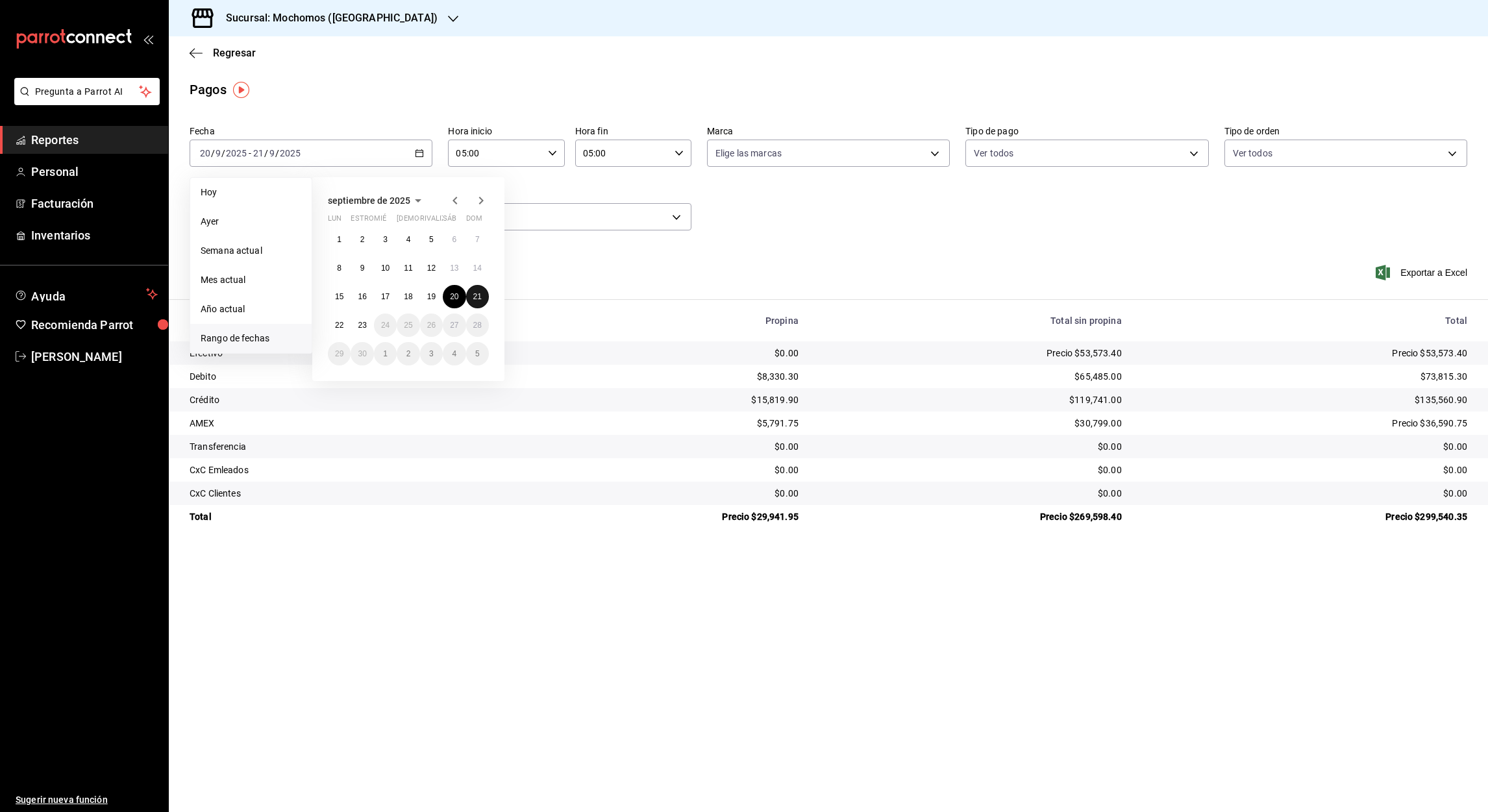
click at [485, 299] on button "21" at bounding box center [477, 297] width 23 height 23
click at [340, 327] on abbr "22" at bounding box center [339, 325] width 8 height 9
type input "00:00"
type input "23:59"
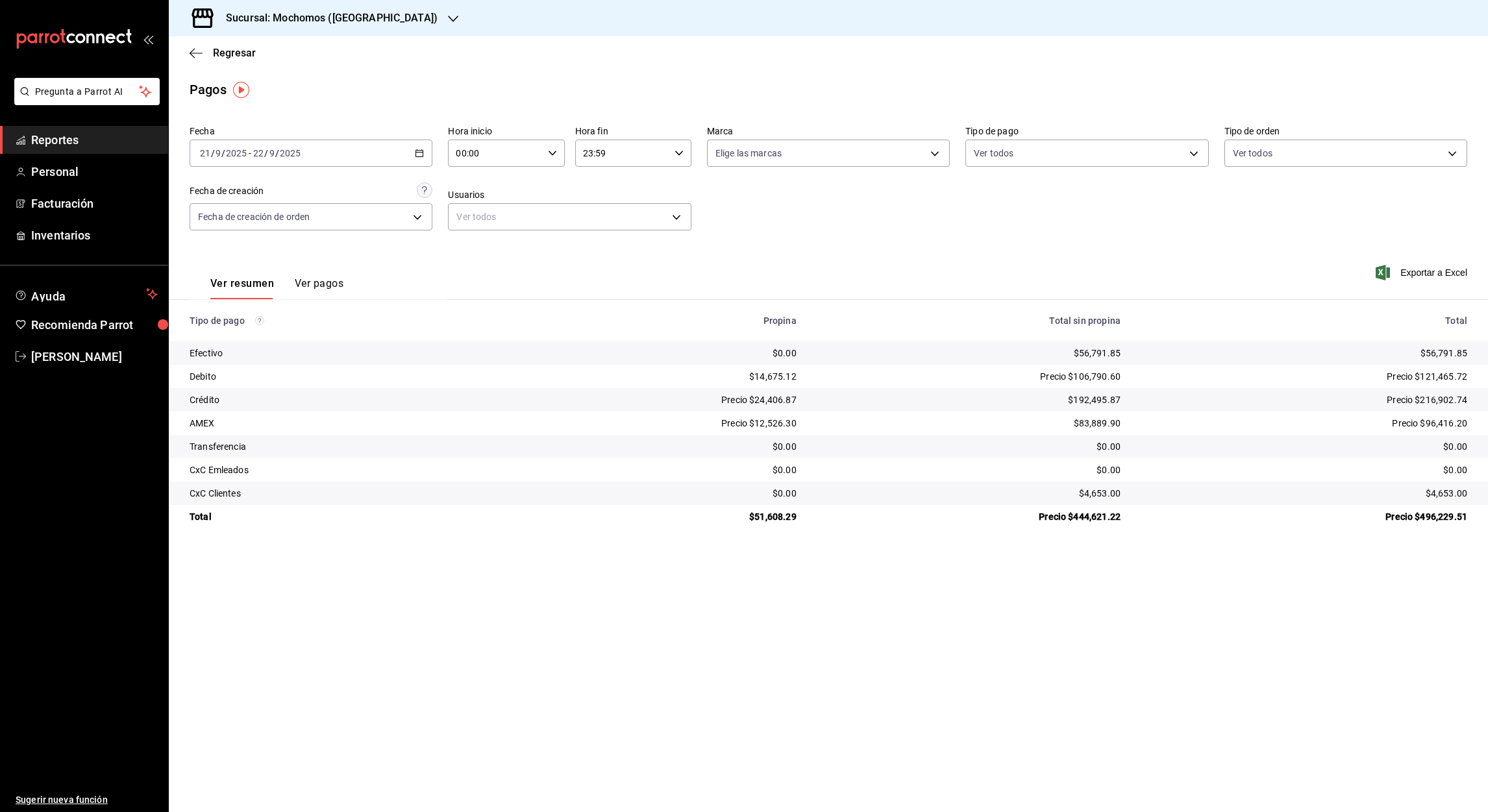
click at [464, 151] on input "00:00" at bounding box center [495, 153] width 94 height 26
click at [477, 240] on span "05" at bounding box center [477, 238] width 38 height 10
type input "05:00"
click at [585, 153] on div at bounding box center [744, 406] width 1488 height 812
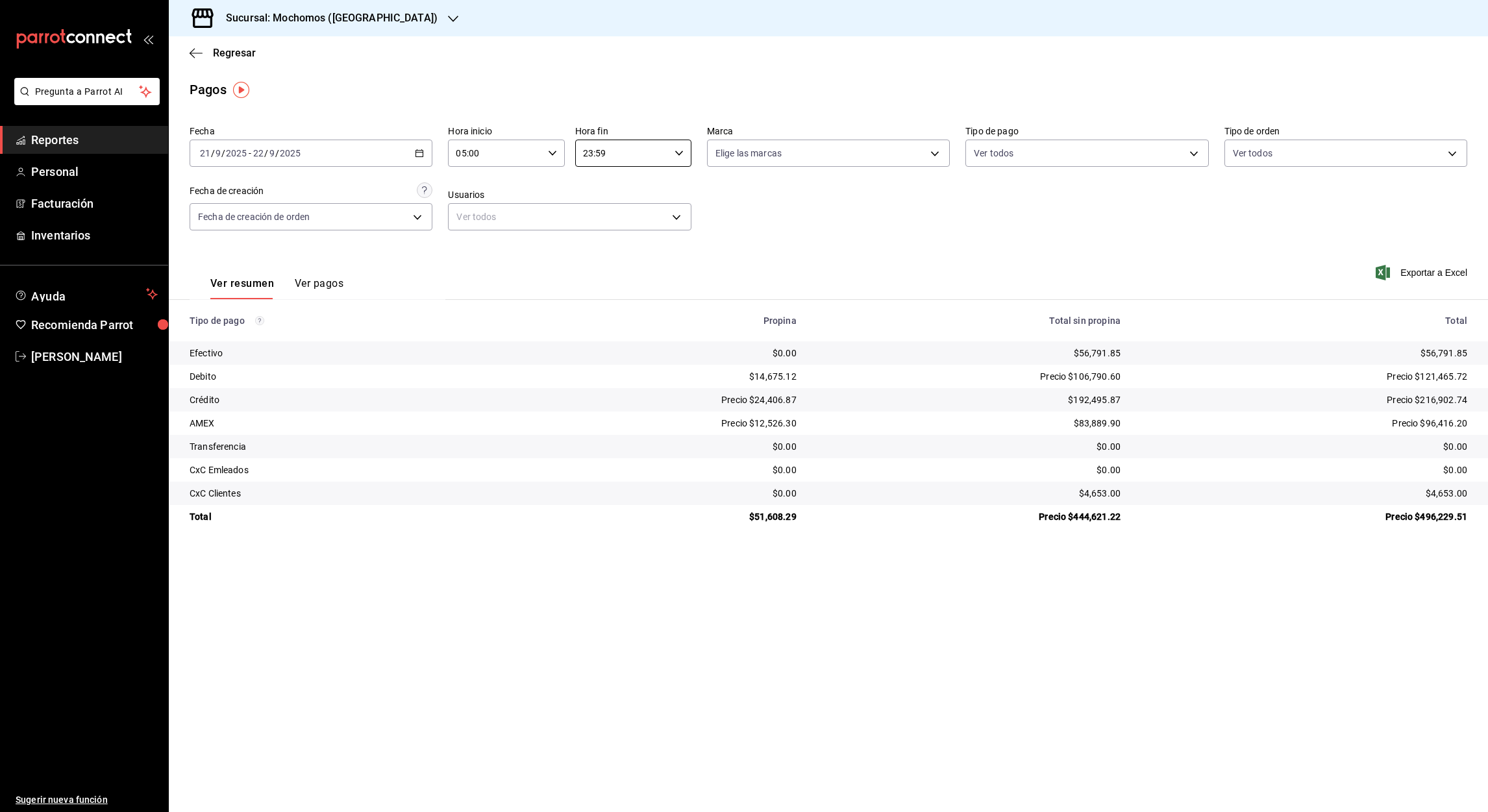
click at [585, 153] on input "23:59" at bounding box center [622, 153] width 94 height 26
click at [601, 223] on span "05" at bounding box center [604, 226] width 38 height 10
click at [599, 151] on div at bounding box center [744, 406] width 1488 height 812
click at [599, 151] on input "05:59" at bounding box center [622, 153] width 94 height 26
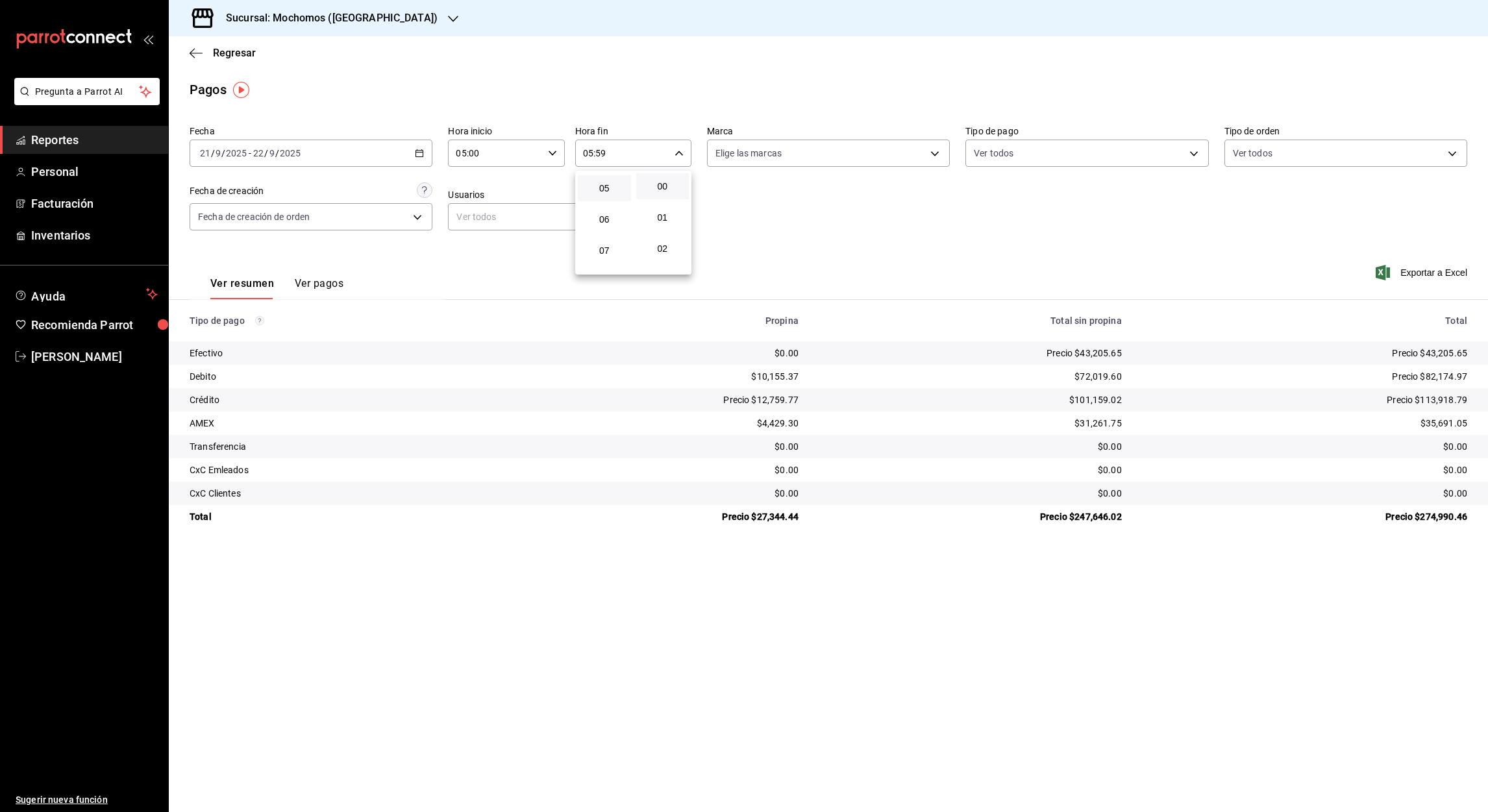
click at [660, 179] on button "00" at bounding box center [662, 186] width 53 height 26
type input "05:00"
click at [414, 151] on div at bounding box center [744, 406] width 1488 height 812
click at [414, 151] on div "[DATE] [DATE] - [DATE] [DATE]" at bounding box center [311, 153] width 243 height 27
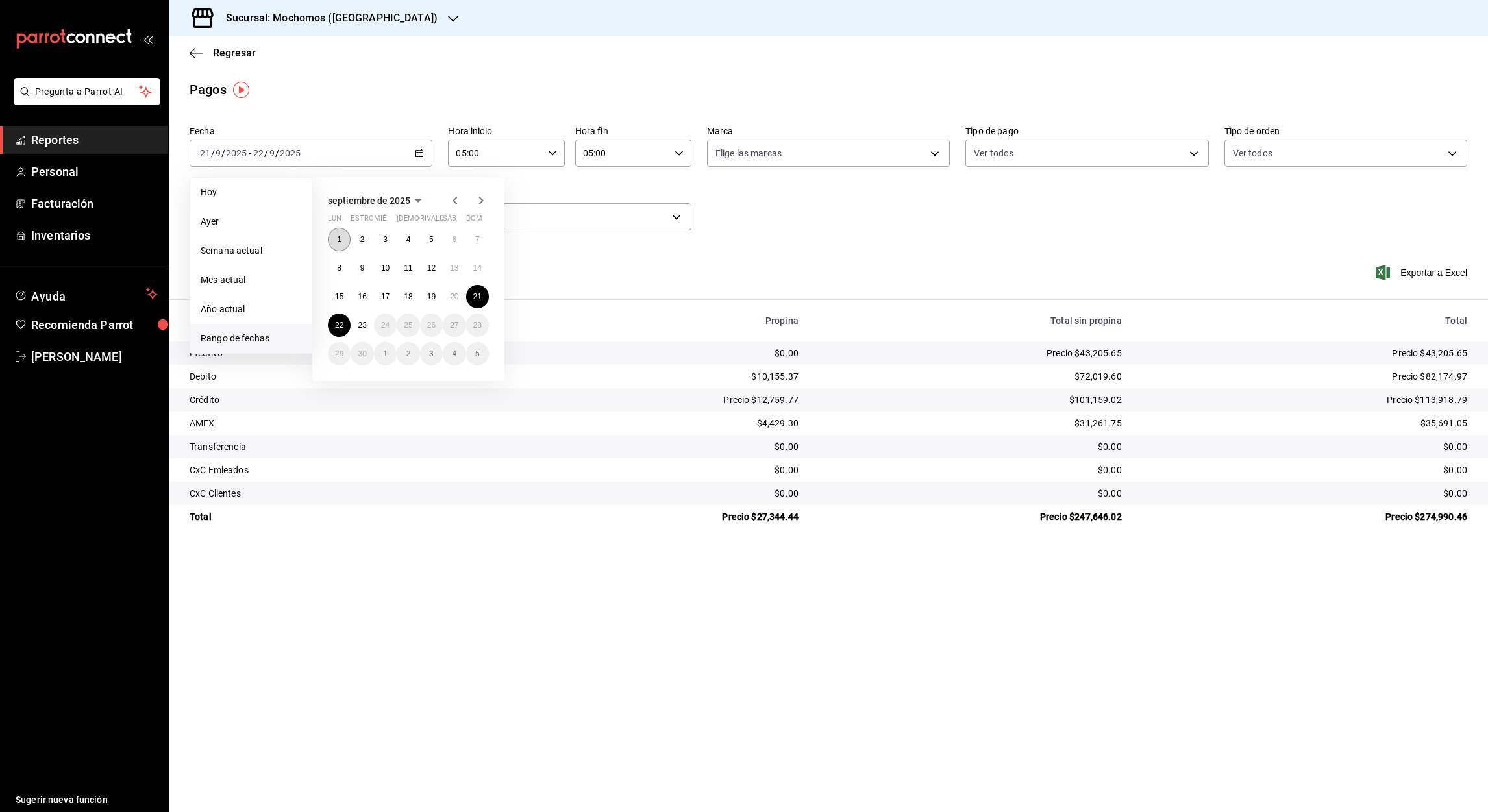
click at [337, 238] on abbr "1" at bounding box center [339, 239] width 5 height 9
click at [360, 320] on abbr "23" at bounding box center [362, 325] width 8 height 9
type input "00:00"
type input "23:59"
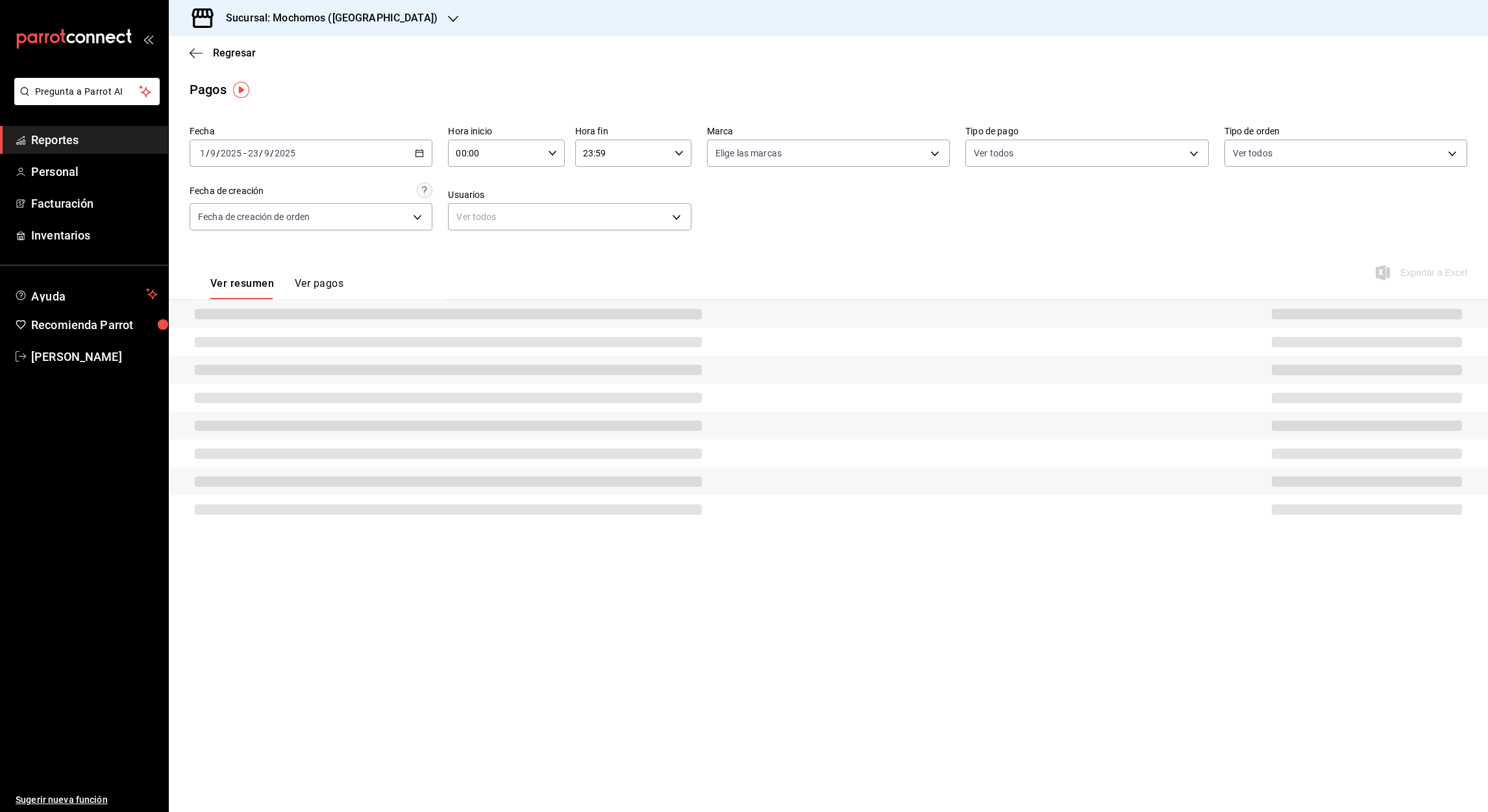
click at [463, 155] on input "00:00" at bounding box center [495, 153] width 94 height 26
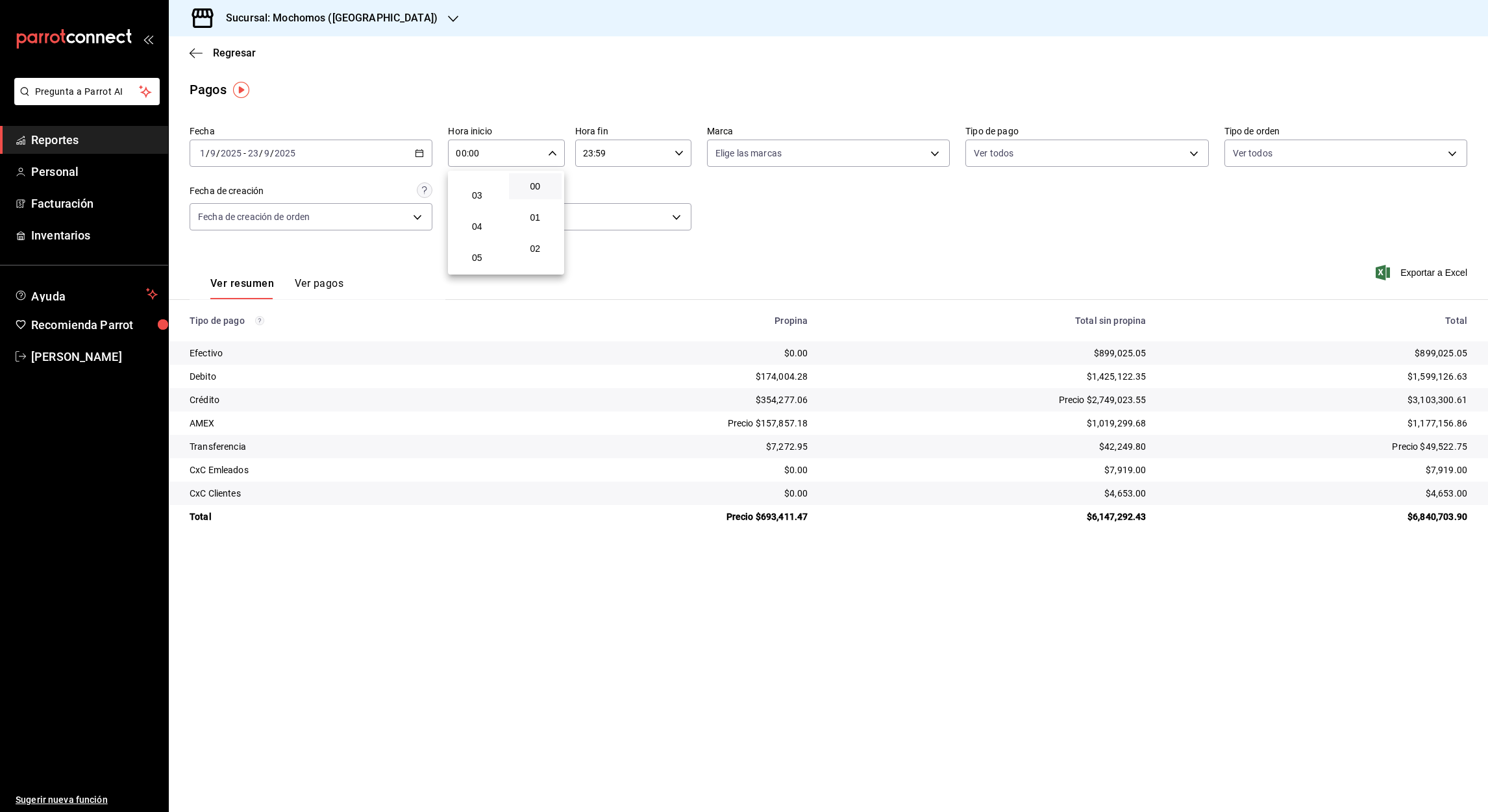
scroll to position [100, 0]
click at [481, 245] on button "05" at bounding box center [476, 242] width 53 height 26
type input "05:00"
click at [587, 155] on div at bounding box center [744, 406] width 1488 height 812
click at [587, 155] on input "23:59" at bounding box center [622, 153] width 94 height 26
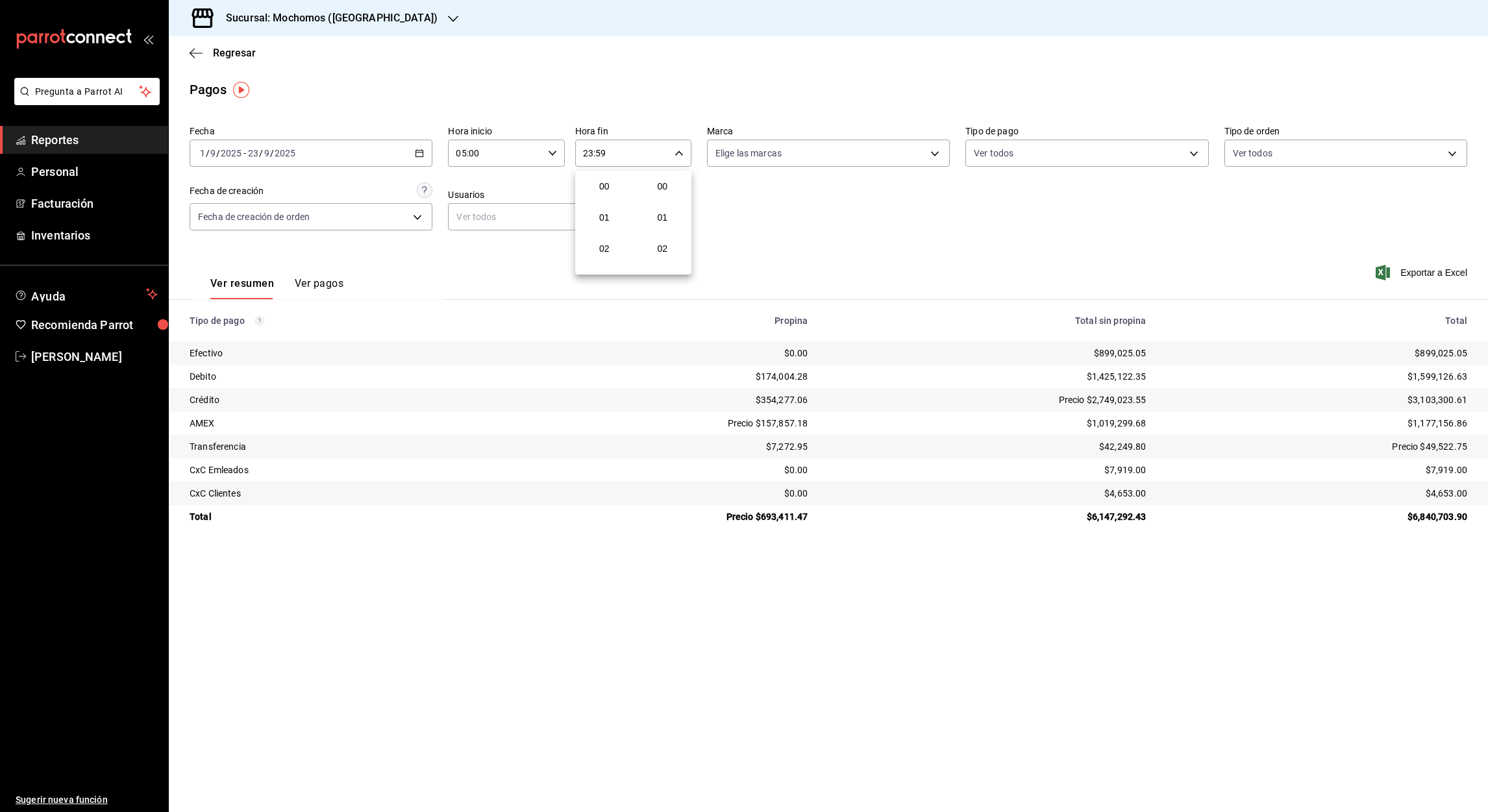
scroll to position [1749, 0]
click at [616, 237] on button "02" at bounding box center [604, 230] width 53 height 26
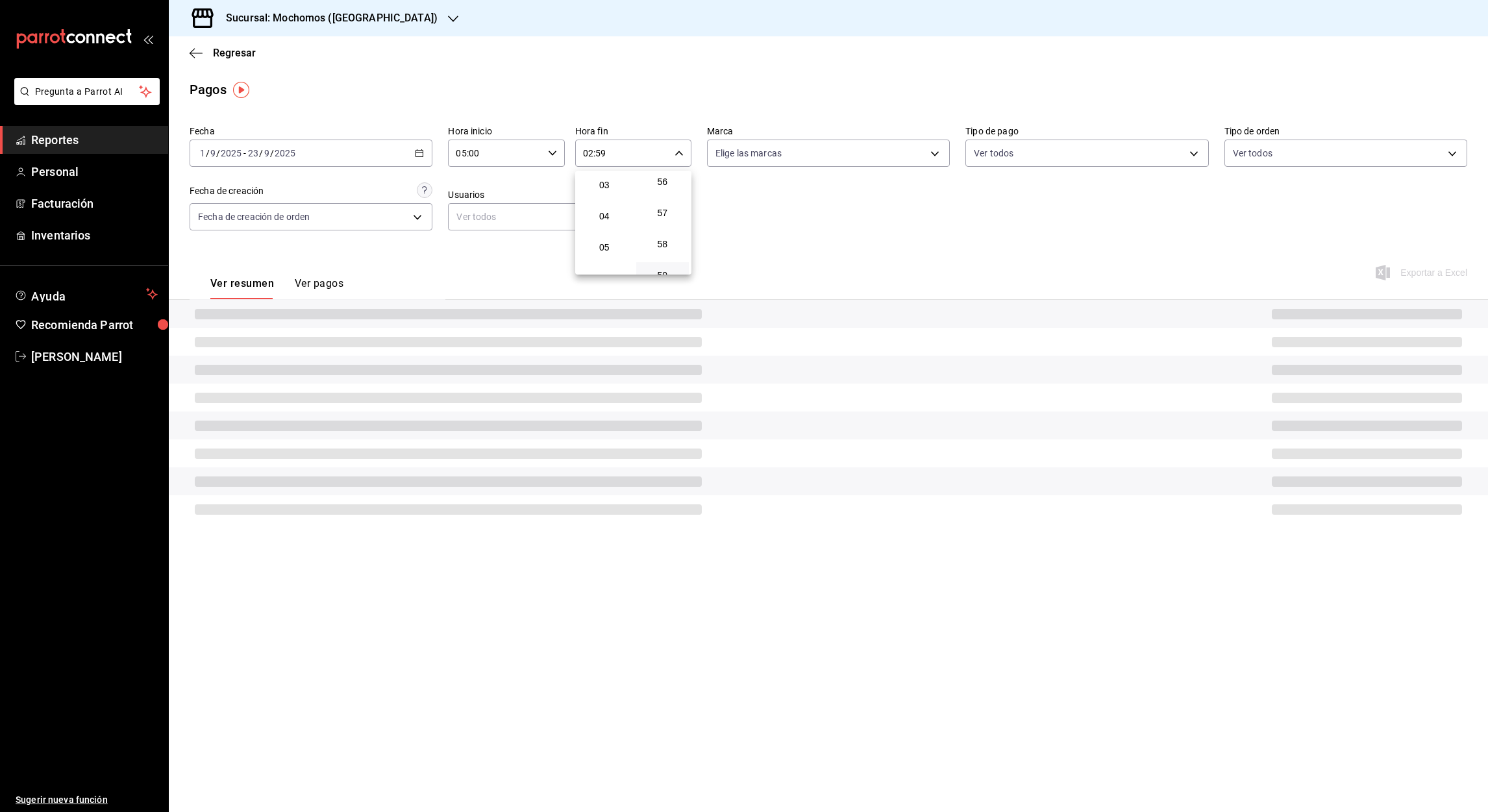
scroll to position [118, 0]
click at [603, 224] on span "05" at bounding box center [604, 224] width 38 height 10
click at [601, 148] on div at bounding box center [744, 406] width 1488 height 812
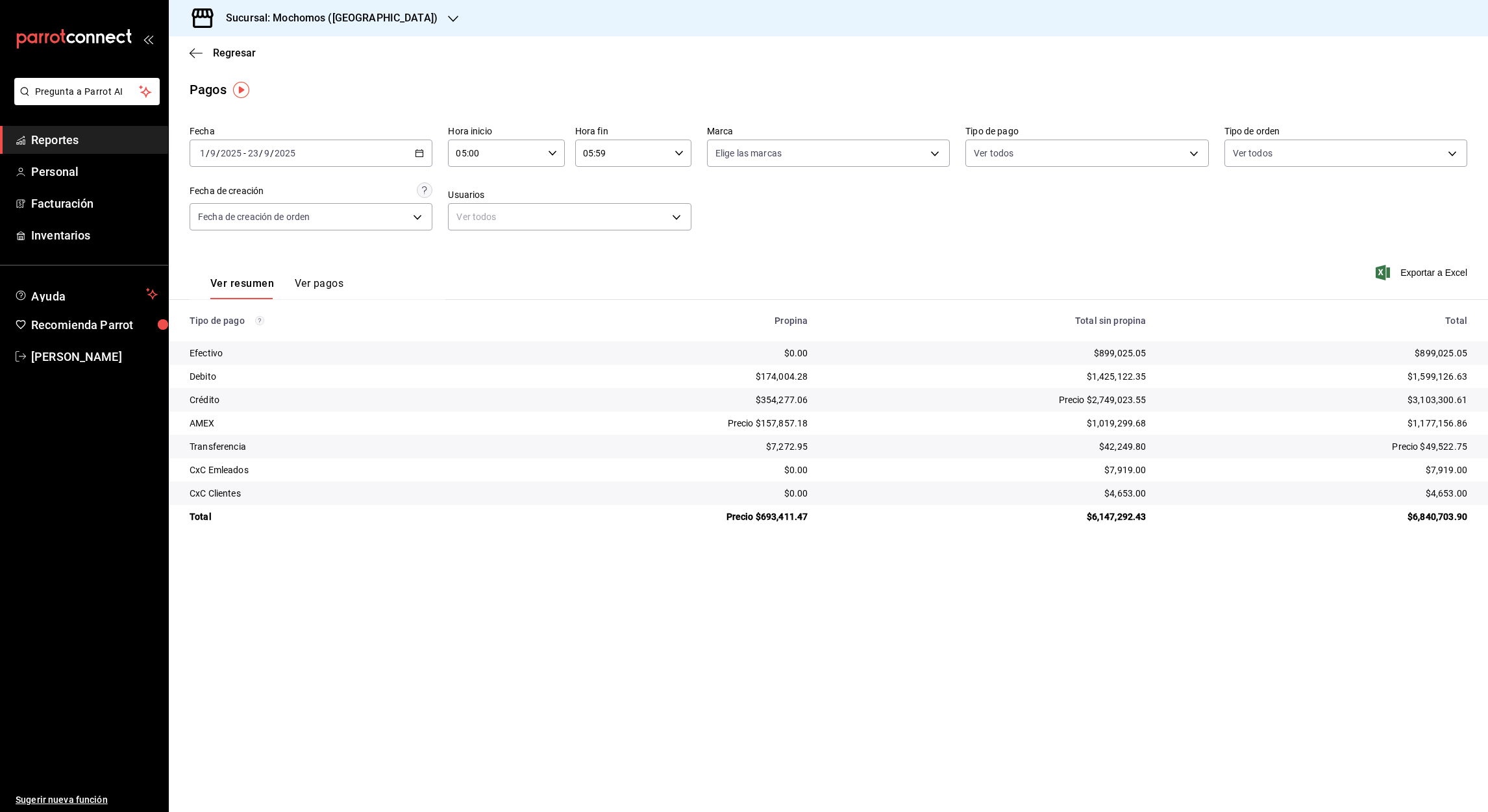
click at [601, 153] on input "05:59" at bounding box center [622, 153] width 94 height 26
click at [675, 186] on span "00" at bounding box center [663, 186] width 38 height 10
type input "05:00"
click at [998, 222] on div at bounding box center [744, 406] width 1488 height 812
click at [1424, 272] on font "Exportar a Excel" at bounding box center [1433, 272] width 67 height 10
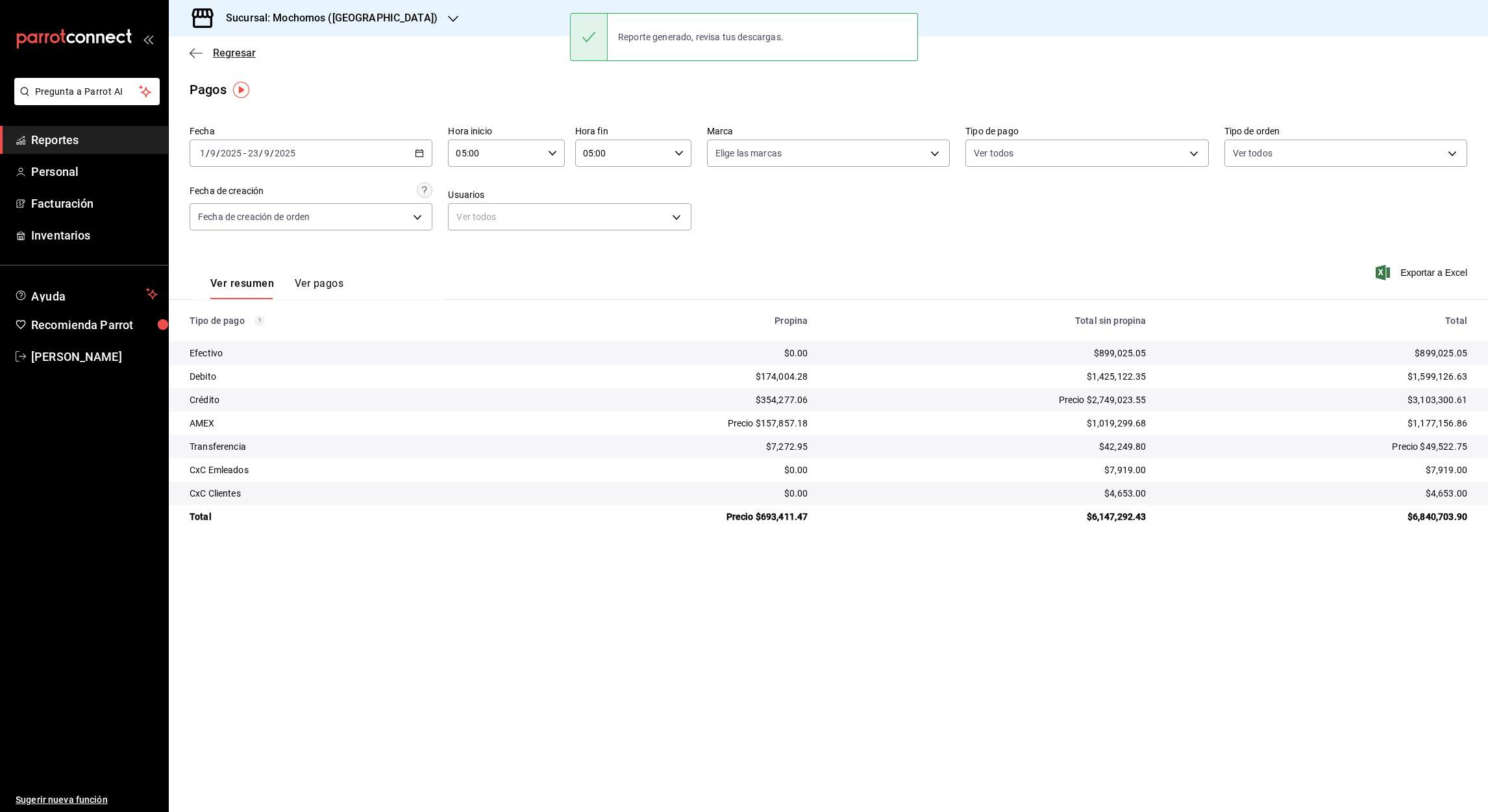
click at [194, 49] on icon "button" at bounding box center [195, 53] width 13 height 12
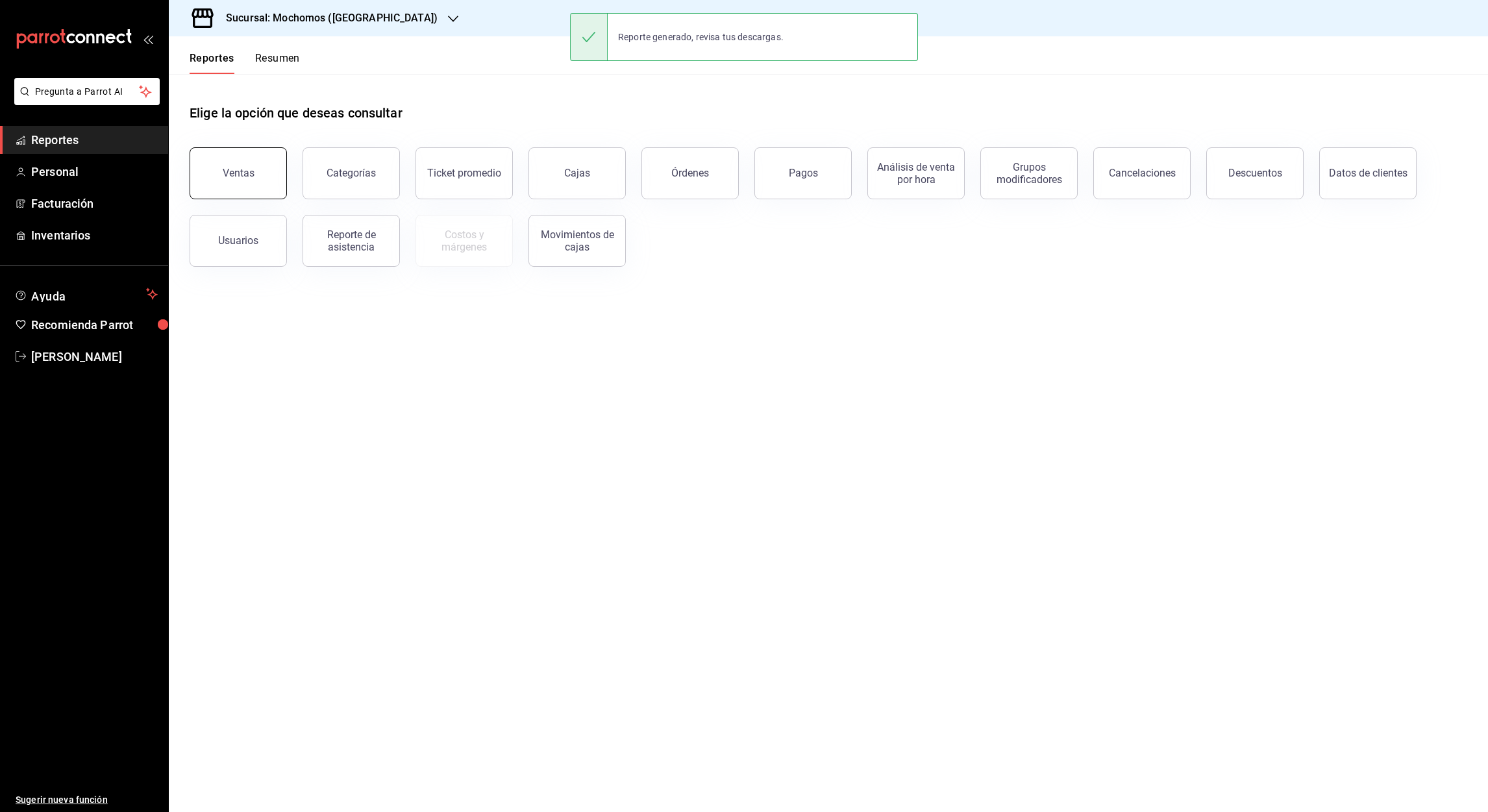
click at [244, 163] on button "Ventas" at bounding box center [238, 173] width 97 height 52
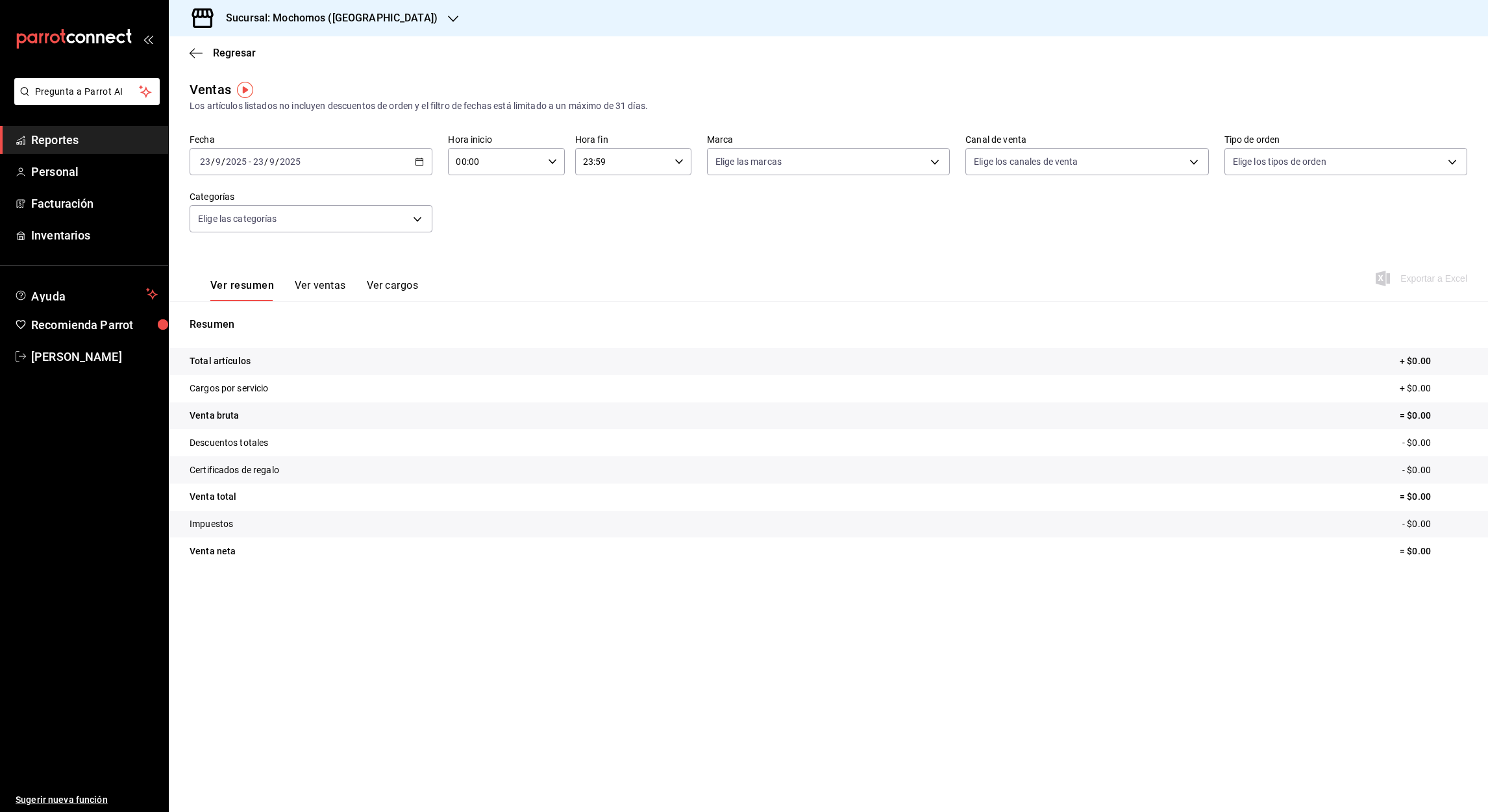
click at [420, 168] on div "[DATE] [DATE] - [DATE] [DATE]" at bounding box center [311, 161] width 243 height 27
click at [249, 311] on span "Rango de fechas" at bounding box center [251, 318] width 101 height 14
click at [341, 245] on abbr "1" at bounding box center [339, 248] width 5 height 9
click at [362, 329] on abbr "23" at bounding box center [362, 334] width 8 height 9
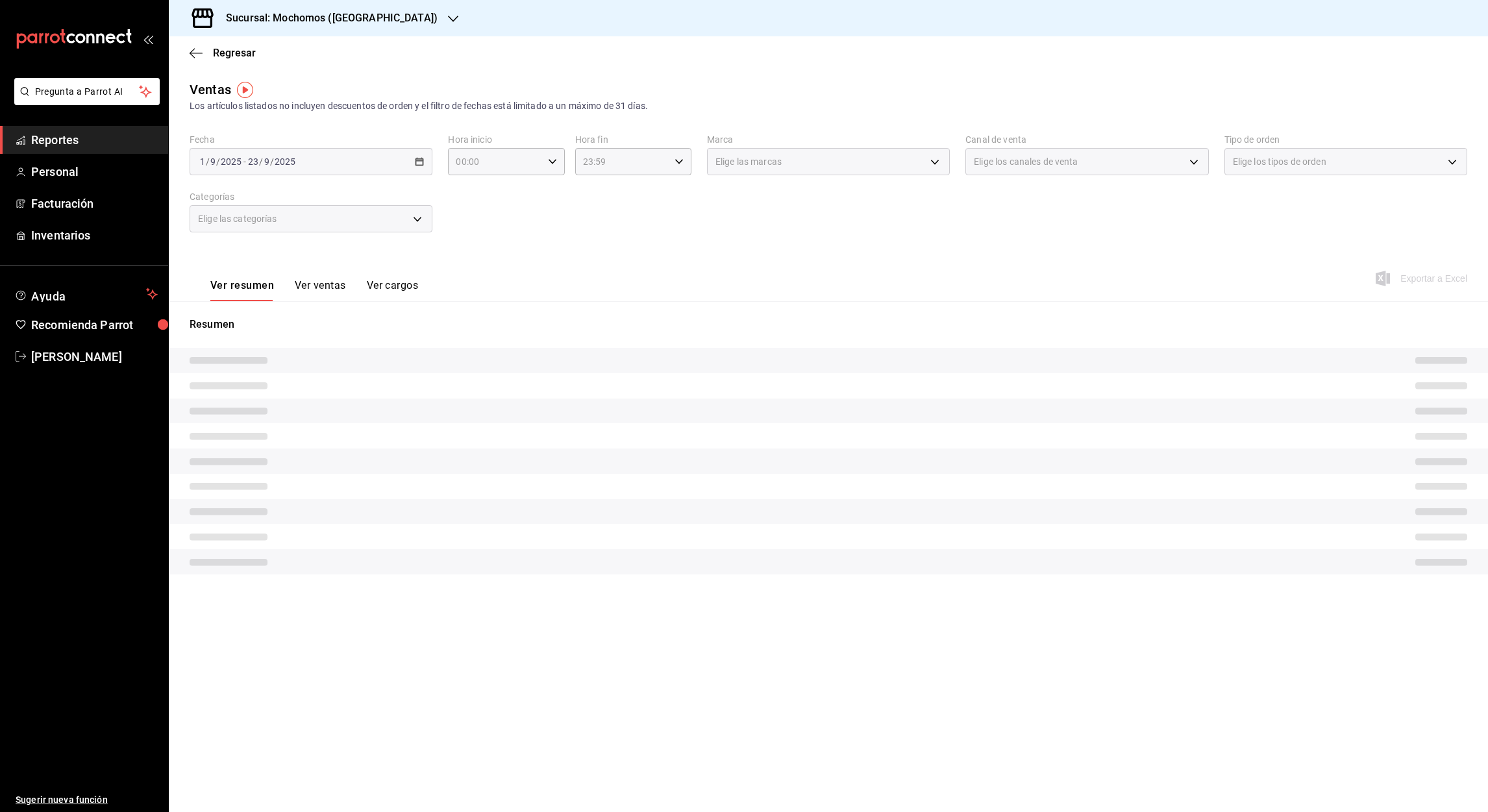
click at [470, 229] on div "Fecha [DATE] [DATE] - [DATE] [DATE] Hora inicio 00:00 Hora inicio Hora fin 23:5…" at bounding box center [828, 191] width 1277 height 114
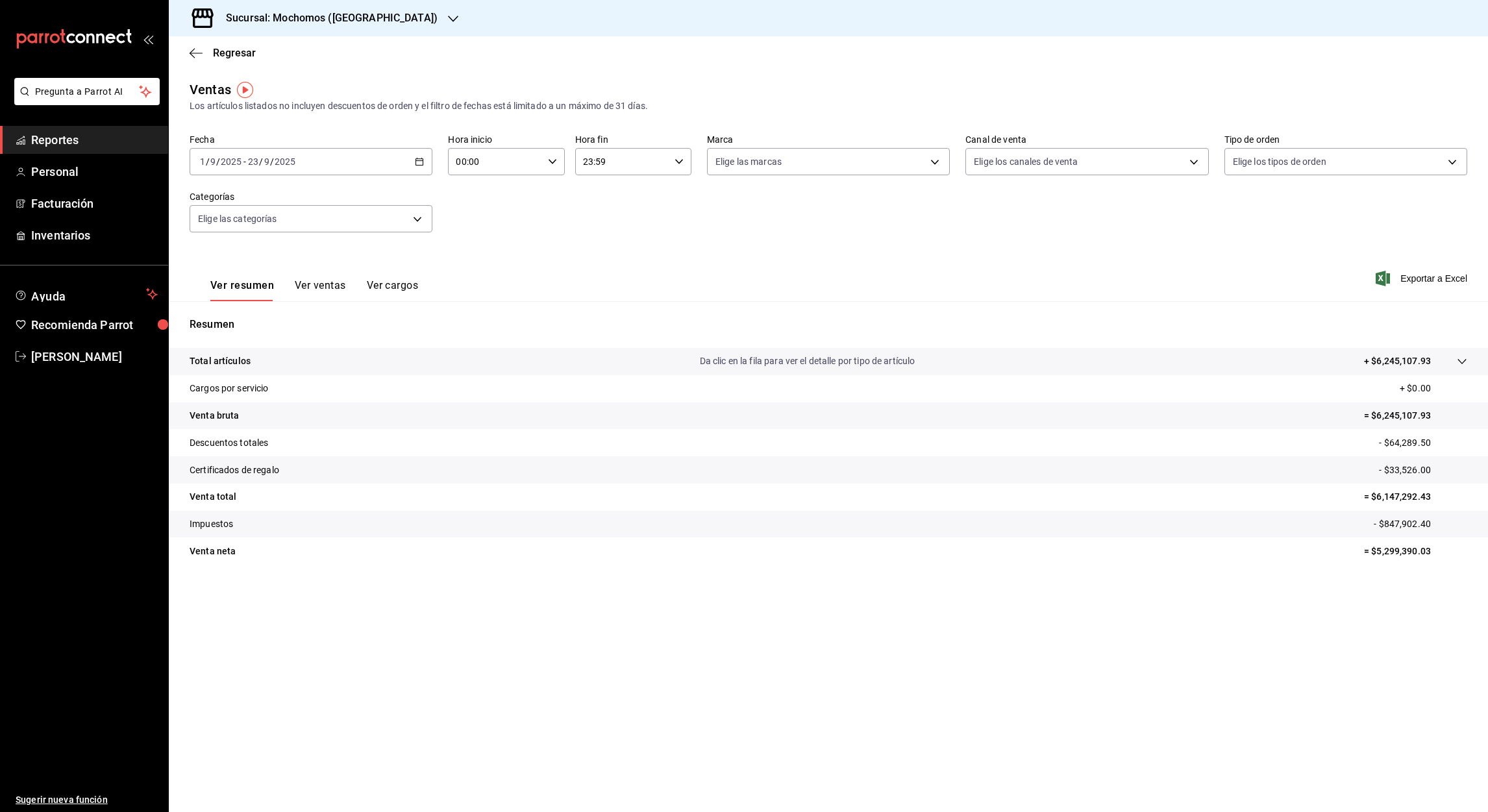
click at [460, 163] on input "00:00" at bounding box center [495, 162] width 94 height 26
click at [476, 249] on span "05" at bounding box center [477, 252] width 38 height 10
type input "05:00"
click at [588, 166] on div at bounding box center [744, 406] width 1488 height 812
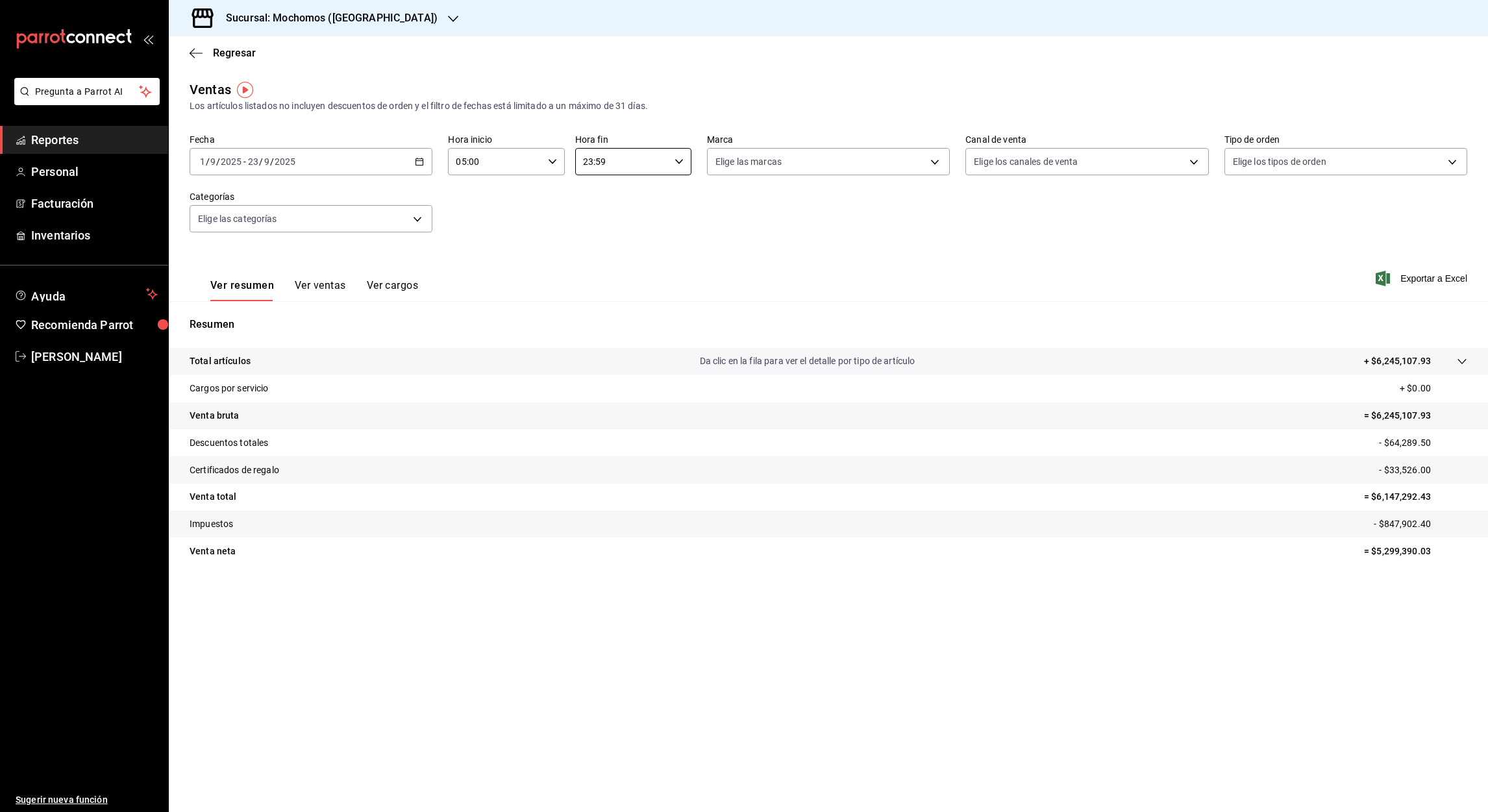
click at [588, 166] on input "23:59" at bounding box center [622, 162] width 94 height 26
click at [607, 242] on span "05" at bounding box center [604, 247] width 38 height 10
click at [601, 161] on div at bounding box center [744, 406] width 1488 height 812
click at [601, 161] on input "05:59" at bounding box center [622, 162] width 94 height 26
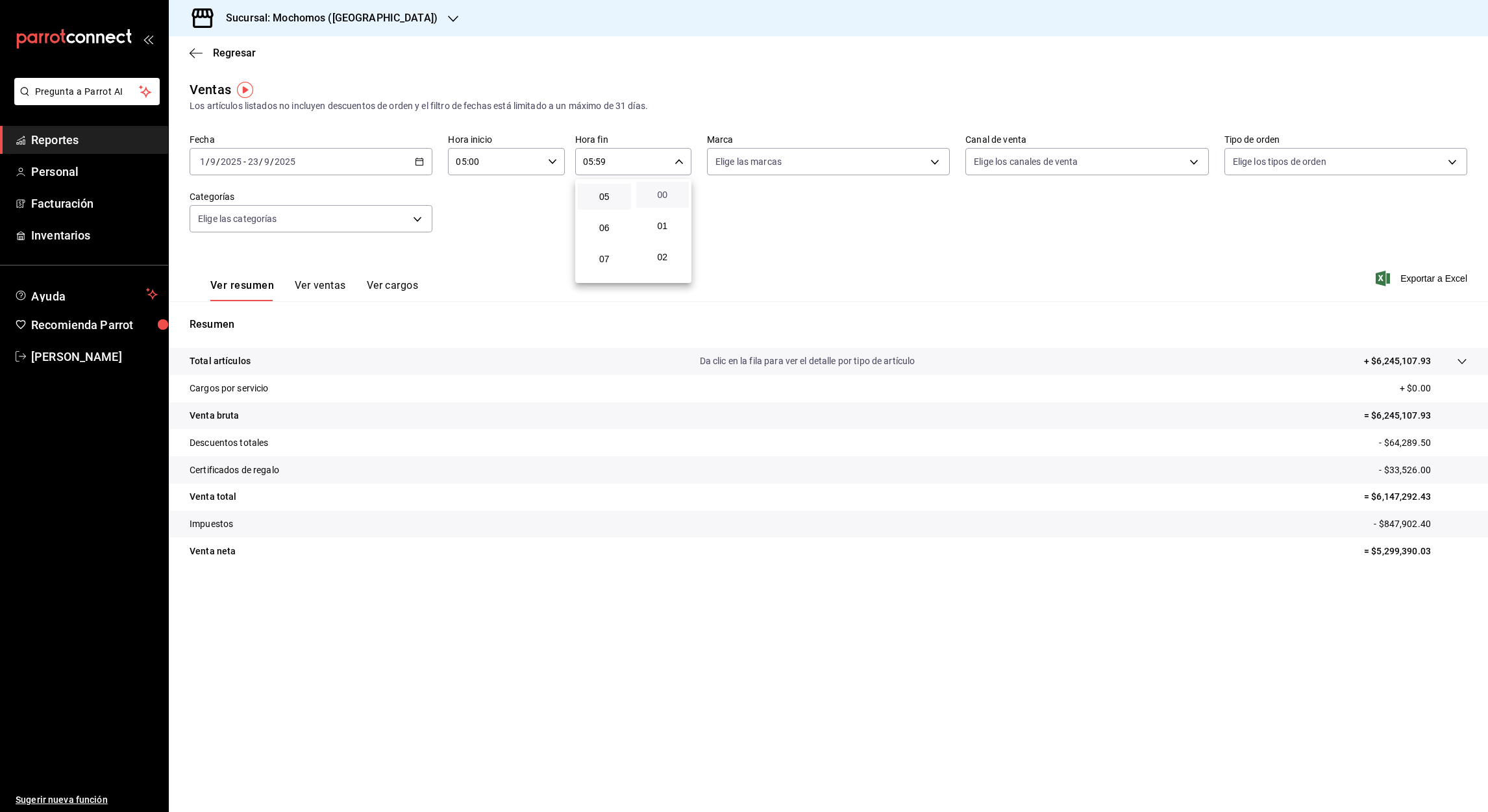
click at [664, 192] on span "00" at bounding box center [663, 194] width 38 height 10
type input "05:00"
click at [1429, 273] on div at bounding box center [744, 406] width 1488 height 812
click at [1431, 280] on font "Exportar a Excel" at bounding box center [1433, 278] width 67 height 10
click at [1012, 301] on div "Resumen Total artículos Da clic en la fila para ver el detalle por tipo de artí…" at bounding box center [828, 441] width 1319 height 279
